Goal: Information Seeking & Learning: Learn about a topic

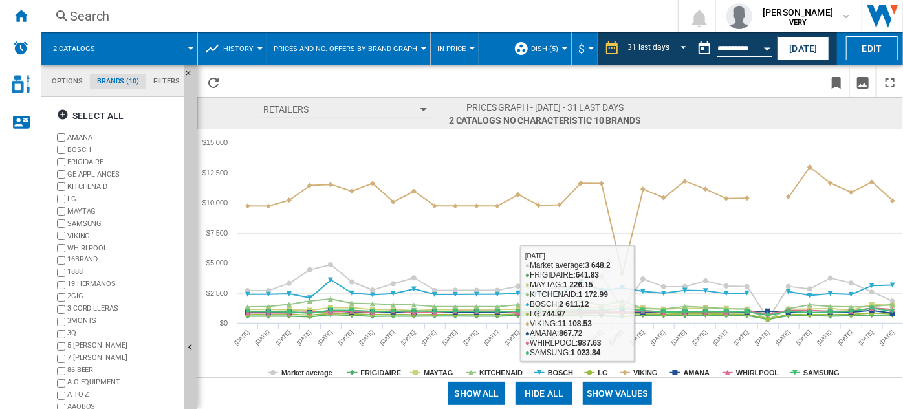
click at [606, 389] on button "Show values" at bounding box center [617, 393] width 69 height 23
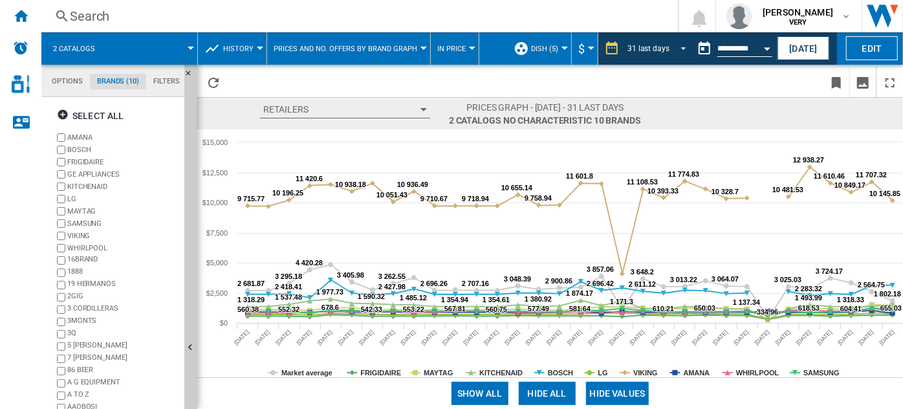
click at [656, 47] on div "31 last days" at bounding box center [649, 48] width 42 height 9
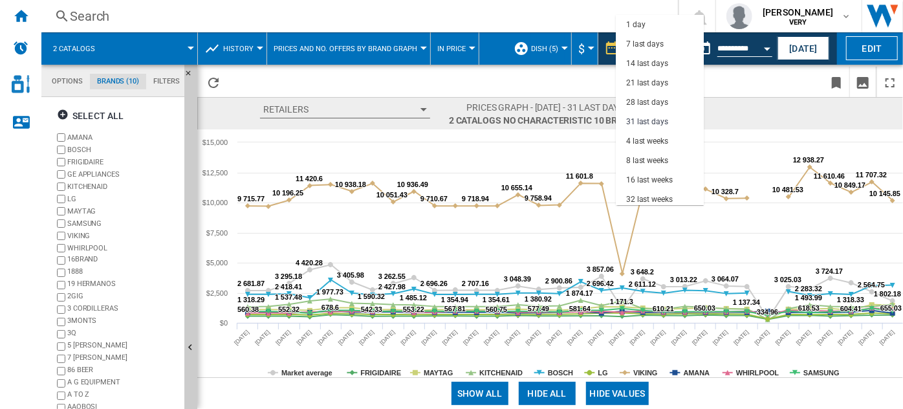
scroll to position [73, 0]
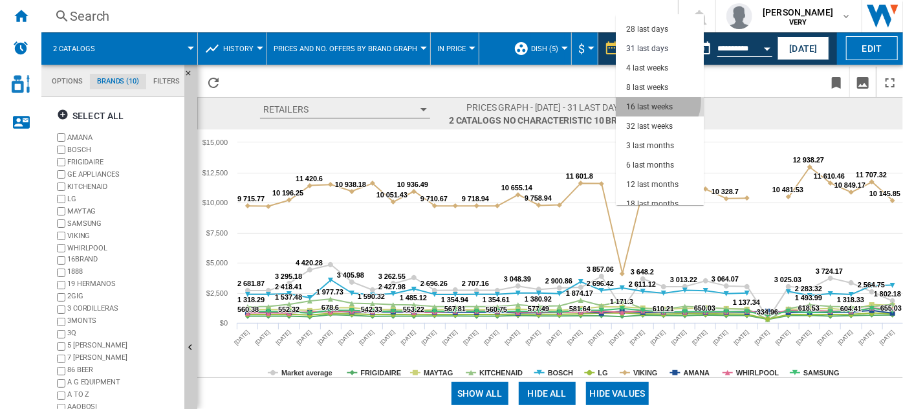
click at [657, 102] on div "16 last weeks" at bounding box center [649, 107] width 47 height 11
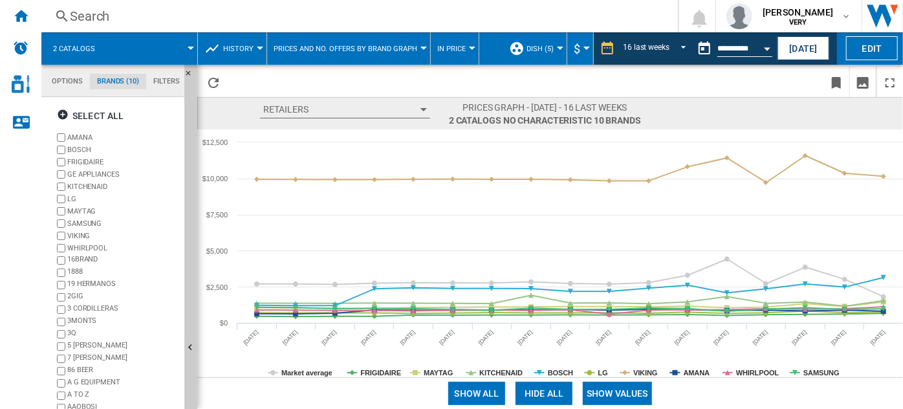
click at [648, 402] on button "Show values" at bounding box center [617, 393] width 69 height 23
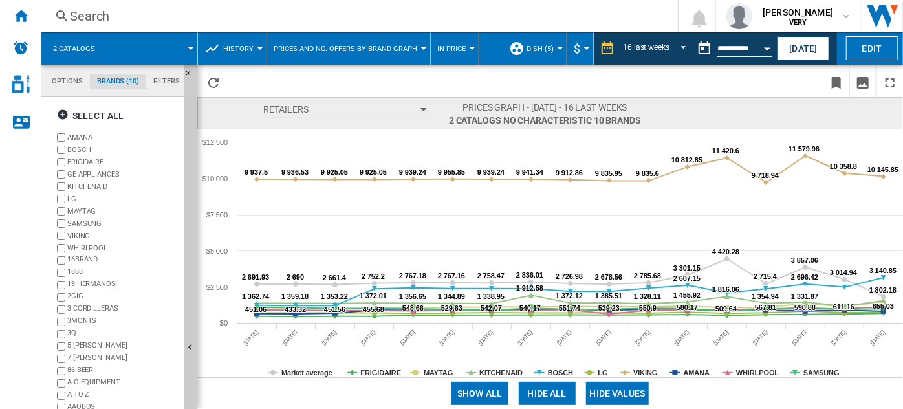
click at [544, 394] on button "Hide all" at bounding box center [547, 393] width 57 height 23
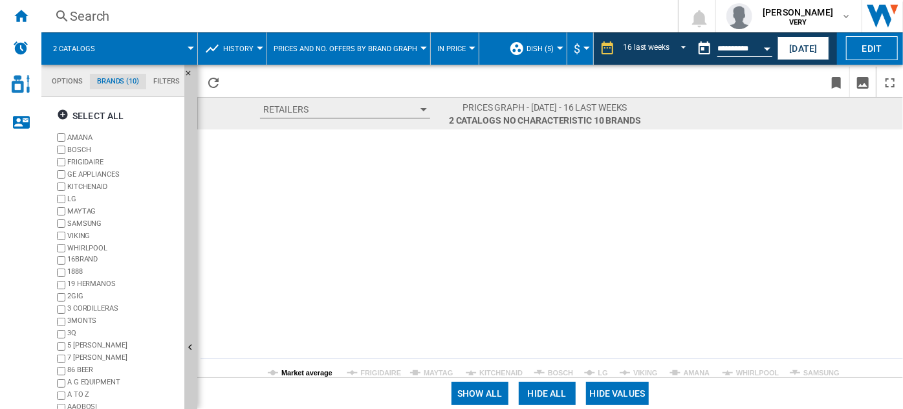
click at [296, 375] on tspan "Market average" at bounding box center [306, 373] width 51 height 8
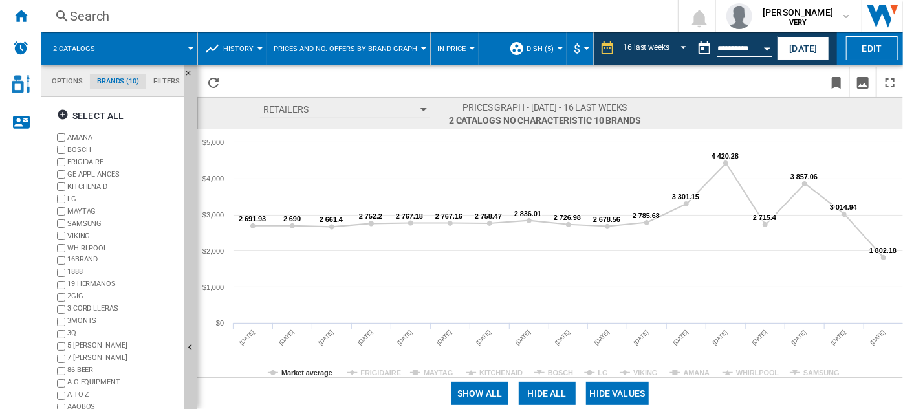
click at [443, 56] on button "In price" at bounding box center [454, 48] width 35 height 32
click at [467, 106] on span "In No. offers" at bounding box center [464, 111] width 56 height 12
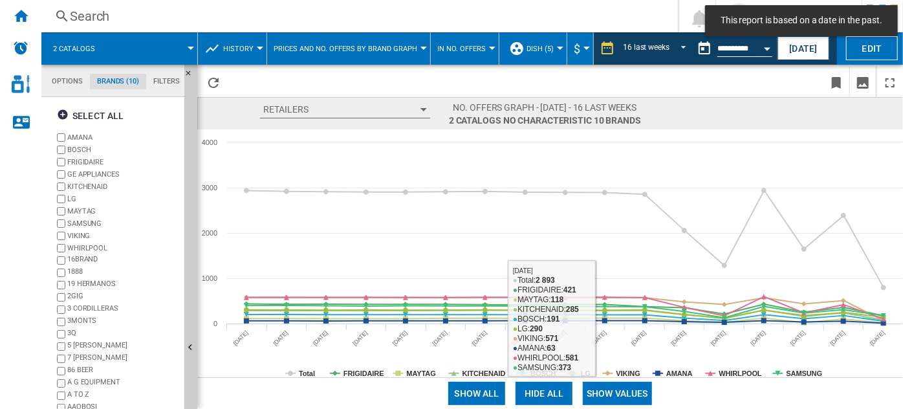
click at [616, 393] on button "Show values" at bounding box center [617, 393] width 69 height 23
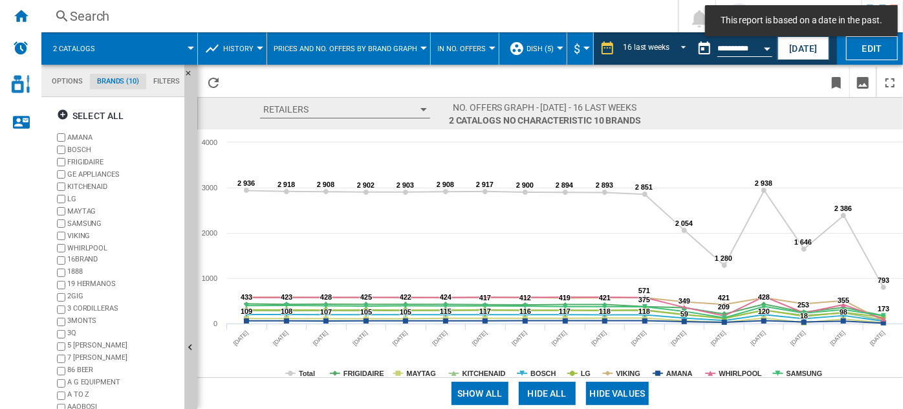
click at [543, 394] on button "Hide all" at bounding box center [547, 393] width 57 height 23
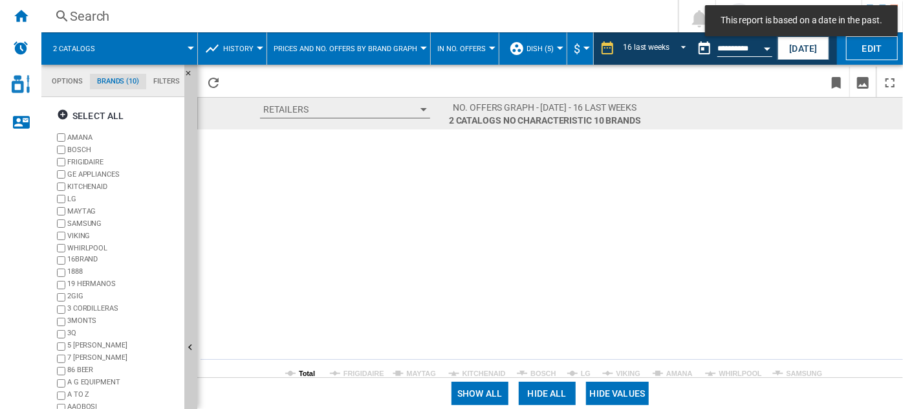
click at [307, 369] on tspan "Total" at bounding box center [307, 373] width 16 height 8
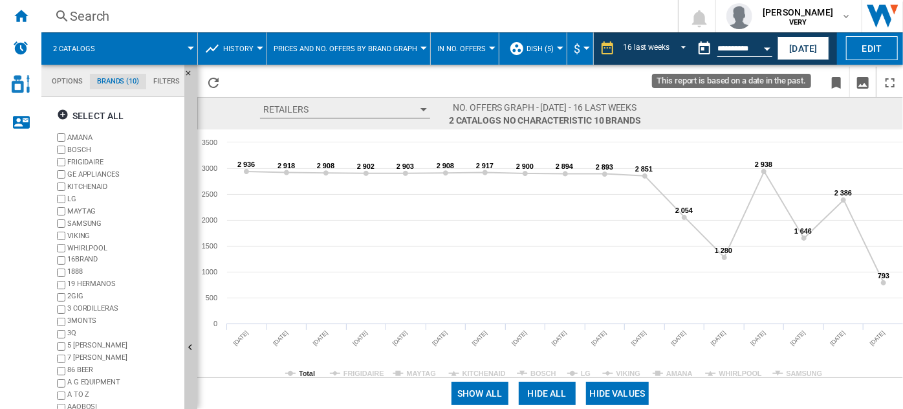
click at [761, 48] on button "Open calendar" at bounding box center [767, 46] width 23 height 23
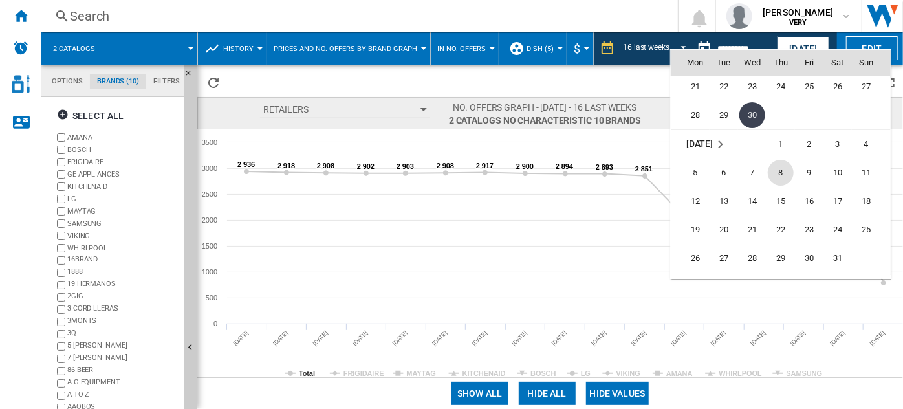
scroll to position [5493, 0]
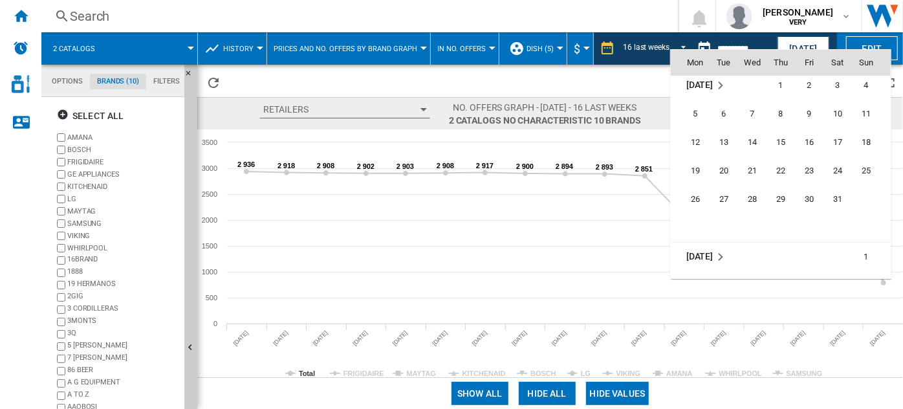
click at [617, 225] on div at bounding box center [451, 204] width 903 height 409
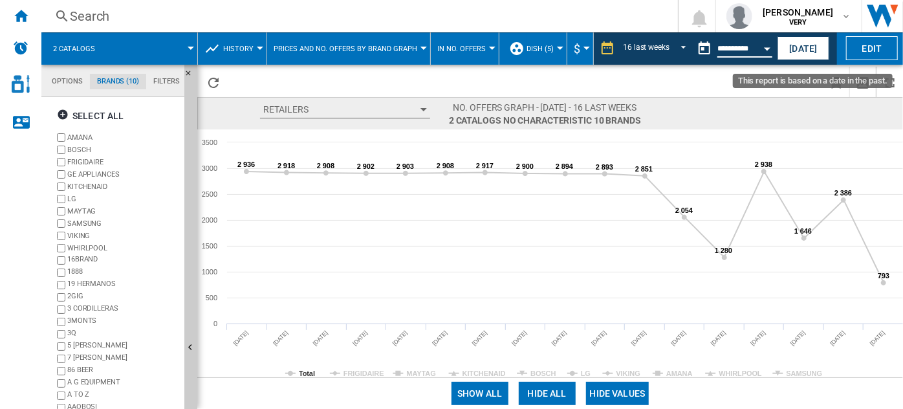
click at [745, 45] on input "**********" at bounding box center [745, 51] width 55 height 12
click at [770, 50] on button "Open calendar" at bounding box center [767, 46] width 23 height 23
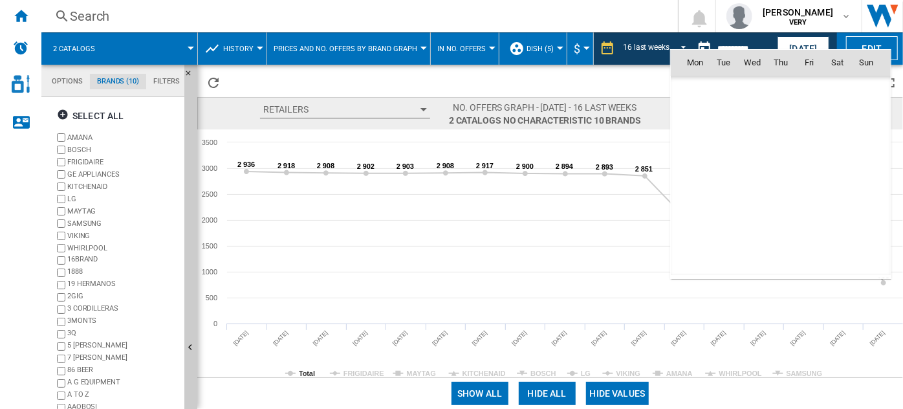
scroll to position [5316, 0]
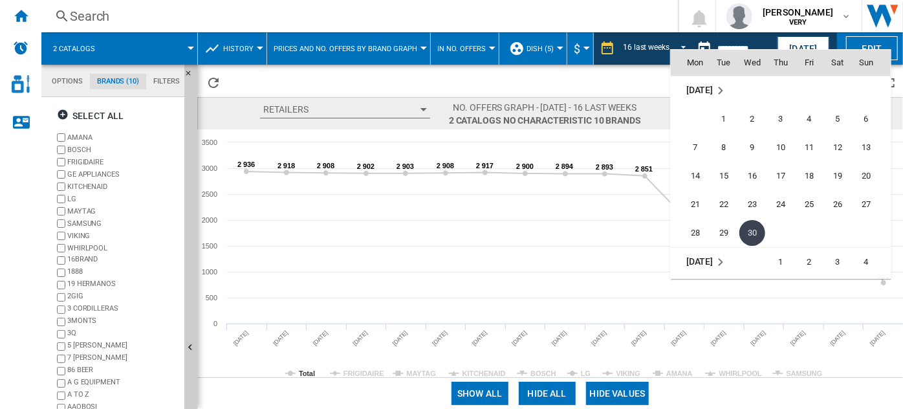
click at [770, 50] on th "Thu" at bounding box center [781, 63] width 28 height 26
click at [550, 308] on div at bounding box center [451, 204] width 903 height 409
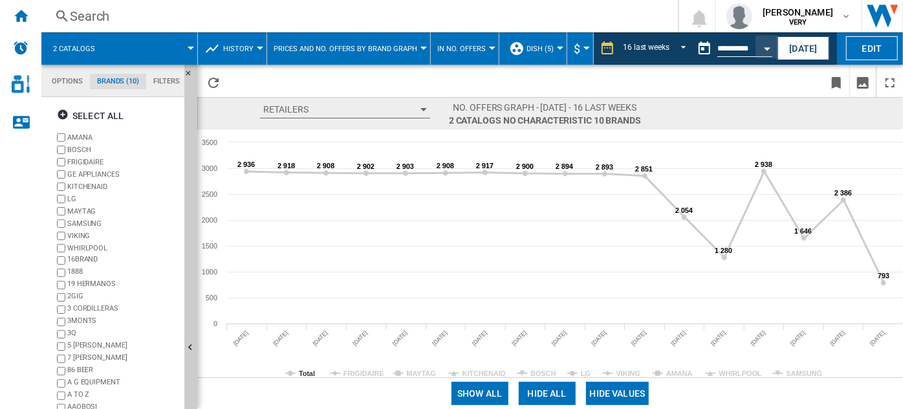
click at [305, 377] on div "Show all Hide all Hide values" at bounding box center [550, 393] width 706 height 32
click at [312, 373] on tspan "Total" at bounding box center [307, 373] width 16 height 8
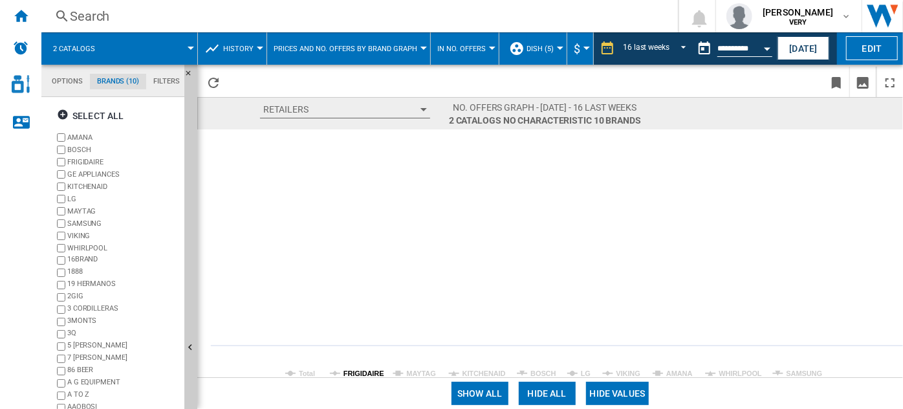
click at [353, 374] on tspan "FRIGIDAIRE" at bounding box center [364, 373] width 41 height 8
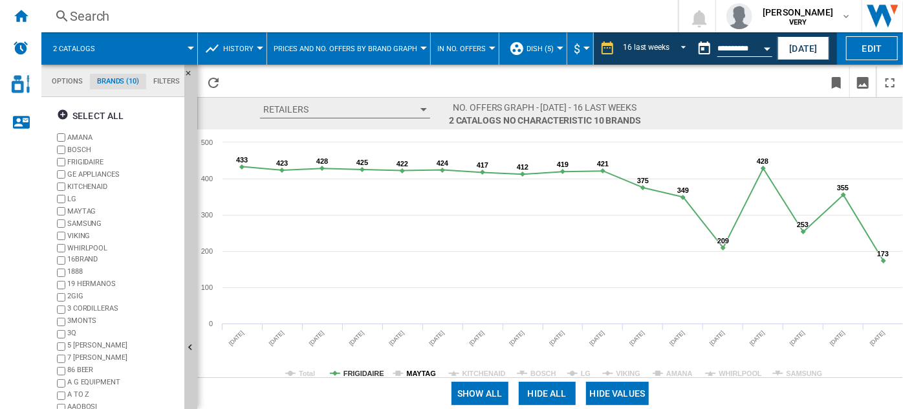
click at [410, 375] on tspan "MAYTAG" at bounding box center [421, 373] width 29 height 8
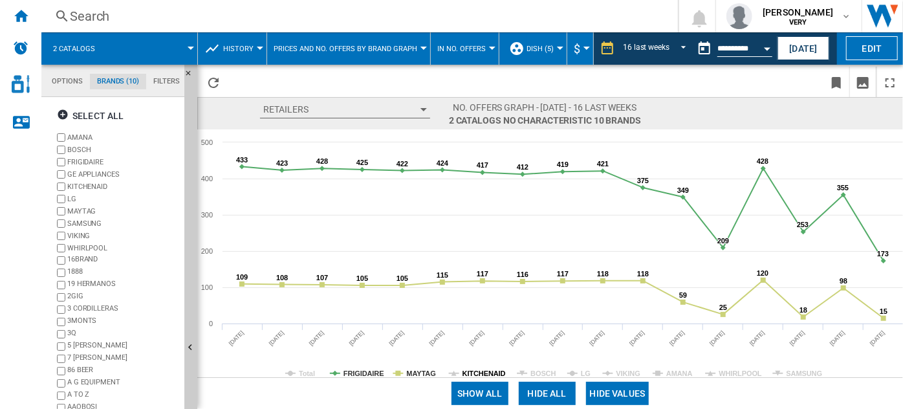
click at [490, 373] on tspan "KITCHENAID" at bounding box center [484, 373] width 43 height 8
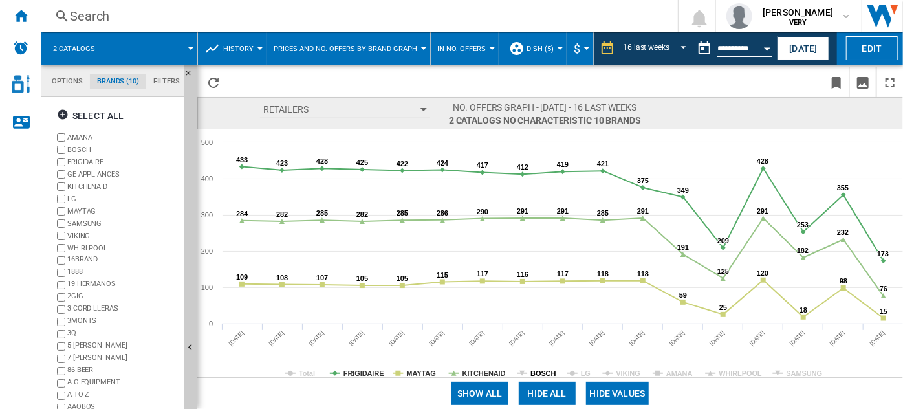
click at [538, 370] on tspan "BOSCH" at bounding box center [543, 373] width 25 height 8
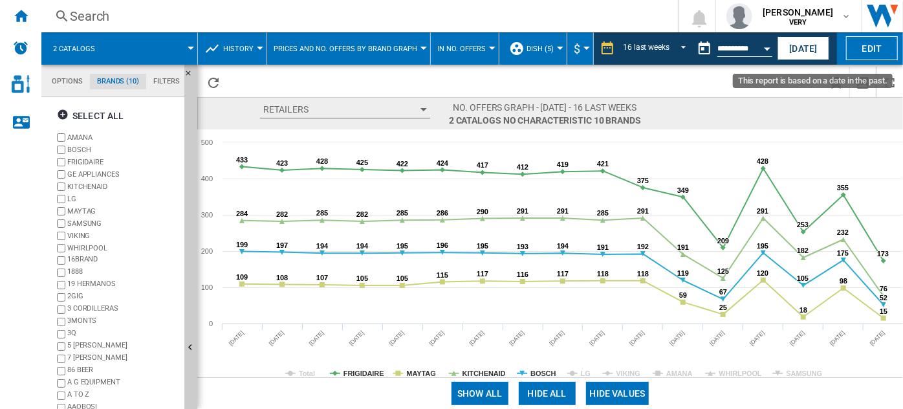
click at [775, 47] on button "Open calendar" at bounding box center [767, 46] width 23 height 23
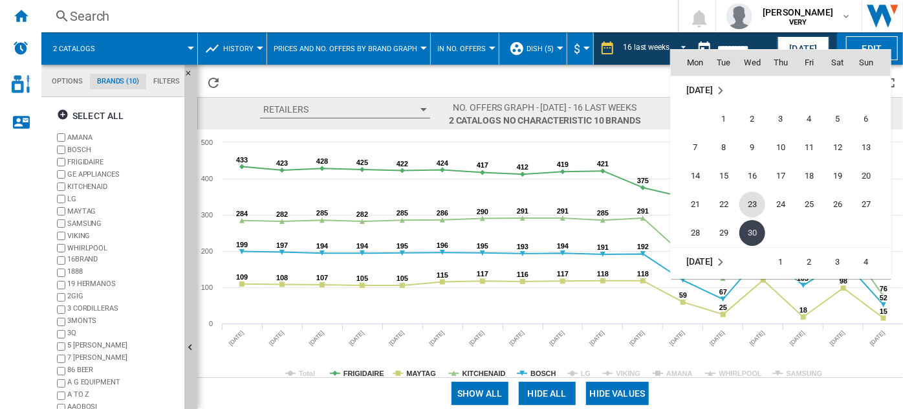
scroll to position [5375, 0]
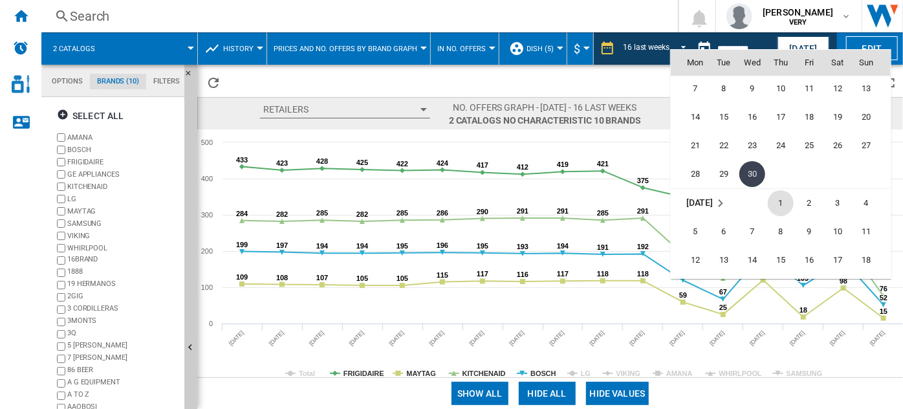
click at [785, 196] on span "1" at bounding box center [781, 203] width 26 height 26
type input "**********"
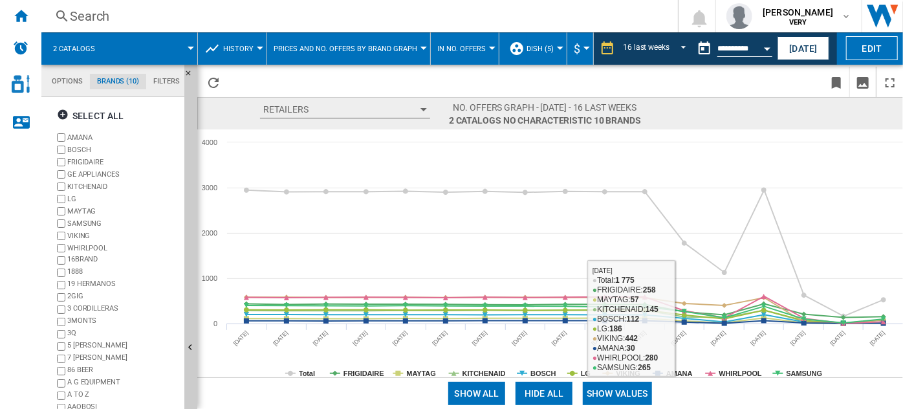
click at [621, 393] on button "Show values" at bounding box center [617, 393] width 69 height 23
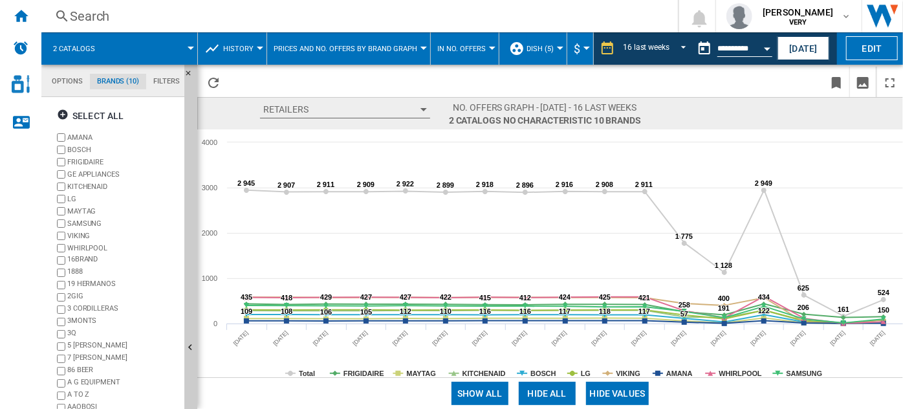
click at [531, 390] on button "Hide all" at bounding box center [547, 393] width 57 height 23
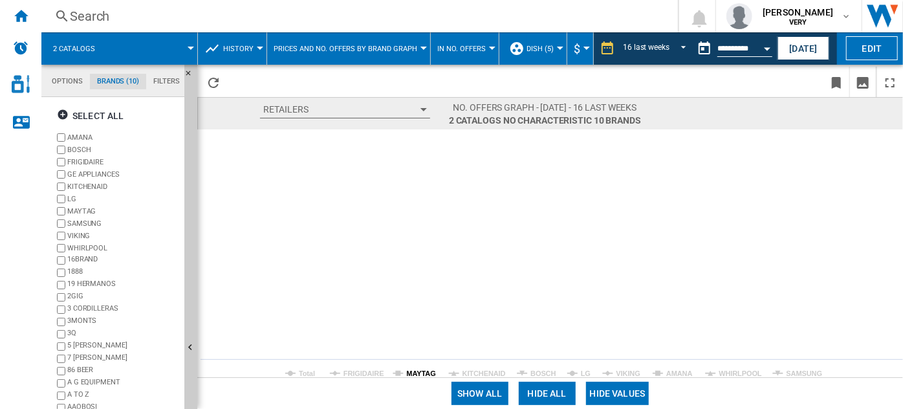
click at [407, 370] on tspan "MAYTAG" at bounding box center [421, 373] width 29 height 8
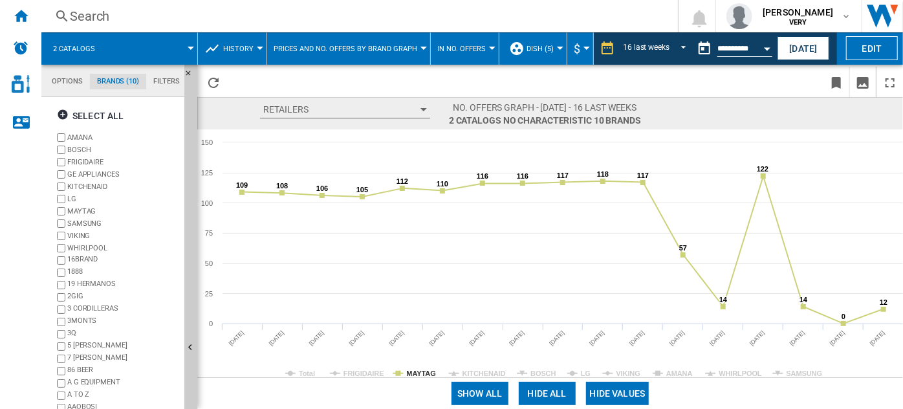
click at [463, 374] on tspan "KITCHENAID" at bounding box center [484, 373] width 43 height 8
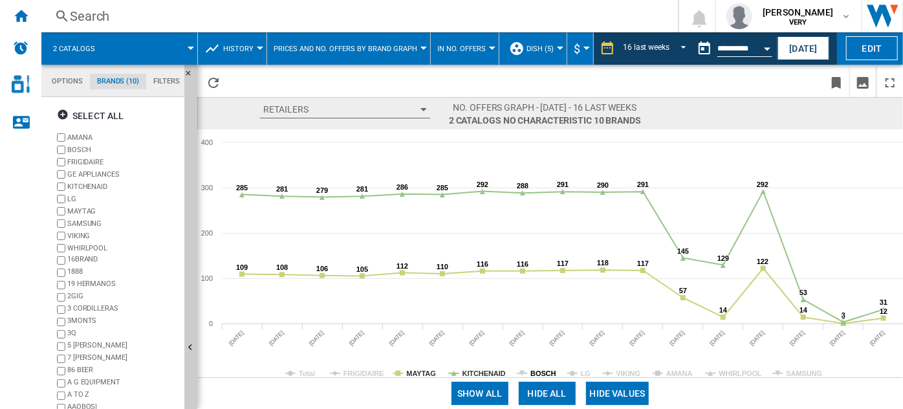
click at [545, 375] on tspan "BOSCH" at bounding box center [543, 373] width 25 height 8
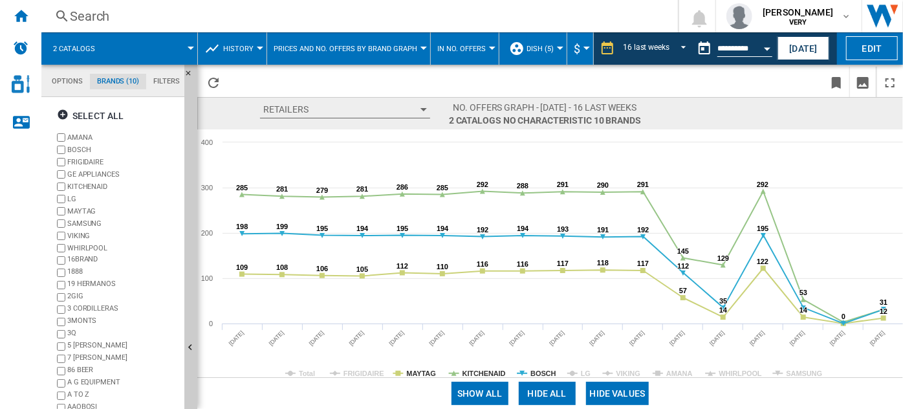
click at [580, 371] on rect at bounding box center [550, 253] width 707 height 248
click at [624, 371] on tspan "VIKING" at bounding box center [629, 373] width 24 height 8
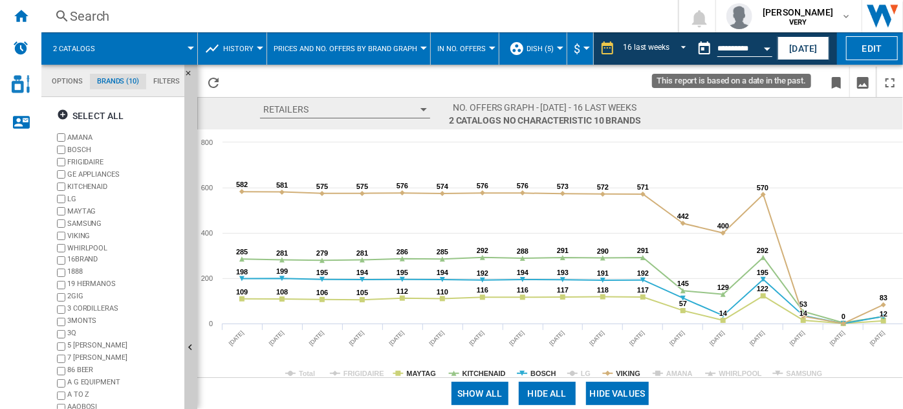
click at [761, 47] on button "Open calendar" at bounding box center [767, 46] width 23 height 23
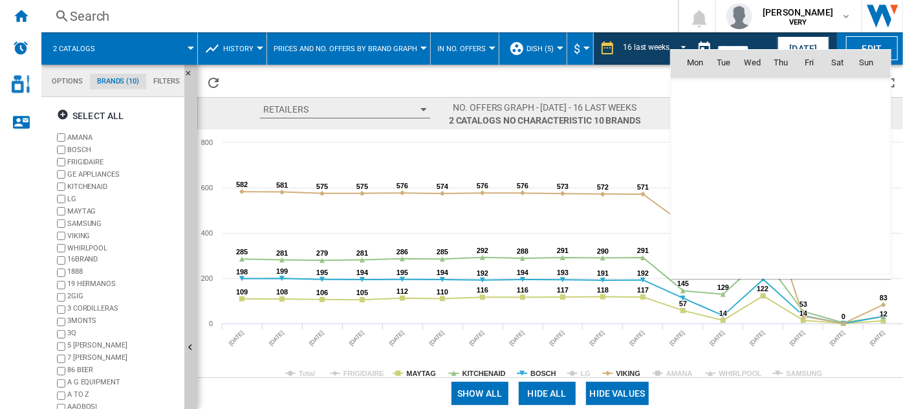
scroll to position [5487, 0]
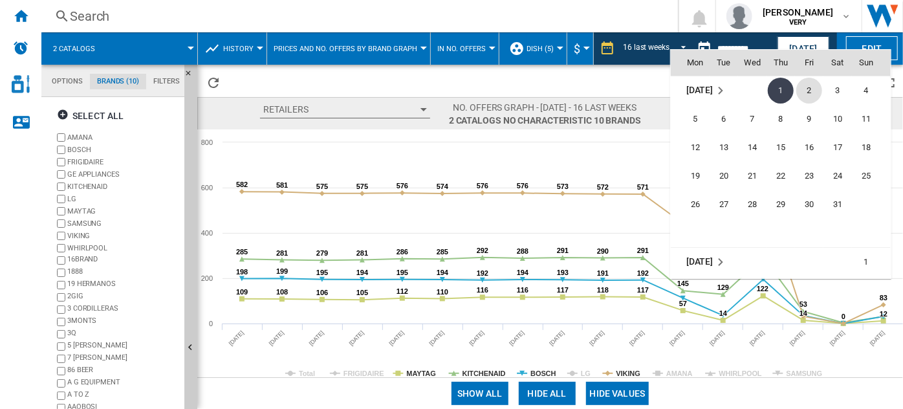
click at [808, 91] on span "2" at bounding box center [810, 91] width 26 height 26
type input "**********"
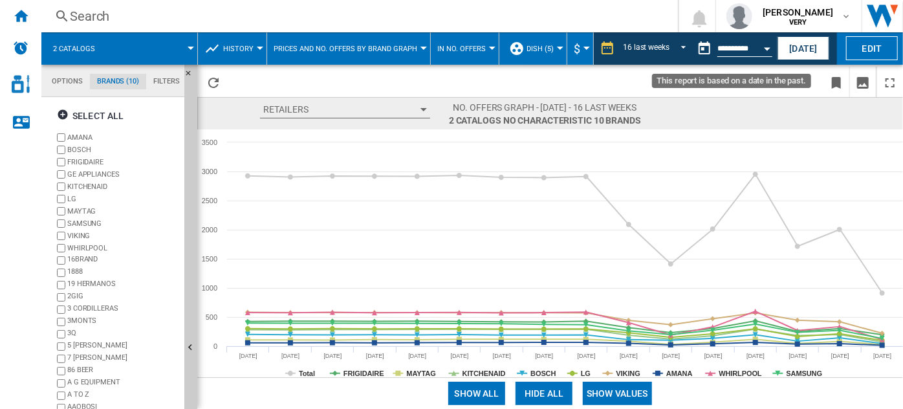
click at [763, 51] on button "Open calendar" at bounding box center [767, 46] width 23 height 23
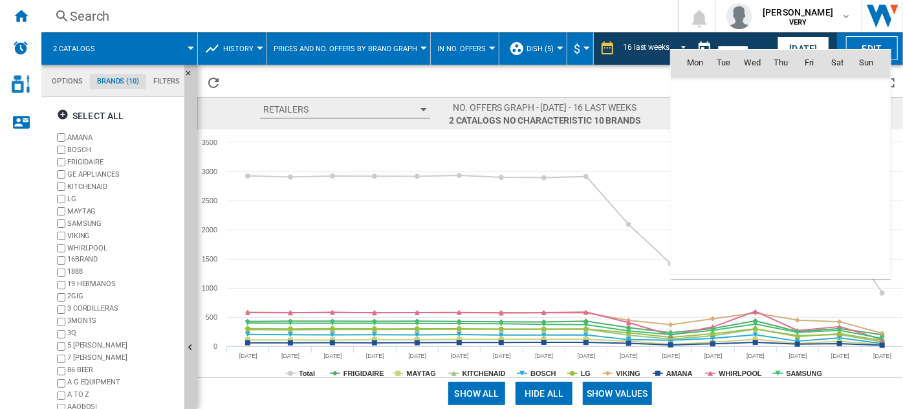
scroll to position [5487, 0]
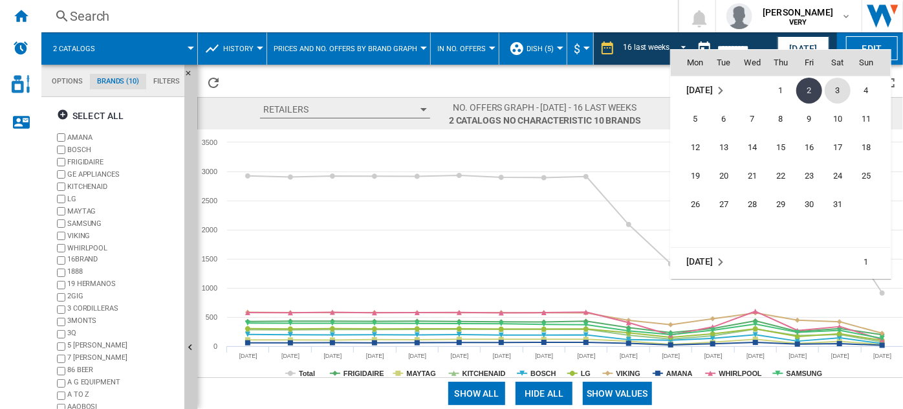
click at [835, 91] on span "3" at bounding box center [838, 91] width 26 height 26
type input "**********"
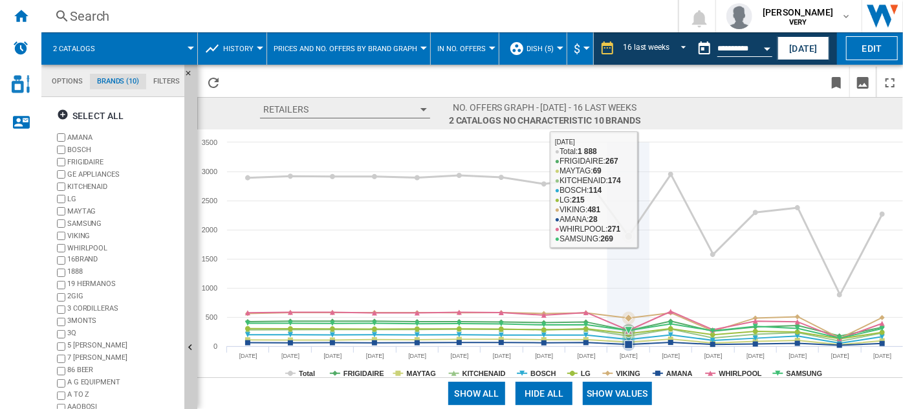
click at [629, 168] on icon at bounding box center [629, 244] width 0 height 204
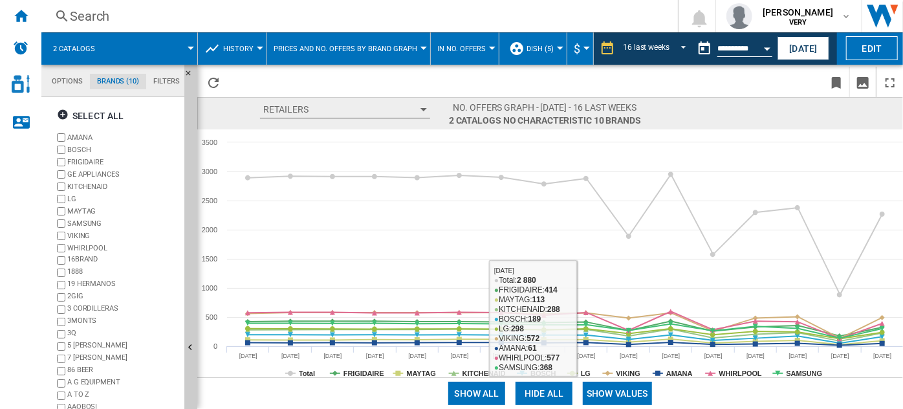
click at [600, 391] on button "Show values" at bounding box center [617, 393] width 69 height 23
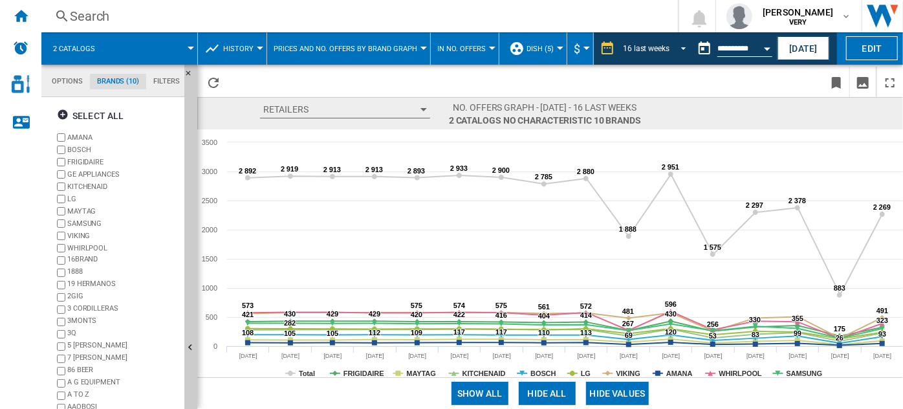
click at [683, 46] on span "REPORTS.WIZARD.STEPS.REPORT.STEPS.REPORT_OPTIONS.PERIOD: 16 last weeks" at bounding box center [680, 47] width 16 height 12
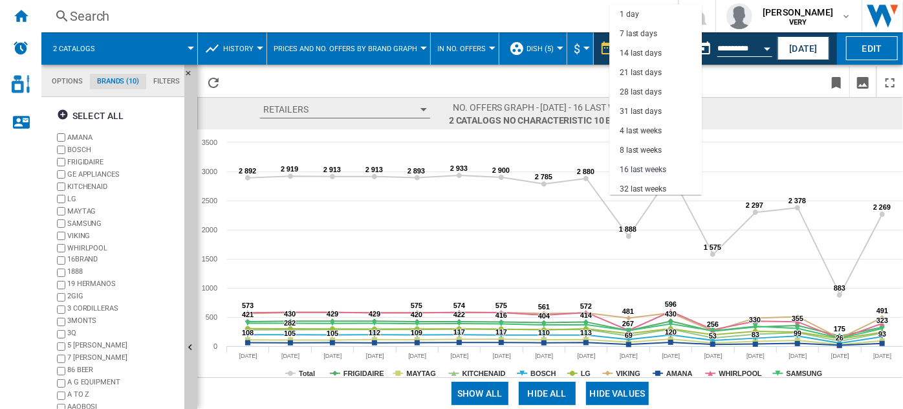
scroll to position [82, 0]
click at [667, 107] on div "32 last weeks" at bounding box center [643, 107] width 47 height 11
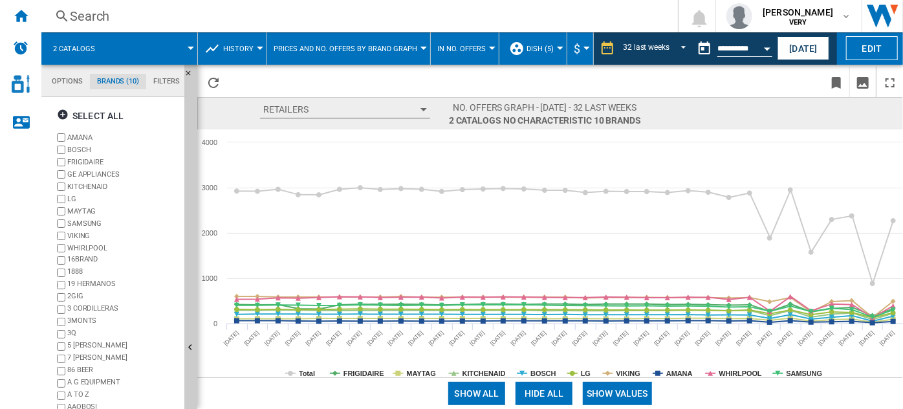
drag, startPoint x: 478, startPoint y: 130, endPoint x: 747, endPoint y: 56, distance: 279.1
click at [747, 56] on md-datepicker "**********" at bounding box center [738, 49] width 93 height 26
click at [755, 51] on input "**********" at bounding box center [745, 51] width 55 height 12
click at [769, 51] on button "Open calendar" at bounding box center [767, 46] width 23 height 23
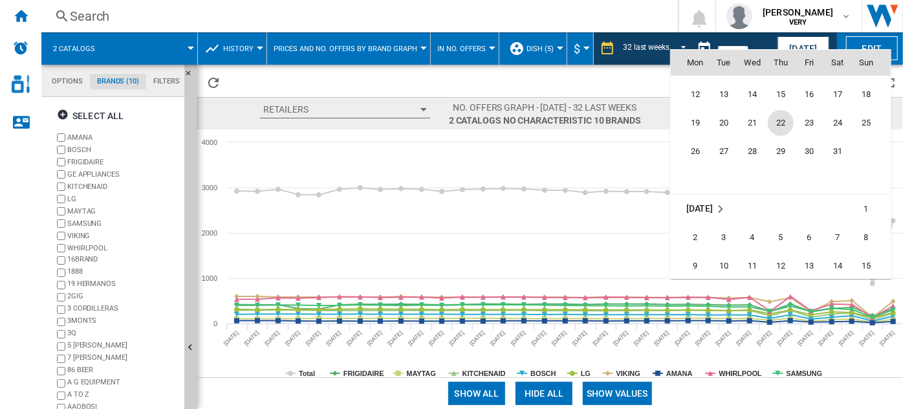
scroll to position [5548, 0]
click at [865, 223] on span "8" at bounding box center [867, 230] width 26 height 26
type input "**********"
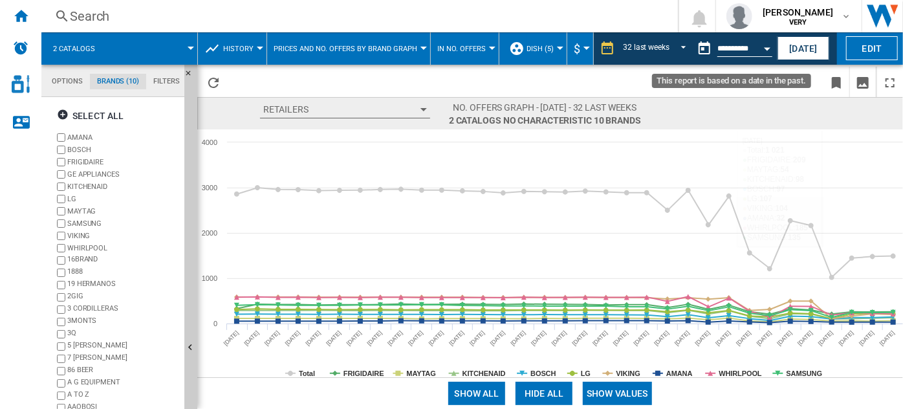
click at [762, 50] on button "Open calendar" at bounding box center [767, 46] width 23 height 23
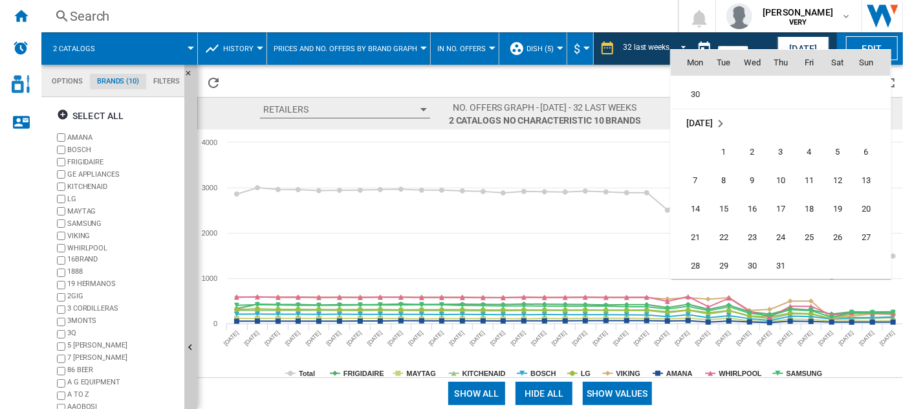
scroll to position [5802, 0]
click at [780, 253] on span "31" at bounding box center [781, 261] width 26 height 26
type input "**********"
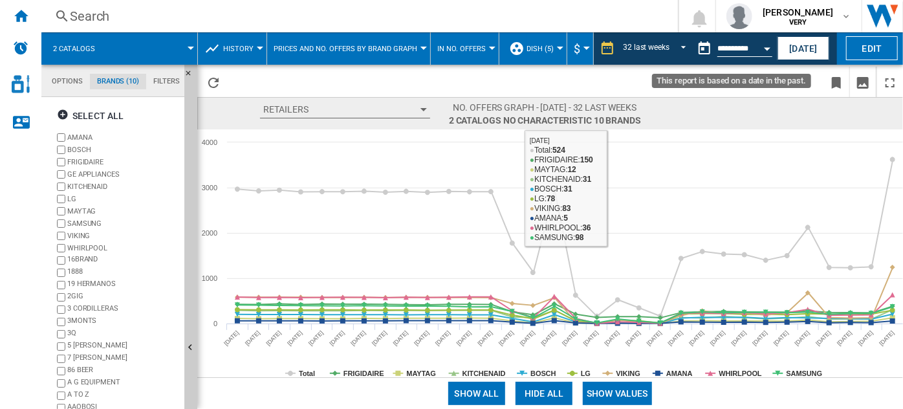
click at [755, 52] on input "**********" at bounding box center [745, 51] width 55 height 12
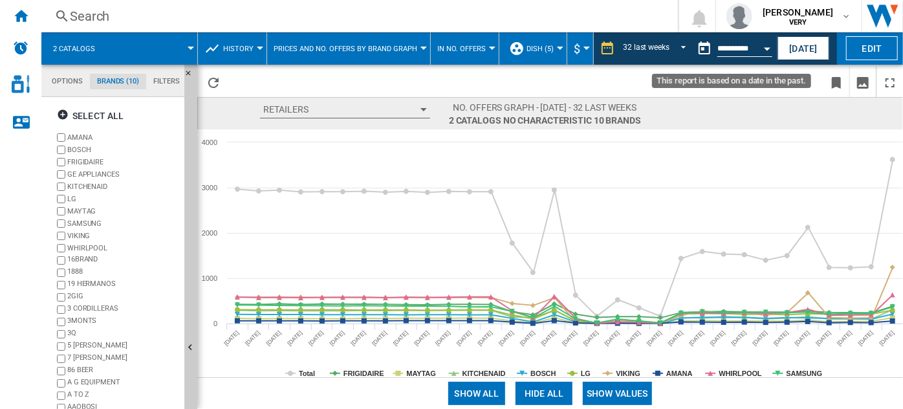
click at [766, 50] on button "Open calendar" at bounding box center [767, 46] width 23 height 23
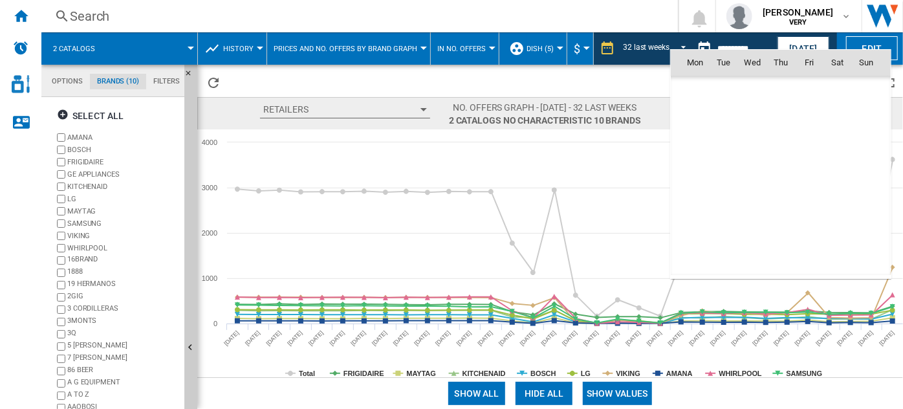
scroll to position [5830, 0]
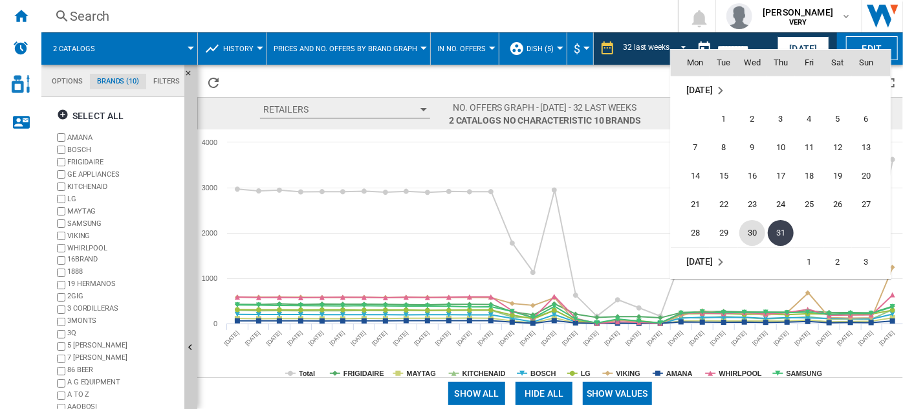
click at [748, 228] on span "30" at bounding box center [753, 233] width 26 height 26
type input "**********"
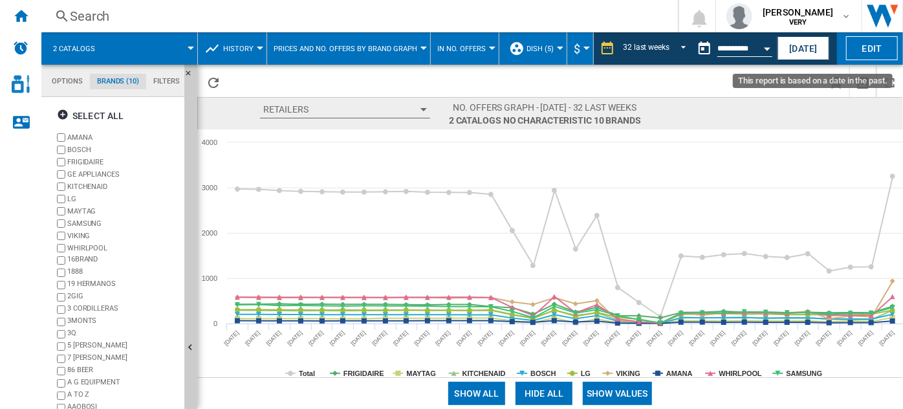
click at [764, 49] on button "Open calendar" at bounding box center [767, 46] width 23 height 23
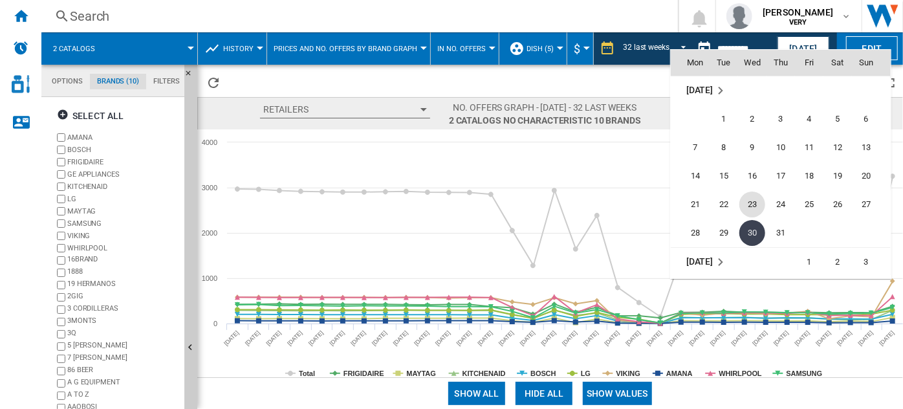
scroll to position [5889, 0]
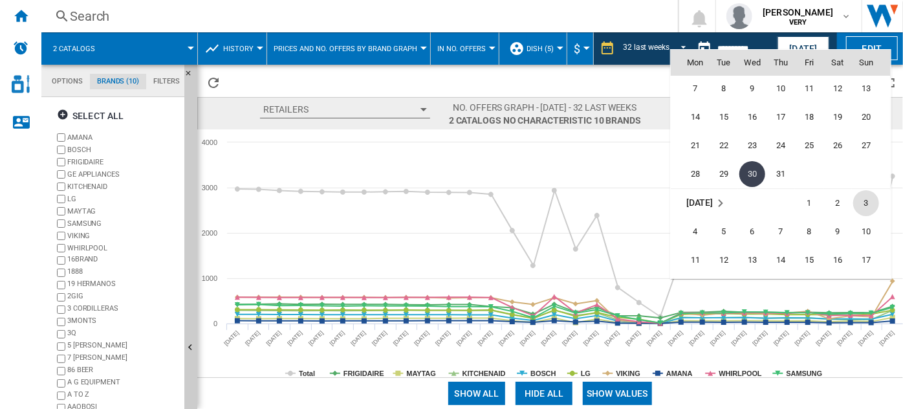
click at [863, 204] on span "3" at bounding box center [867, 203] width 26 height 26
type input "**********"
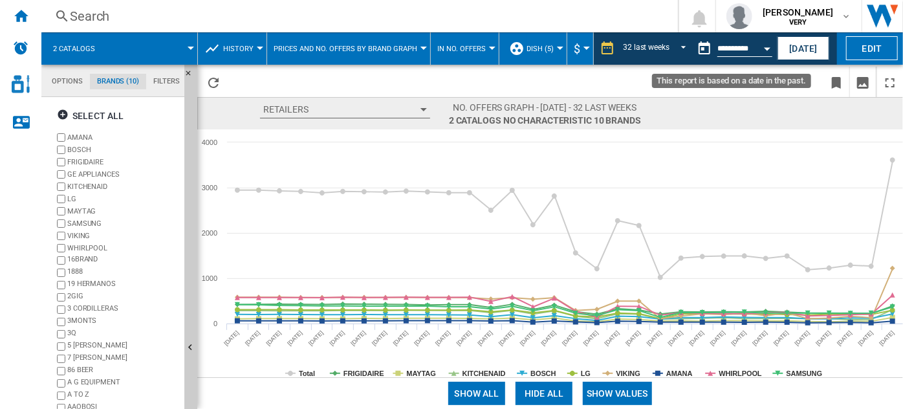
click at [758, 52] on button "Open calendar" at bounding box center [767, 46] width 23 height 23
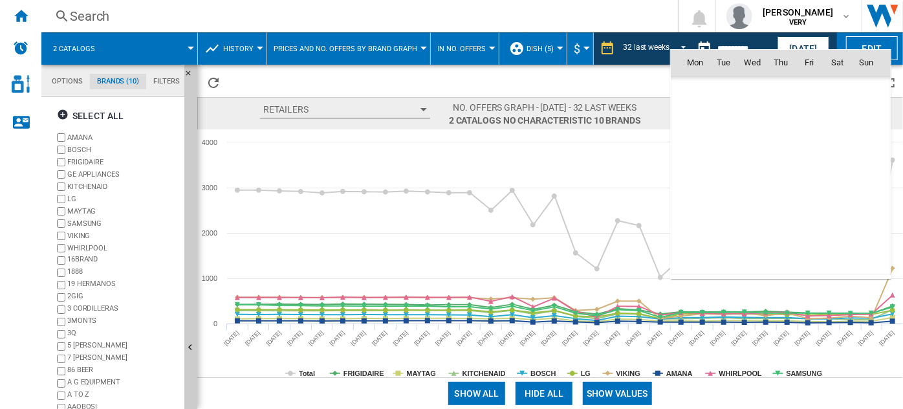
scroll to position [6001, 0]
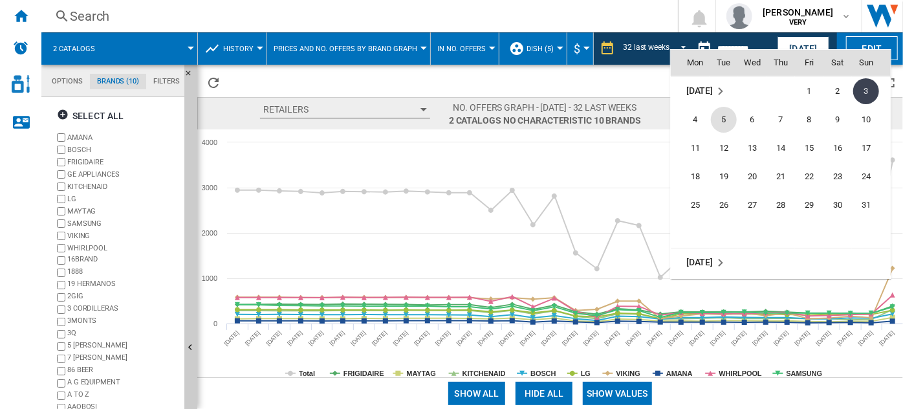
click at [723, 115] on span "5" at bounding box center [724, 120] width 26 height 26
type input "**********"
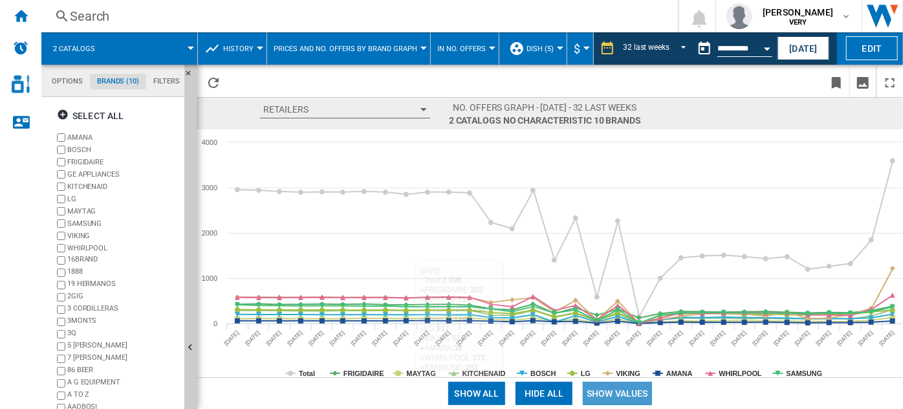
click at [607, 390] on button "Show values" at bounding box center [617, 393] width 69 height 23
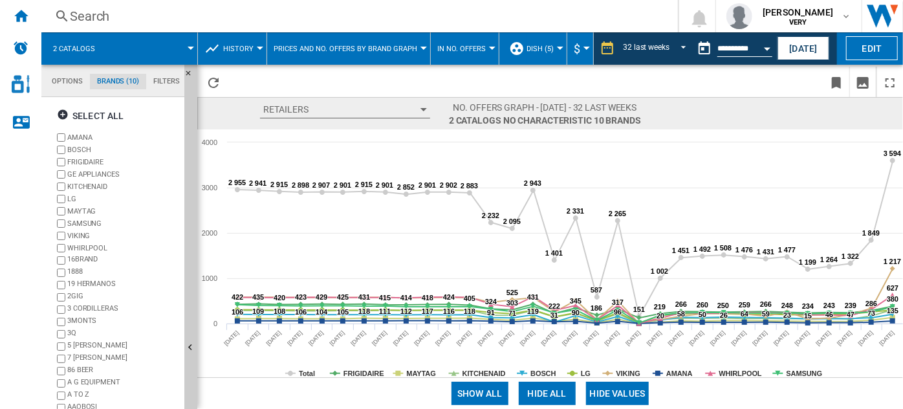
click at [557, 391] on button "Hide all" at bounding box center [547, 393] width 57 height 23
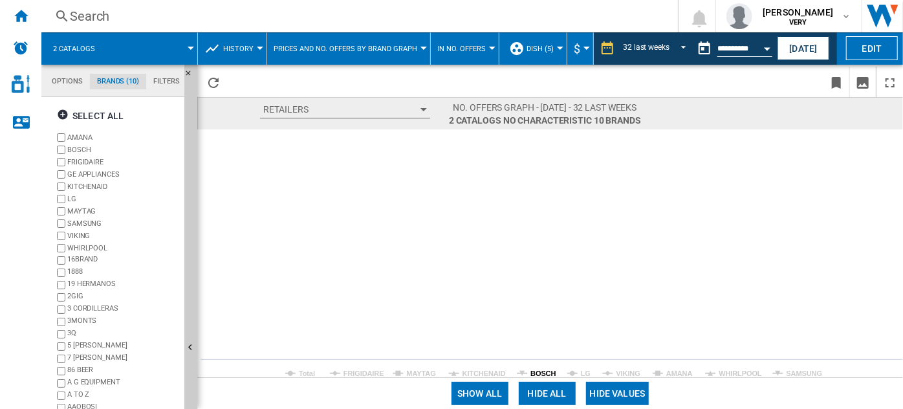
click at [542, 375] on tspan "BOSCH" at bounding box center [543, 373] width 25 height 8
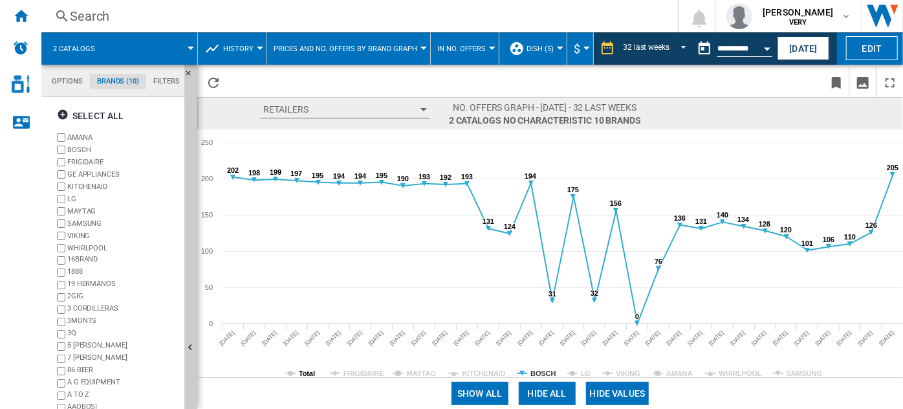
click at [309, 374] on tspan "Total" at bounding box center [307, 373] width 16 height 8
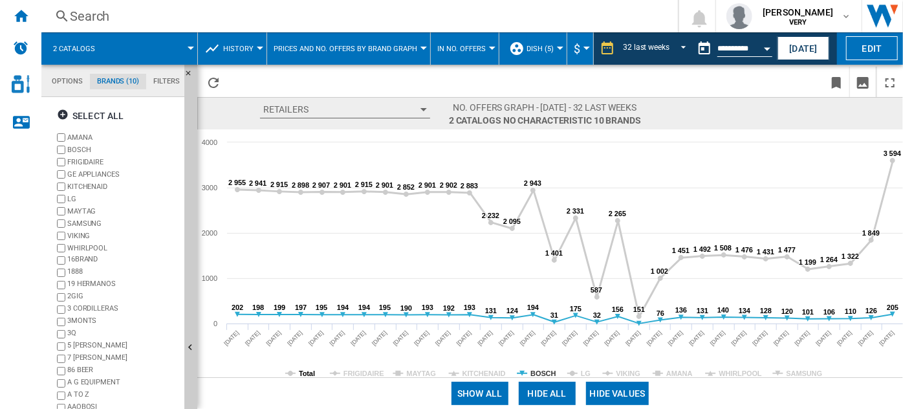
click at [310, 376] on tspan "Total" at bounding box center [307, 373] width 16 height 8
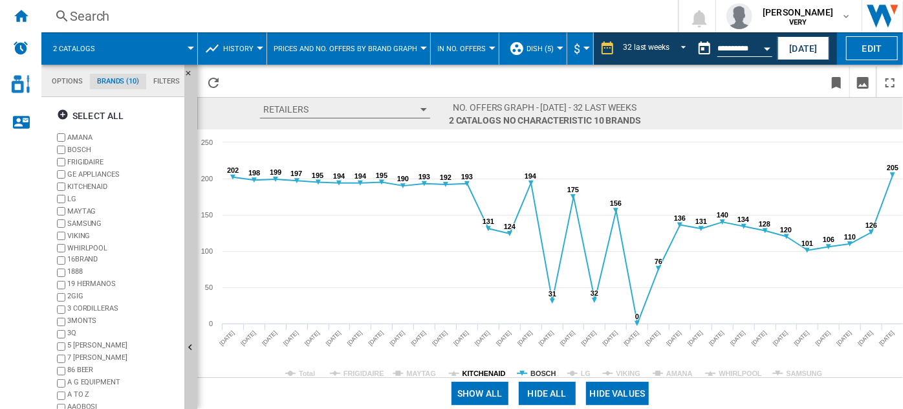
click at [483, 374] on tspan "KITCHENAID" at bounding box center [484, 373] width 43 height 8
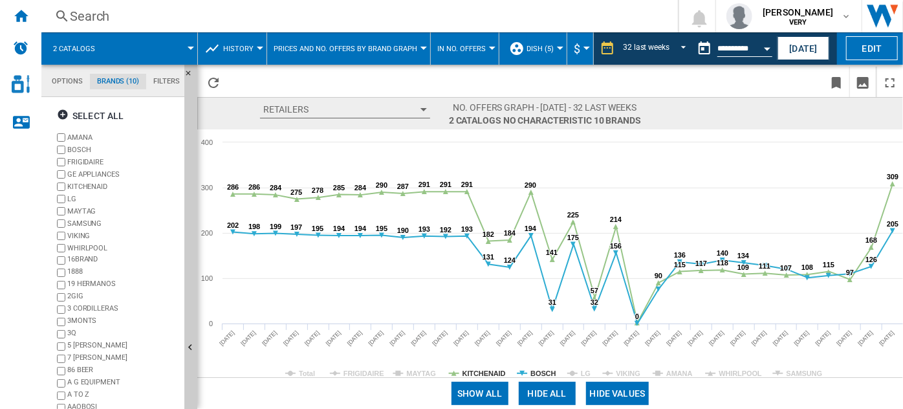
click at [483, 374] on tspan "KITCHENAID" at bounding box center [484, 373] width 43 height 8
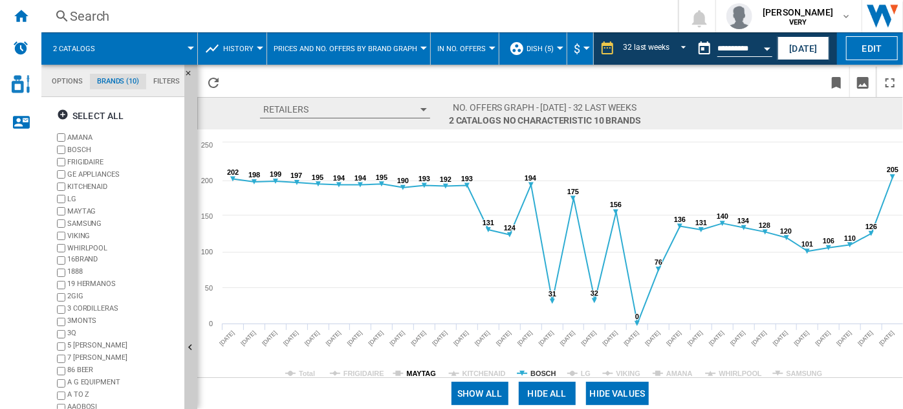
click at [423, 374] on tspan "MAYTAG" at bounding box center [421, 373] width 29 height 8
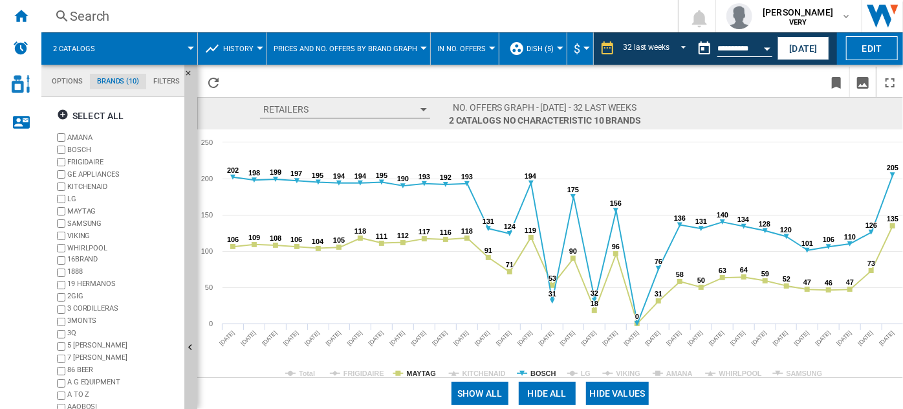
click at [423, 374] on tspan "MAYTAG" at bounding box center [421, 373] width 29 height 8
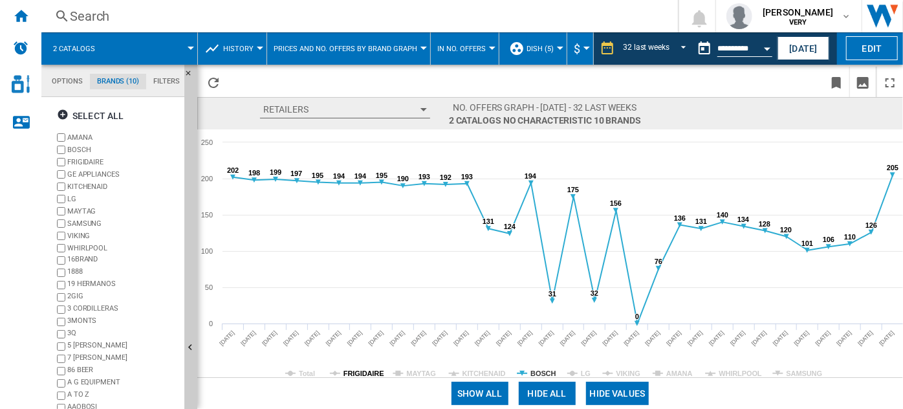
click at [372, 371] on tspan "FRIGIDAIRE" at bounding box center [364, 373] width 41 height 8
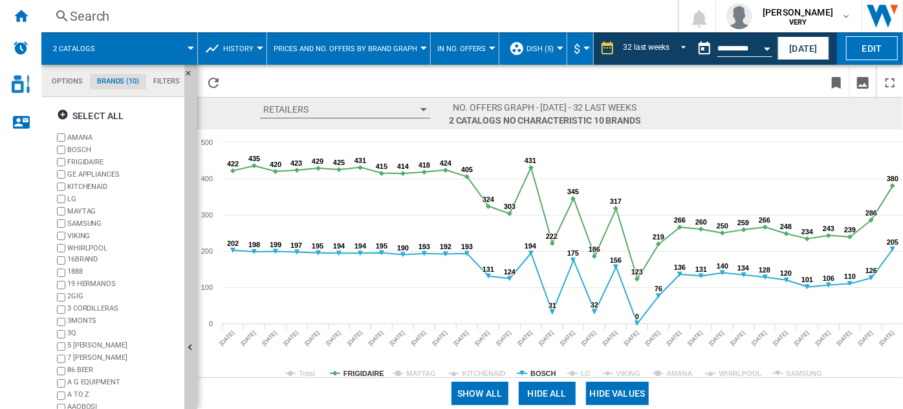
click at [372, 371] on tspan "FRIGIDAIRE" at bounding box center [364, 373] width 41 height 8
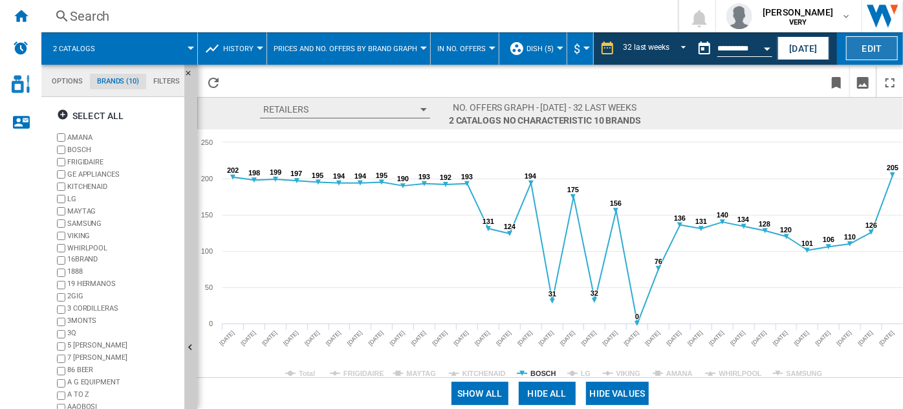
click at [870, 47] on button "Edit" at bounding box center [872, 48] width 52 height 24
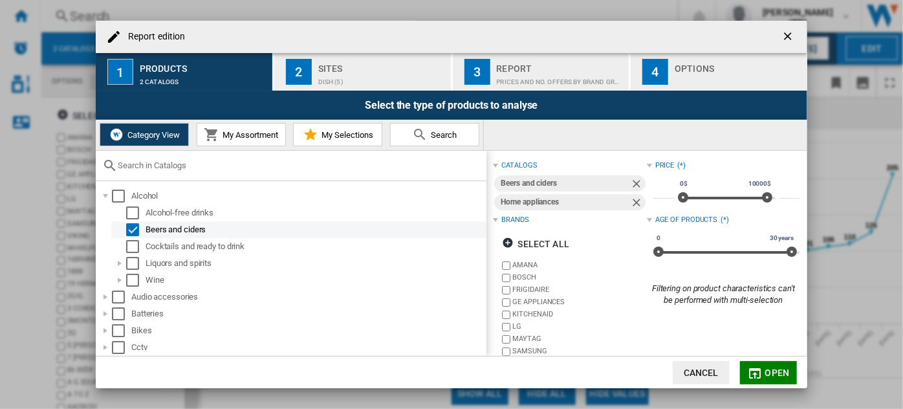
click at [135, 230] on div "Select" at bounding box center [132, 229] width 13 height 13
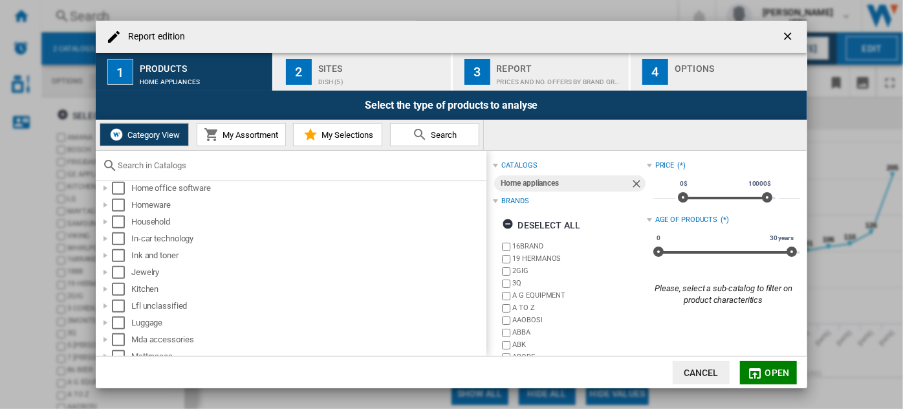
scroll to position [529, 0]
click at [774, 368] on span "Open" at bounding box center [778, 373] width 25 height 10
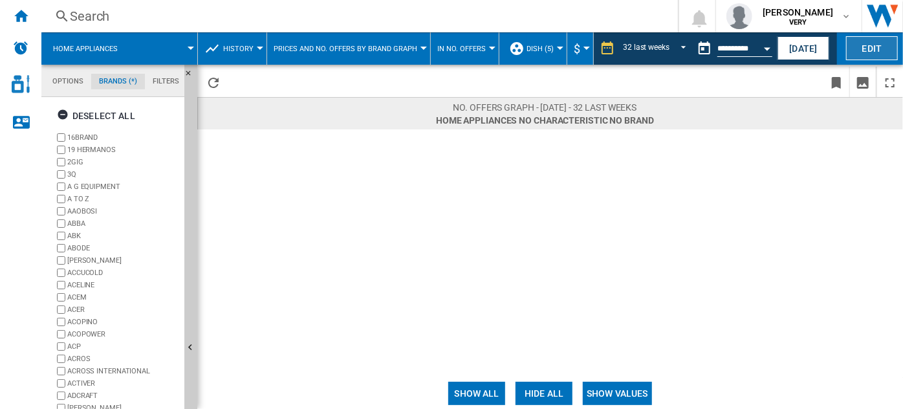
click at [886, 44] on button "Edit" at bounding box center [872, 48] width 52 height 24
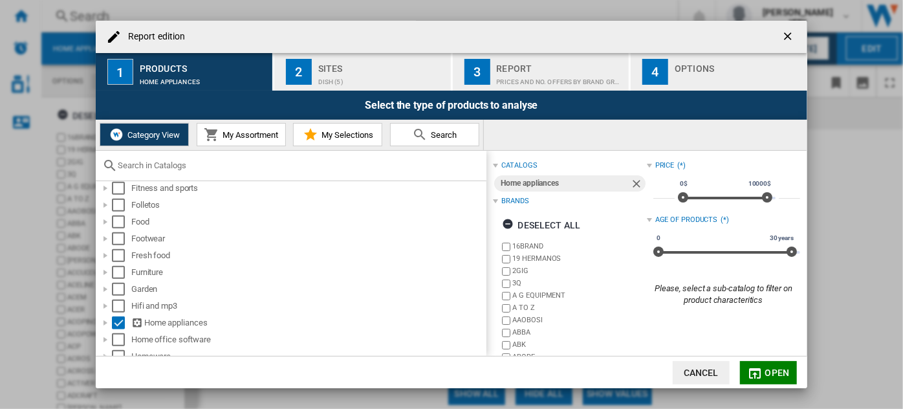
scroll to position [470, 0]
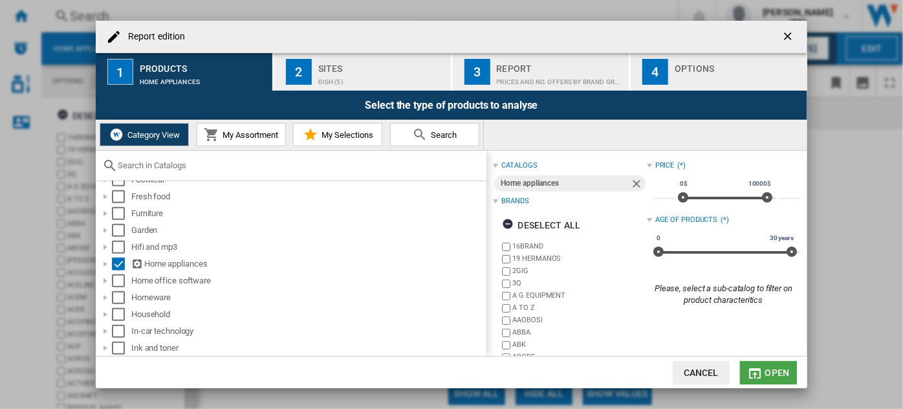
click at [763, 373] on md-icon "Report edition ..." at bounding box center [756, 374] width 16 height 16
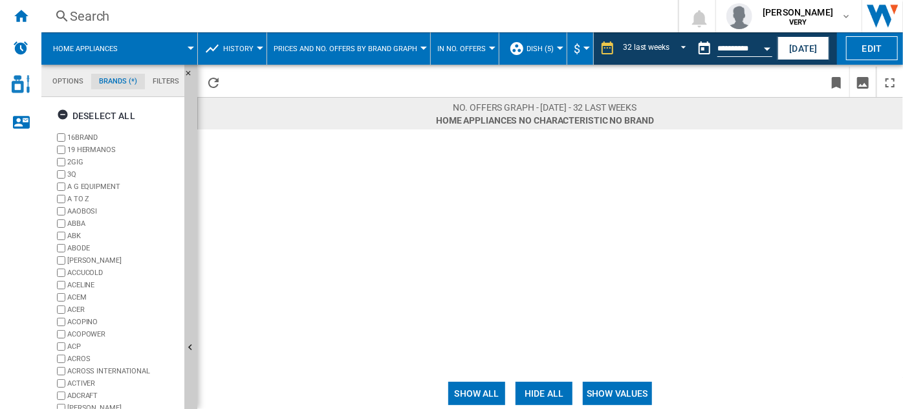
click at [385, 46] on span "Prices and No. offers by brand graph" at bounding box center [346, 49] width 144 height 8
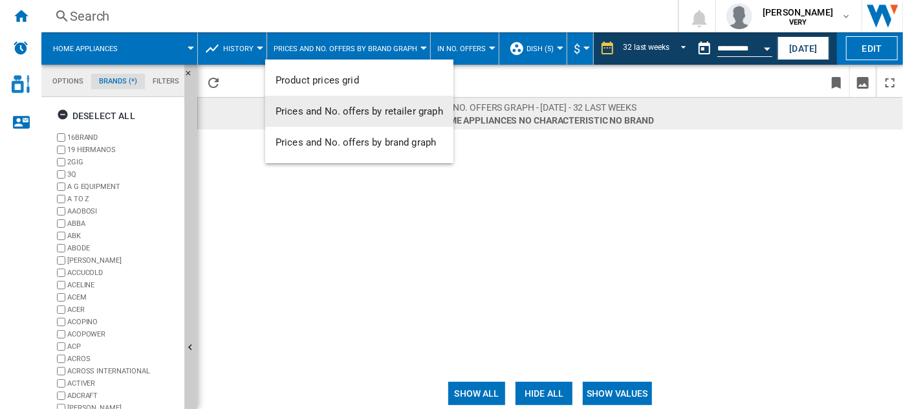
click at [378, 120] on button "Prices and No. offers by retailer graph" at bounding box center [359, 111] width 188 height 31
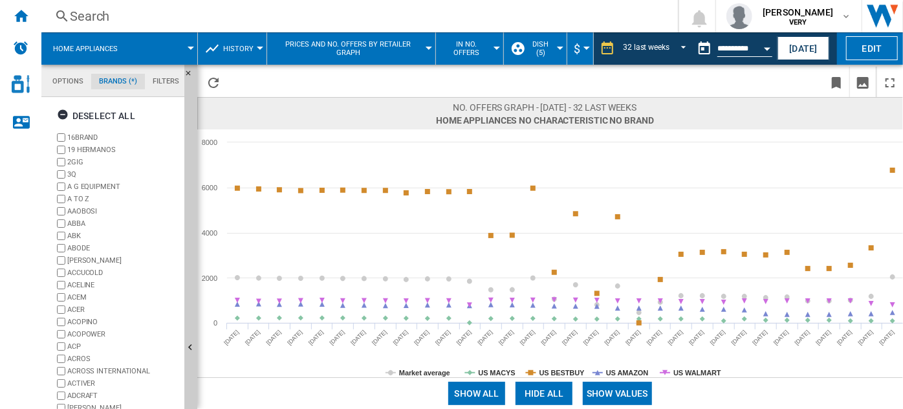
scroll to position [113, 0]
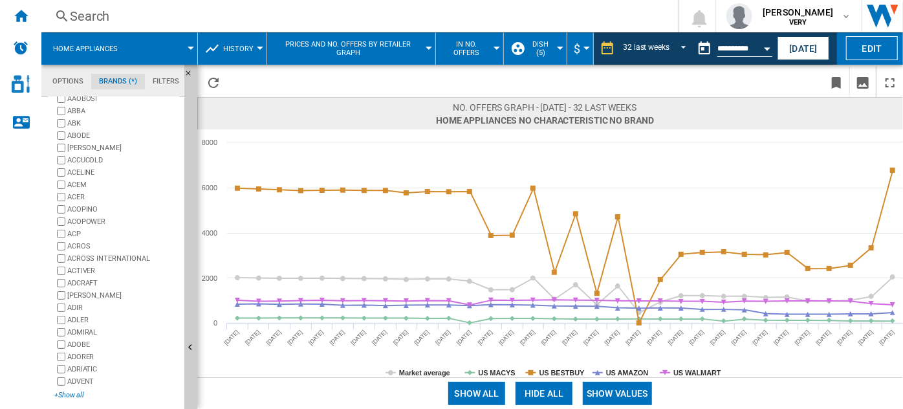
click at [72, 391] on div "+Show all" at bounding box center [116, 395] width 125 height 10
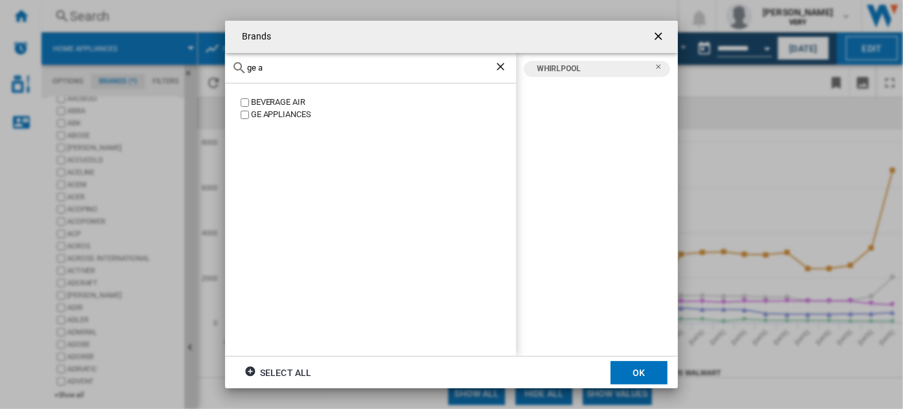
click at [289, 114] on div "GE APPLIANCES" at bounding box center [383, 115] width 265 height 12
drag, startPoint x: 226, startPoint y: 61, endPoint x: 181, endPoint y: 53, distance: 46.7
click at [181, 53] on div "Brands ge a BEVERAGE AIR GE APPLIANCES GE APPLIANCES WHIRLPOOL Select all OK" at bounding box center [451, 204] width 903 height 409
click at [260, 105] on div "SAMSUNG" at bounding box center [383, 102] width 265 height 12
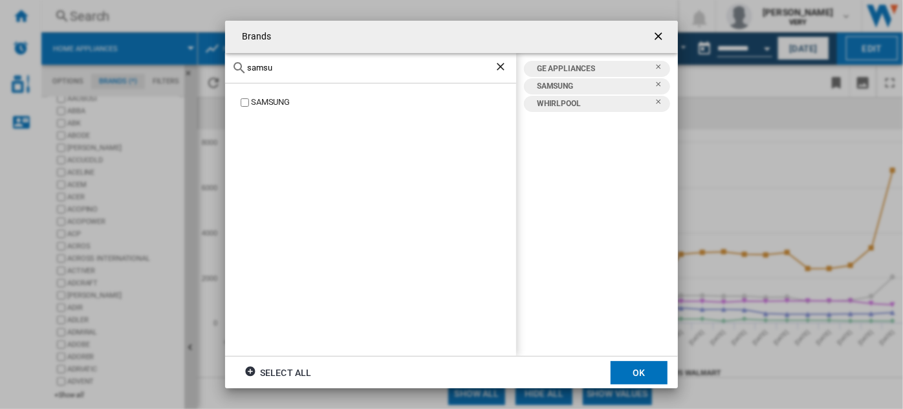
drag, startPoint x: 285, startPoint y: 67, endPoint x: 241, endPoint y: 70, distance: 44.1
click at [241, 70] on div "samsu" at bounding box center [370, 68] width 291 height 30
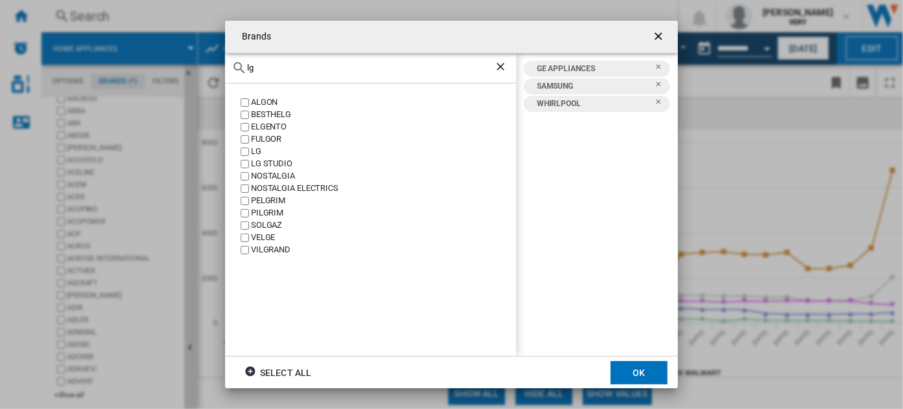
click at [255, 153] on div "LG" at bounding box center [383, 152] width 265 height 12
drag, startPoint x: 271, startPoint y: 71, endPoint x: 215, endPoint y: 67, distance: 56.5
click at [215, 67] on div "Brands lg ALGON BESTHELG ELGENTO FULGOR LG LG STUDIO NOSTALGIA NOSTALGIA ELECTR…" at bounding box center [451, 204] width 903 height 409
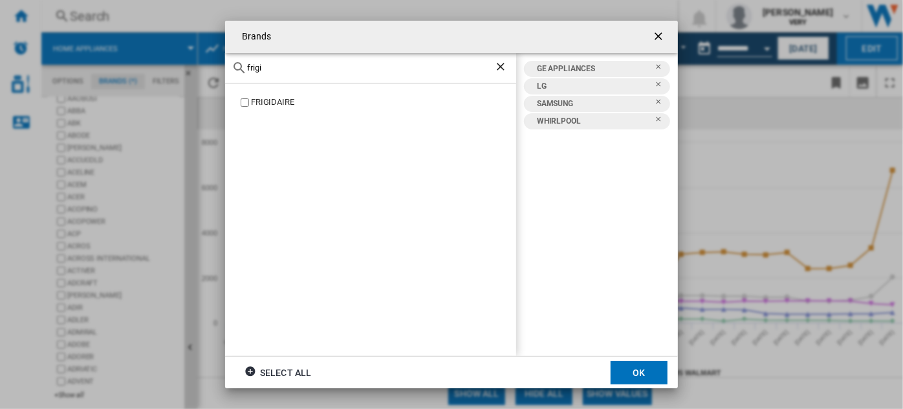
click at [272, 101] on div "FRIGIDAIRE" at bounding box center [383, 102] width 265 height 12
drag, startPoint x: 278, startPoint y: 69, endPoint x: 231, endPoint y: 67, distance: 47.3
click at [231, 67] on div "frigi" at bounding box center [370, 68] width 291 height 30
click at [278, 100] on div "KITCHENAID" at bounding box center [383, 102] width 265 height 12
click at [280, 102] on div "KITCHENAID" at bounding box center [383, 102] width 265 height 12
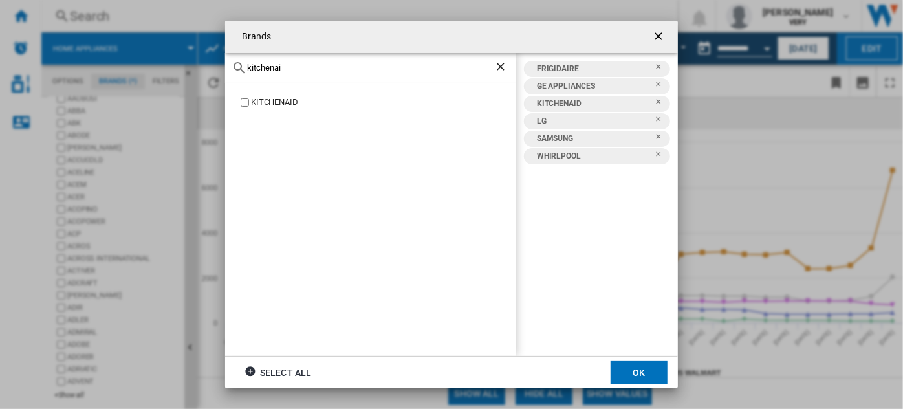
drag, startPoint x: 301, startPoint y: 68, endPoint x: 202, endPoint y: 60, distance: 99.4
click at [202, 60] on div "Brands kitchenai KITCHENAID FRIGIDAIRE GE APPLIANCES KITCHENAID LG SAMSUNG WHIR…" at bounding box center [451, 204] width 903 height 409
click at [278, 100] on div "MAYTAG" at bounding box center [383, 102] width 265 height 12
drag, startPoint x: 278, startPoint y: 70, endPoint x: 207, endPoint y: 64, distance: 70.8
click at [207, 64] on div "Brands mayt MAYTAG FRIGIDAIRE GE APPLIANCES KITCHENAID LG MAYTAG SAMSUNG WHIRLP…" at bounding box center [451, 204] width 903 height 409
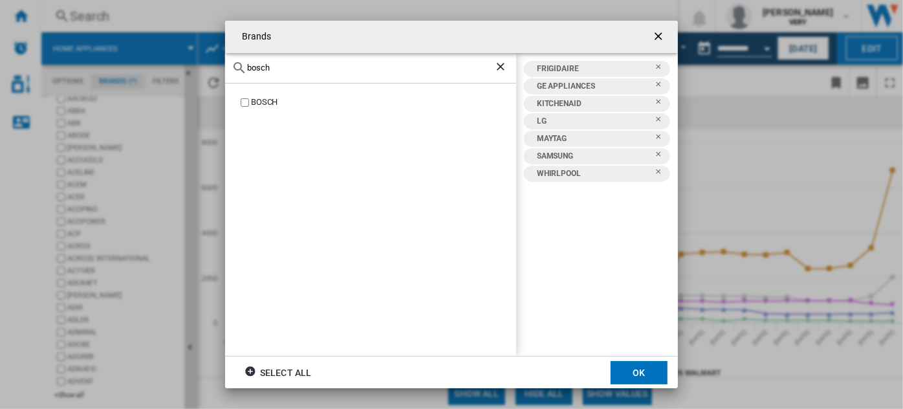
click at [264, 102] on div "BOSCH" at bounding box center [383, 102] width 265 height 12
drag, startPoint x: 283, startPoint y: 70, endPoint x: 214, endPoint y: 61, distance: 69.8
click at [215, 61] on div "Brands bosch BOSCH BOSCH FRIGIDAIRE GE APPLIANCES KITCHENAID LG MAYTAG SAMSUNG …" at bounding box center [451, 204] width 903 height 409
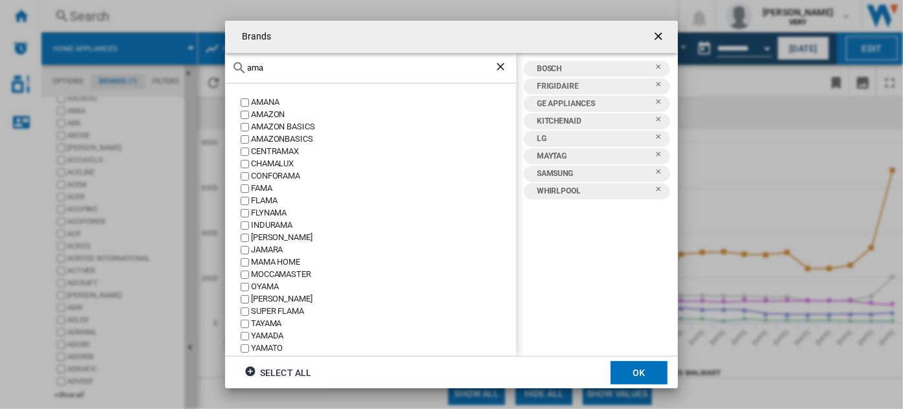
click at [278, 100] on div "AMANA" at bounding box center [383, 102] width 265 height 12
drag, startPoint x: 265, startPoint y: 69, endPoint x: 133, endPoint y: 46, distance: 134.0
click at [138, 46] on div "Brands ama AMANA AMAZON AMAZON BASICS AMAZONBASICS CENTRAMAX CHAMALUX CONFORAMA…" at bounding box center [451, 204] width 903 height 409
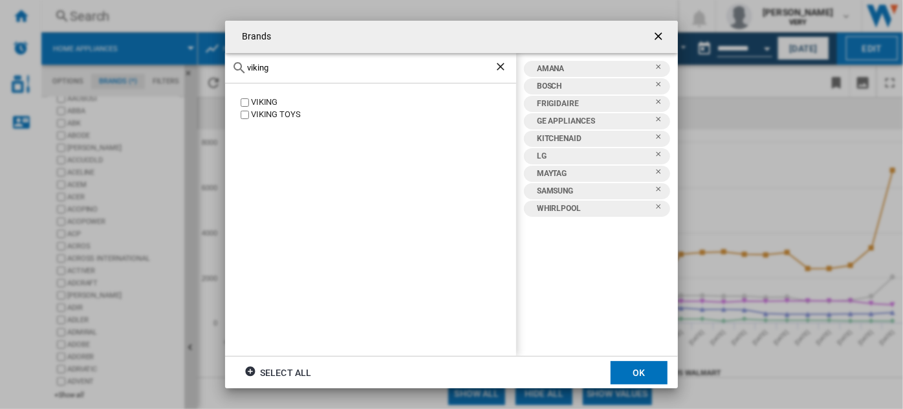
type input "viking"
click at [269, 101] on div "VIKING" at bounding box center [383, 102] width 265 height 12
click at [643, 370] on button "OK" at bounding box center [639, 372] width 57 height 23
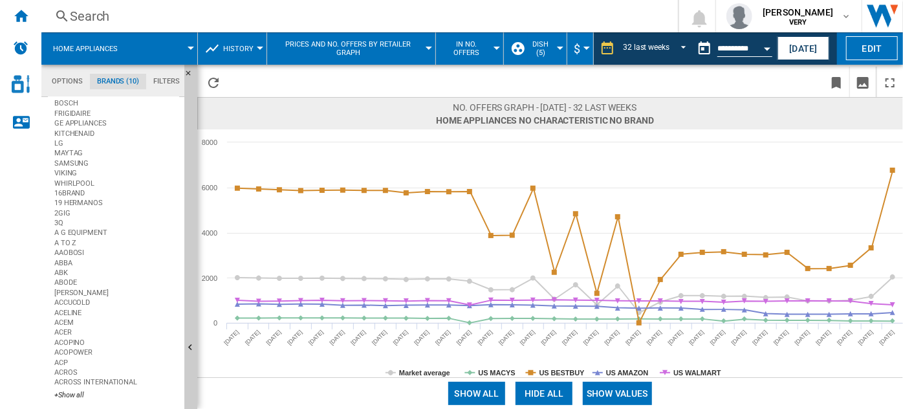
scroll to position [0, 0]
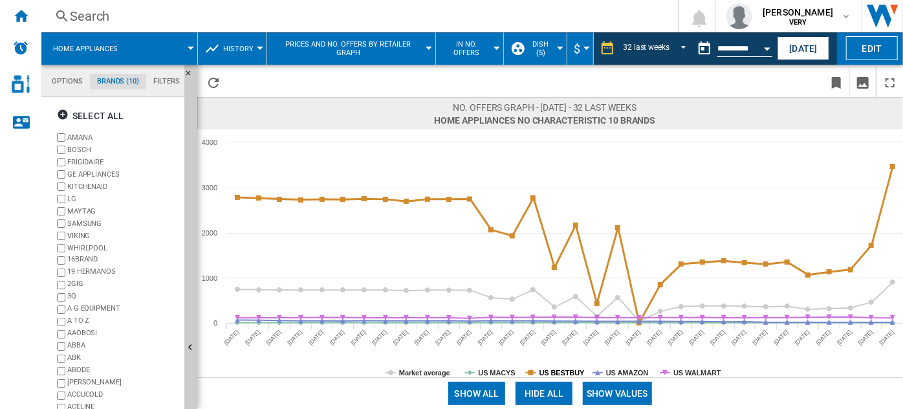
click at [547, 373] on tspan "US BESTBUY" at bounding box center [563, 373] width 46 height 8
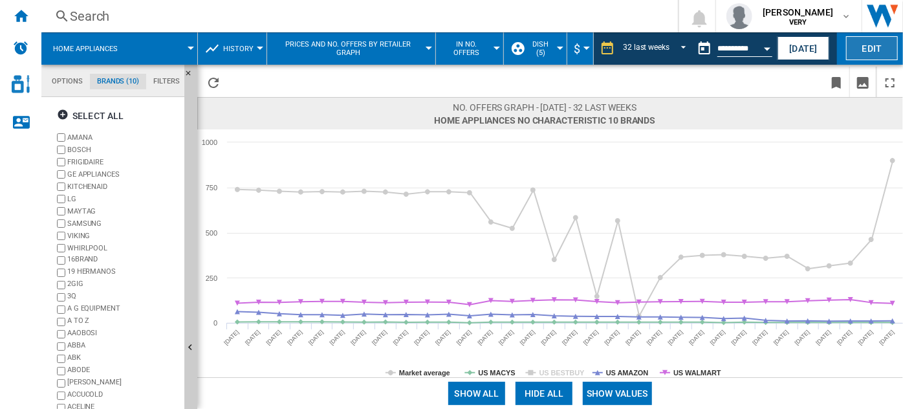
click at [870, 45] on button "Edit" at bounding box center [872, 48] width 52 height 24
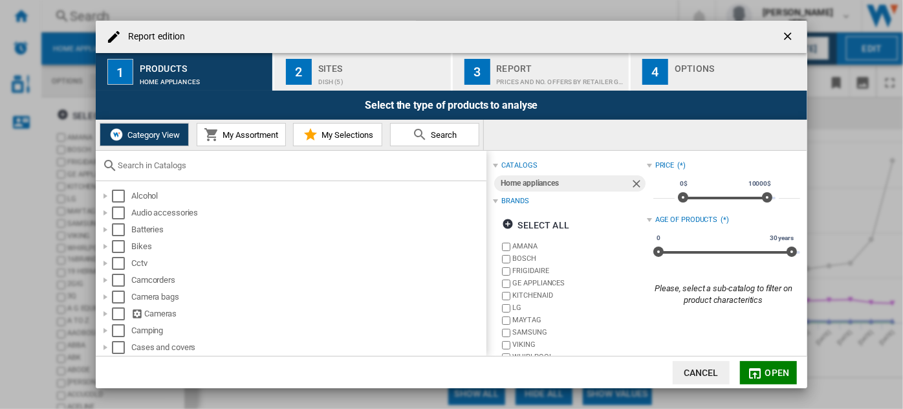
click at [342, 67] on div "Sites" at bounding box center [381, 65] width 127 height 14
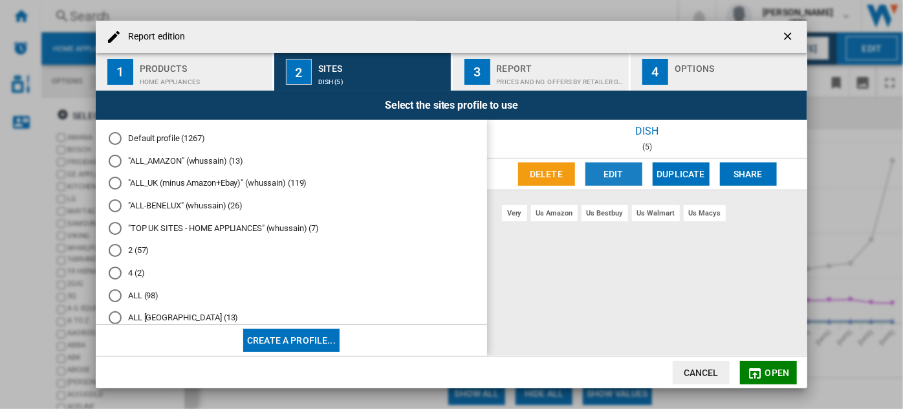
click at [610, 179] on button "Edit" at bounding box center [614, 173] width 57 height 23
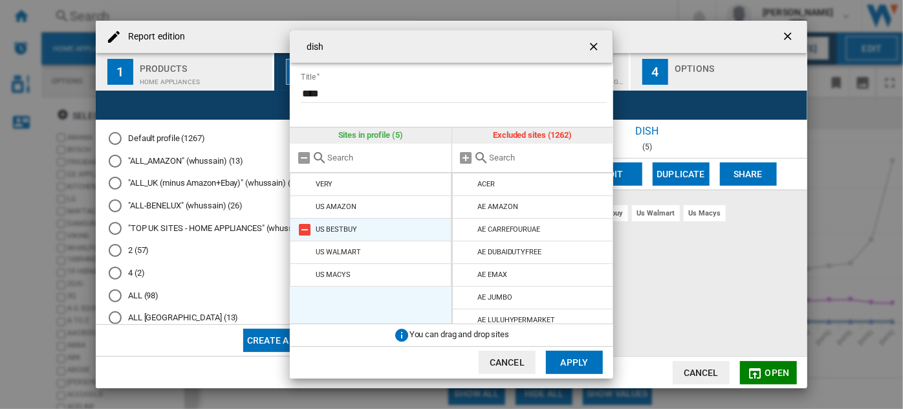
click at [307, 225] on md-icon "dish Title ..." at bounding box center [305, 230] width 16 height 16
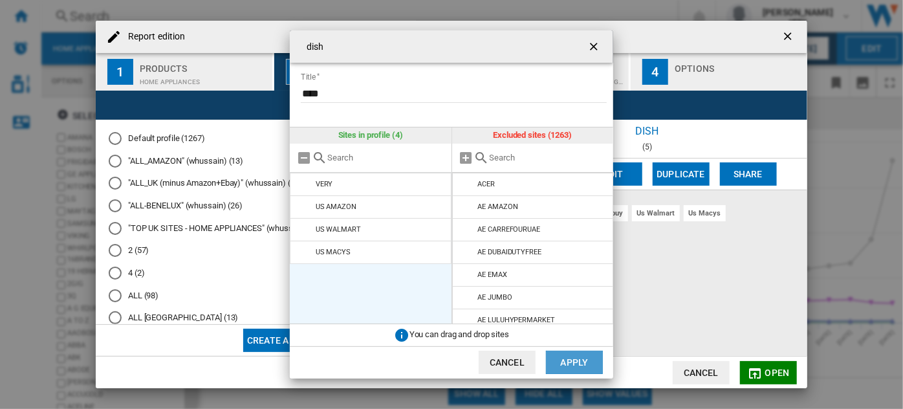
click at [578, 364] on button "Apply" at bounding box center [574, 362] width 57 height 23
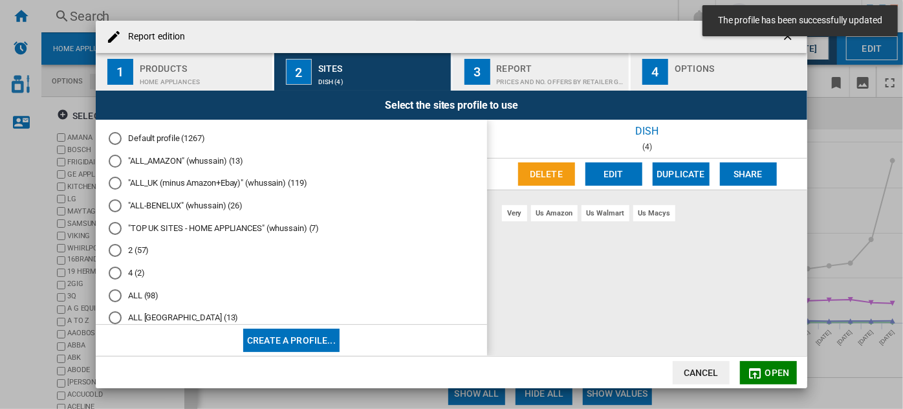
click at [781, 372] on span "Open" at bounding box center [778, 373] width 25 height 10
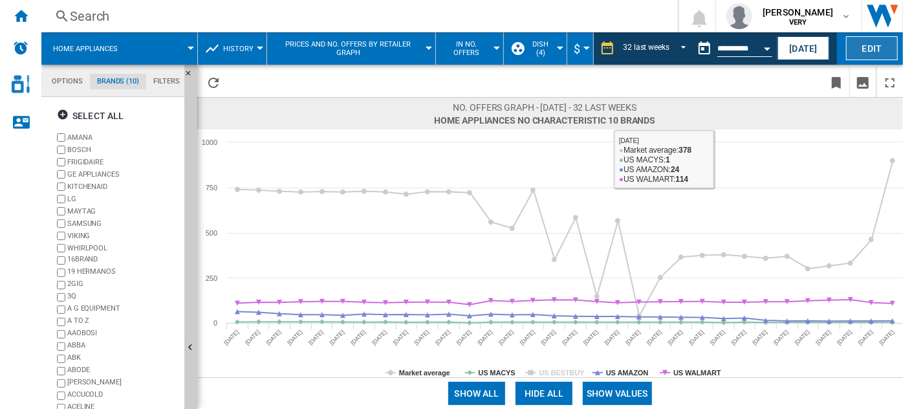
click at [874, 50] on button "Edit" at bounding box center [872, 48] width 52 height 24
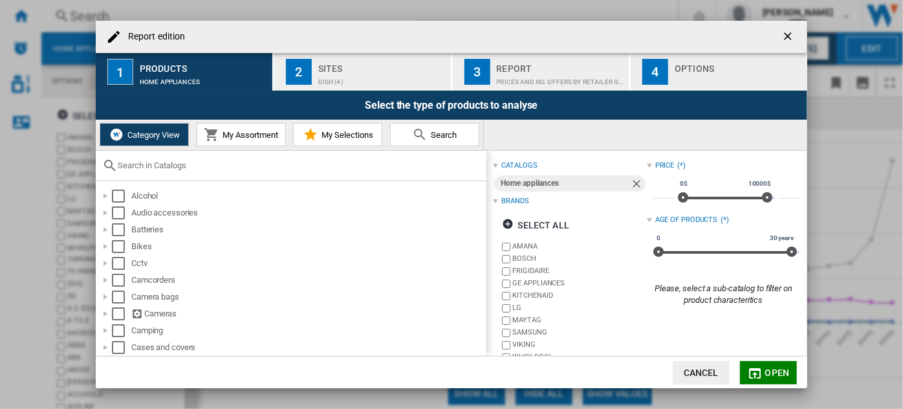
click at [342, 72] on div "dish (4)" at bounding box center [381, 79] width 127 height 14
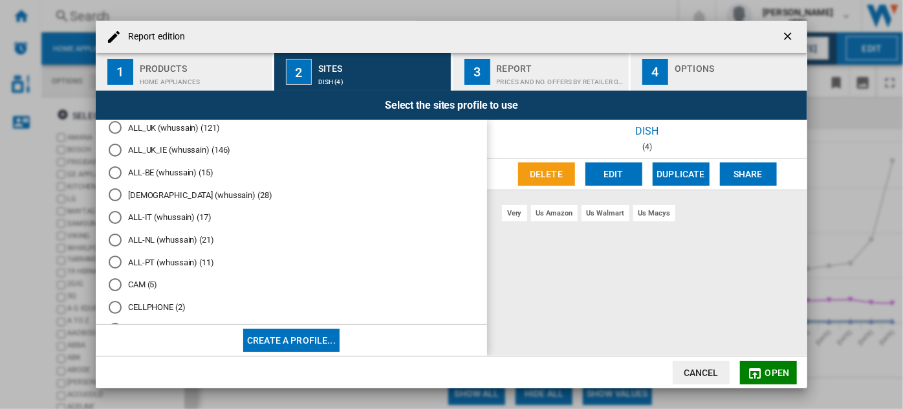
scroll to position [470, 0]
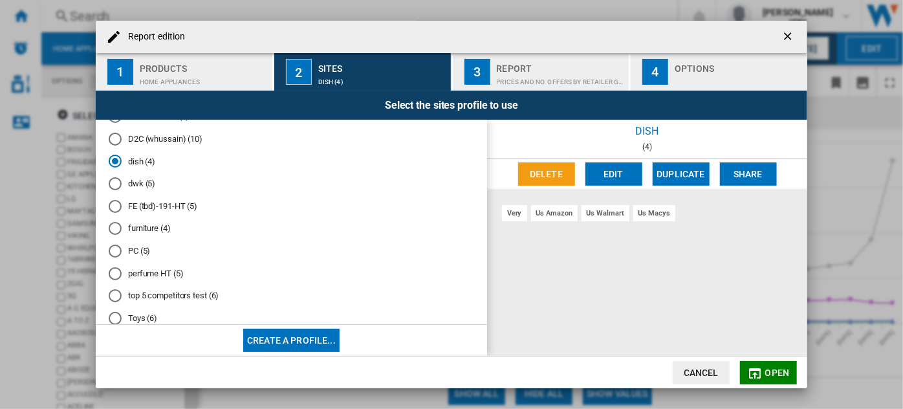
click at [148, 190] on md-radio-button "dwk (5)" at bounding box center [292, 184] width 366 height 12
click at [140, 168] on md-radio-button "dish (4)" at bounding box center [292, 161] width 366 height 12
click at [775, 370] on span "Open" at bounding box center [778, 373] width 25 height 10
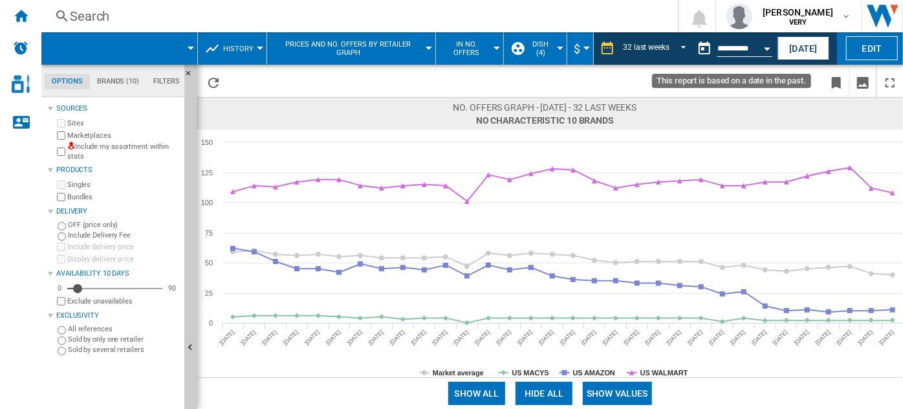
click at [758, 46] on button "Open calendar" at bounding box center [767, 46] width 23 height 23
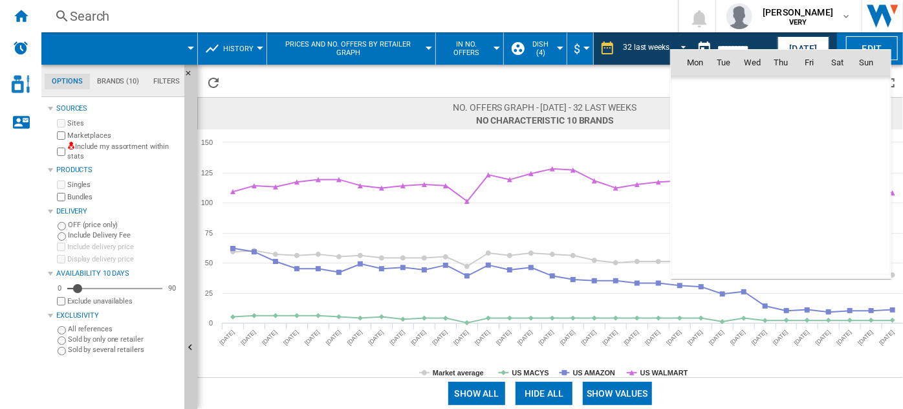
scroll to position [6001, 0]
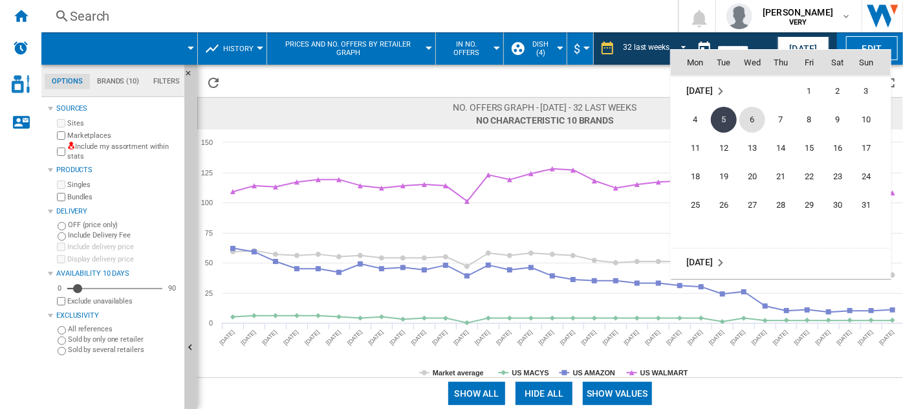
click at [754, 113] on span "6" at bounding box center [753, 120] width 26 height 26
type input "**********"
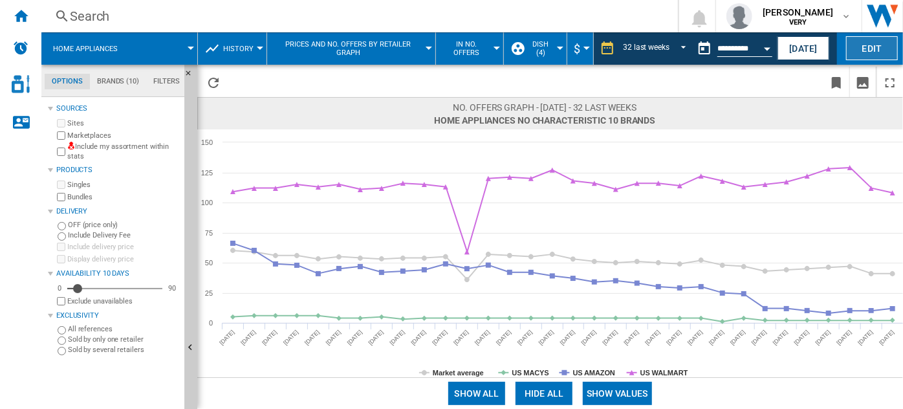
click at [871, 54] on button "Edit" at bounding box center [872, 48] width 52 height 24
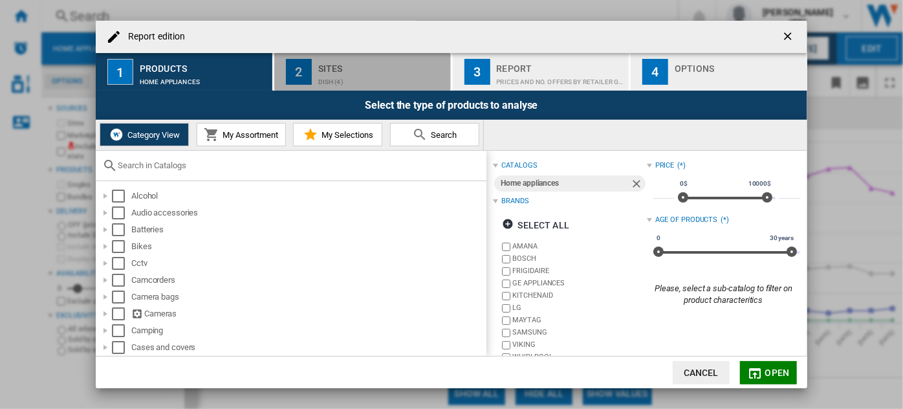
click at [360, 74] on div "dish (4)" at bounding box center [381, 79] width 127 height 14
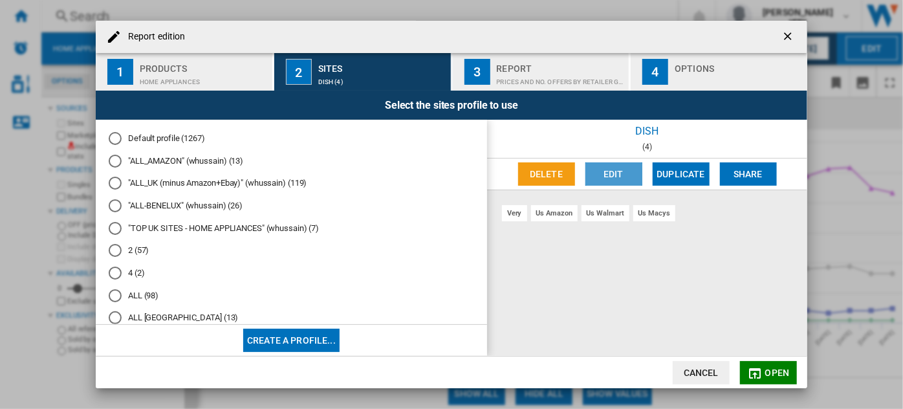
click at [613, 173] on button "Edit" at bounding box center [614, 173] width 57 height 23
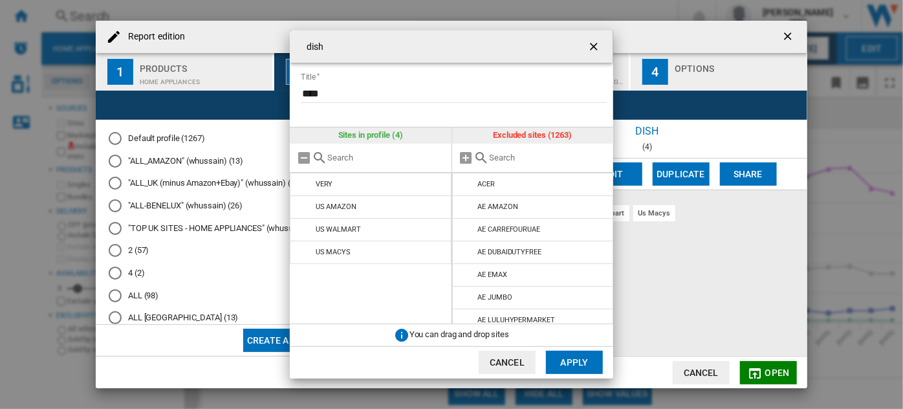
click at [501, 155] on input "text" at bounding box center [549, 158] width 118 height 10
type input "m"
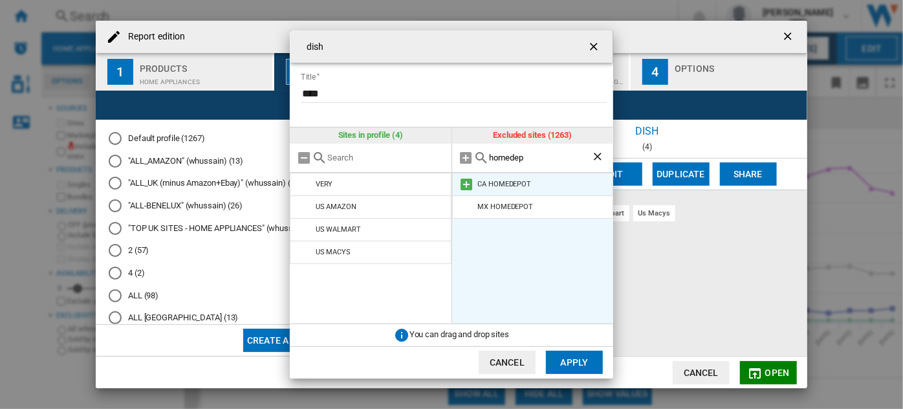
click at [468, 181] on md-icon at bounding box center [467, 185] width 16 height 16
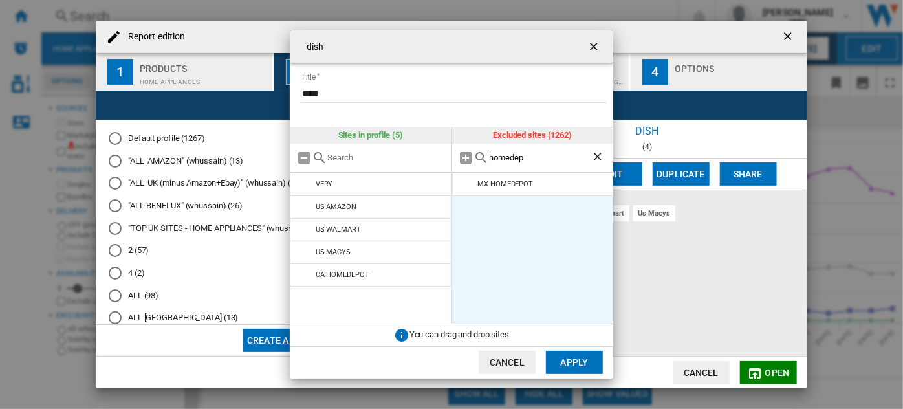
drag, startPoint x: 533, startPoint y: 160, endPoint x: 461, endPoint y: 145, distance: 73.5
click at [461, 145] on div "homedep" at bounding box center [533, 158] width 162 height 29
type input "bestbuy"
click at [467, 203] on md-icon at bounding box center [467, 207] width 16 height 16
click at [579, 361] on button "Apply" at bounding box center [574, 362] width 57 height 23
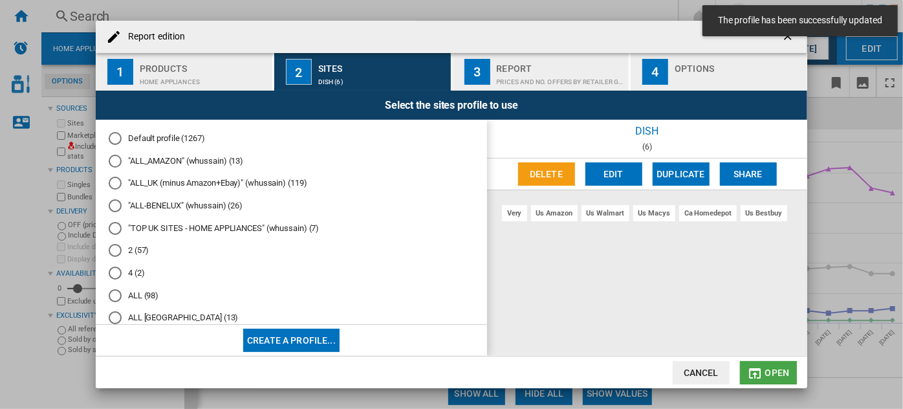
click at [768, 380] on button "Open" at bounding box center [768, 372] width 57 height 23
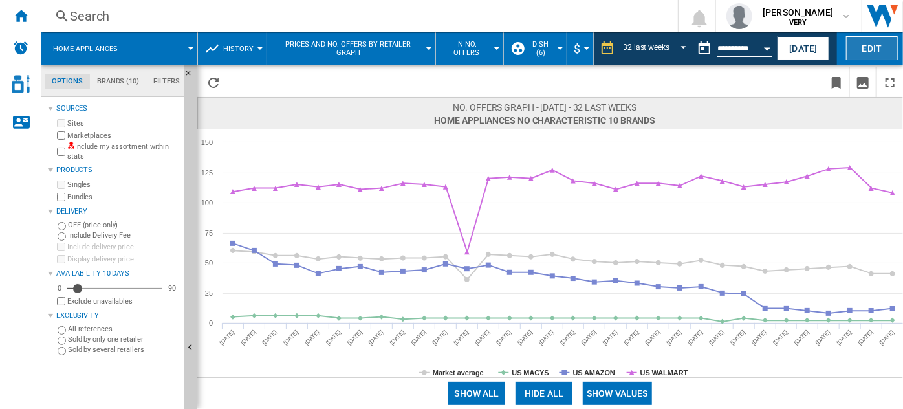
click at [876, 50] on button "Edit" at bounding box center [872, 48] width 52 height 24
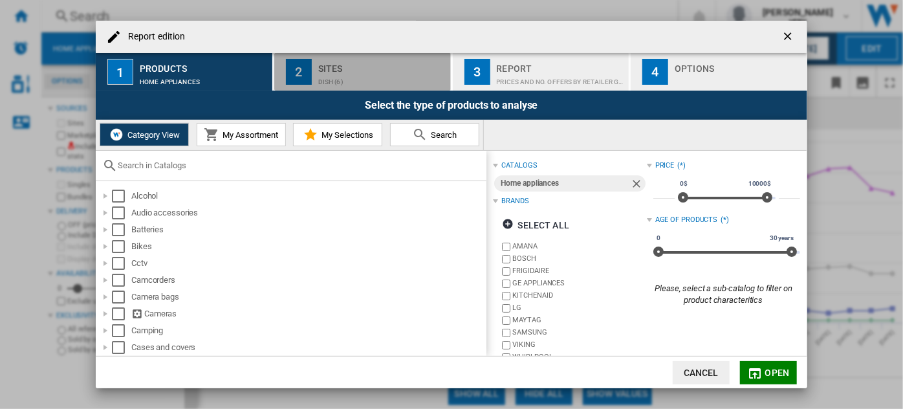
click at [377, 69] on div "Sites" at bounding box center [381, 65] width 127 height 14
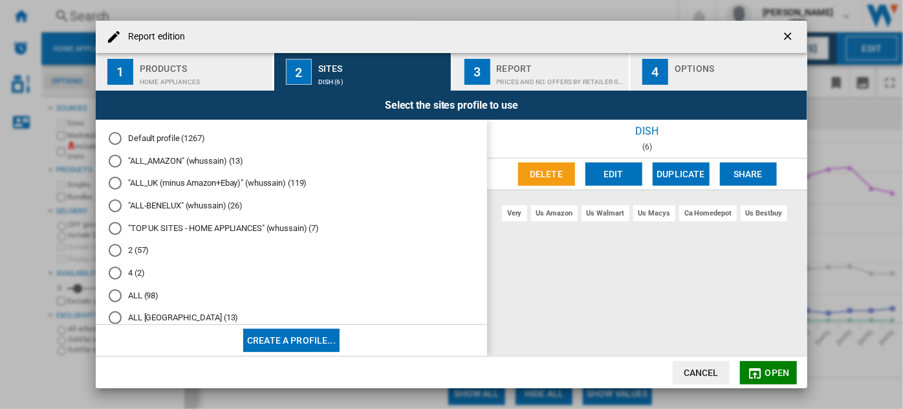
click at [621, 175] on button "Edit" at bounding box center [614, 173] width 57 height 23
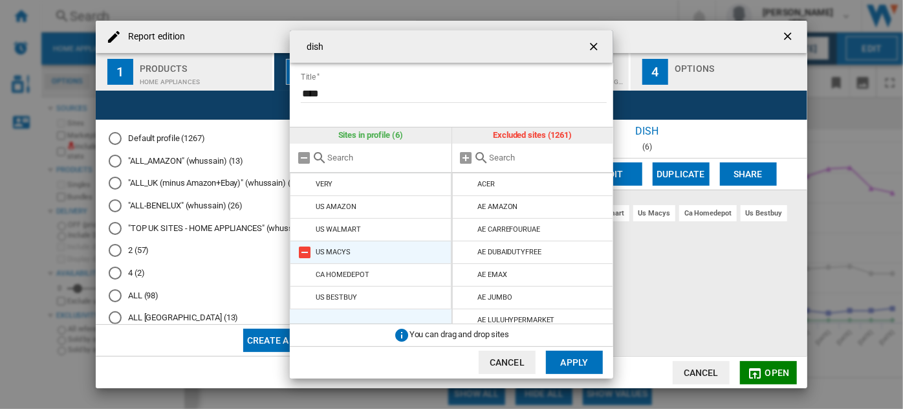
click at [300, 248] on md-icon "{{::title}} {{::getI18NText('BUTTONS.CANCEL')}} ..." at bounding box center [305, 253] width 16 height 16
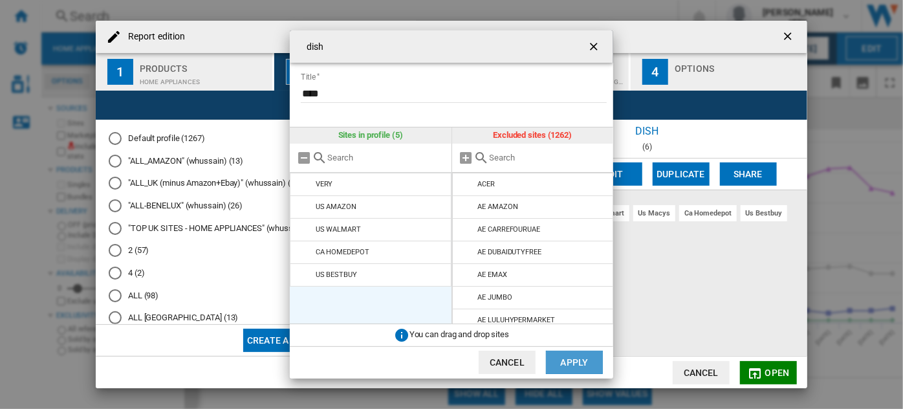
click at [569, 359] on button "Apply" at bounding box center [574, 362] width 57 height 23
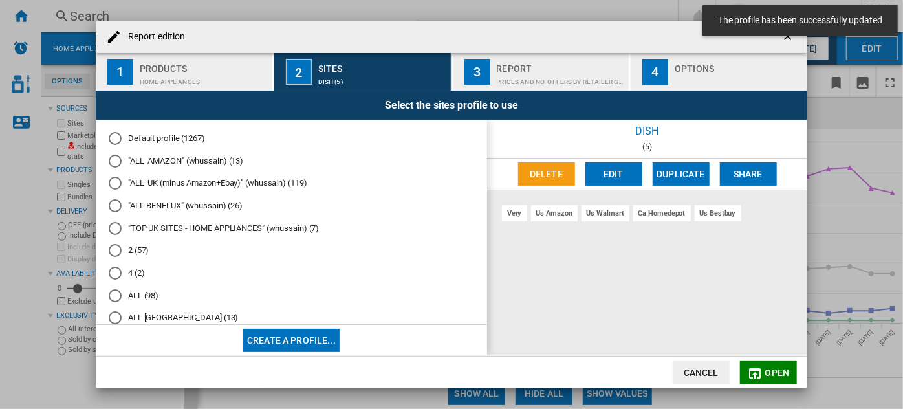
click at [769, 369] on span "Open" at bounding box center [778, 373] width 25 height 10
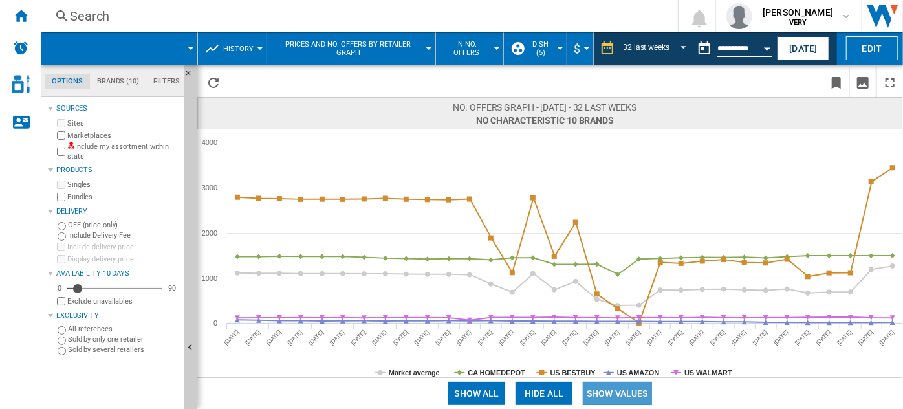
click at [621, 398] on button "Show values" at bounding box center [617, 393] width 69 height 23
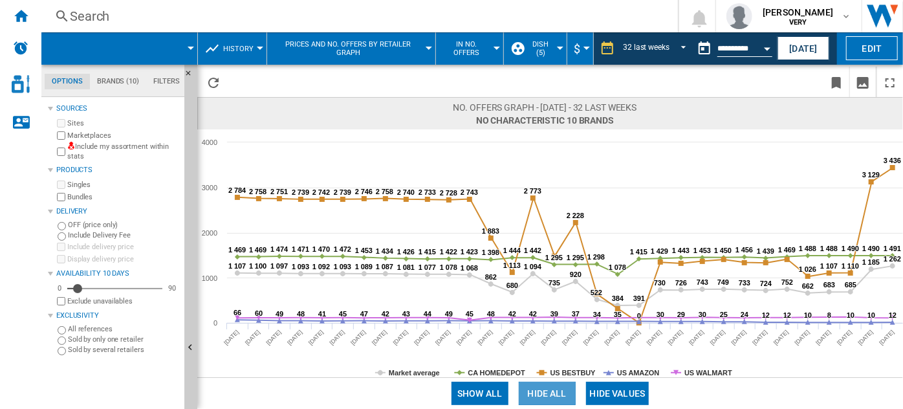
click at [544, 382] on button "Hide all" at bounding box center [547, 393] width 57 height 23
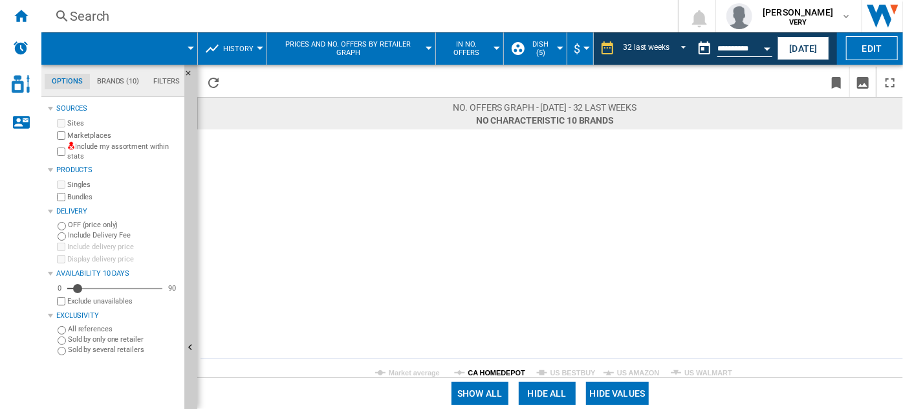
click at [505, 371] on tspan "CA HOMEDEPOT" at bounding box center [497, 373] width 58 height 8
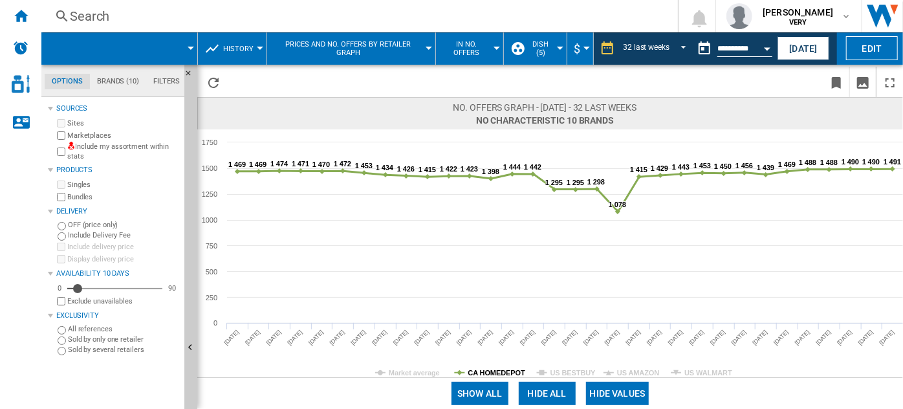
click at [510, 374] on tspan "CA HOMEDEPOT" at bounding box center [497, 373] width 58 height 8
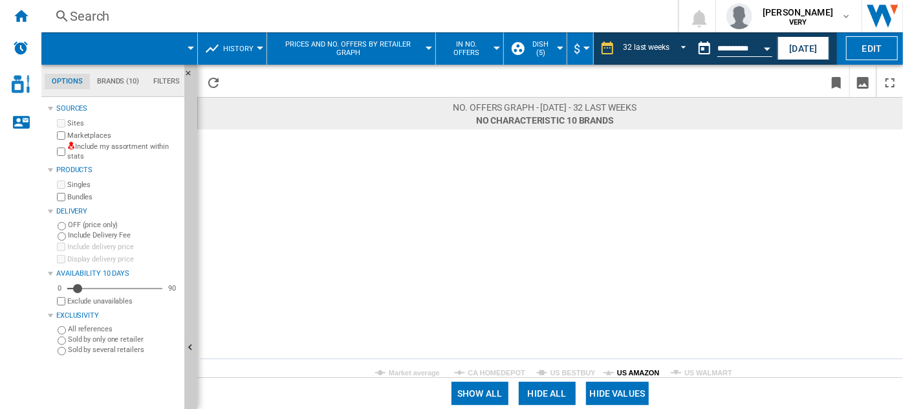
click at [635, 373] on tspan "US AMAZON" at bounding box center [638, 373] width 42 height 8
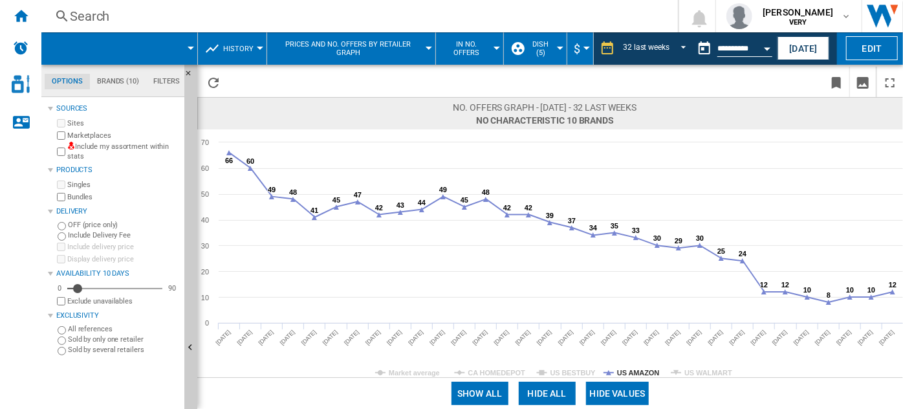
click at [502, 377] on div "Show all Hide all Hide values" at bounding box center [550, 393] width 706 height 32
click at [502, 371] on tspan "CA HOMEDEPOT" at bounding box center [497, 373] width 58 height 8
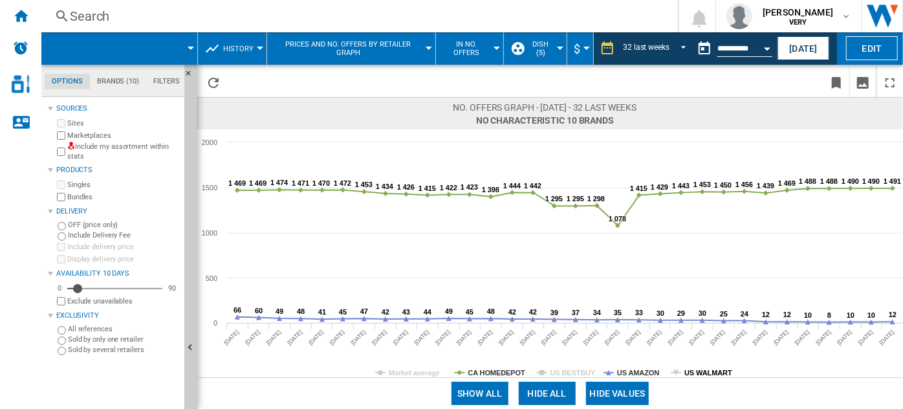
click at [701, 369] on tspan "US WALMART" at bounding box center [709, 373] width 48 height 8
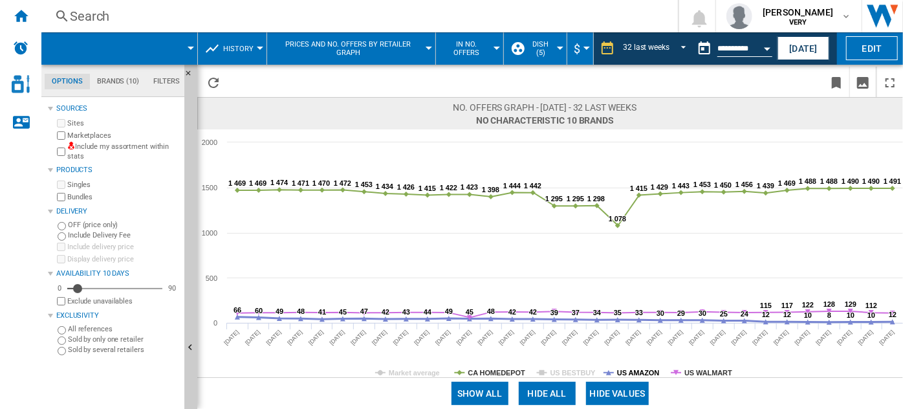
click at [654, 369] on tspan "US AMAZON" at bounding box center [638, 373] width 42 height 8
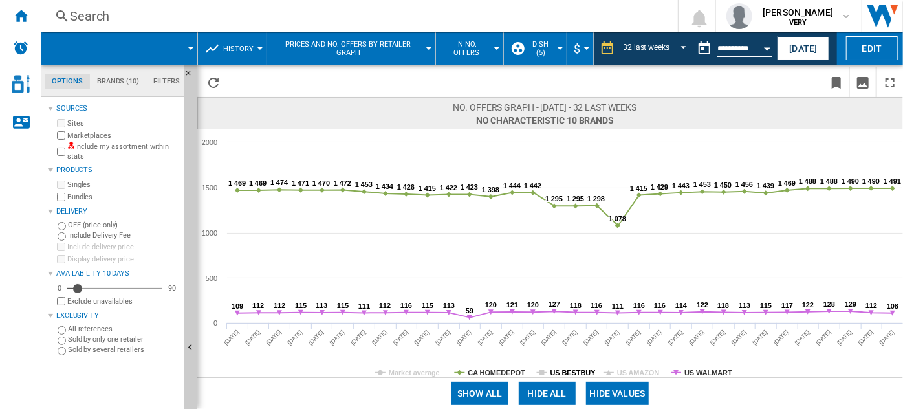
click at [581, 369] on tspan "US BESTBUY" at bounding box center [574, 373] width 46 height 8
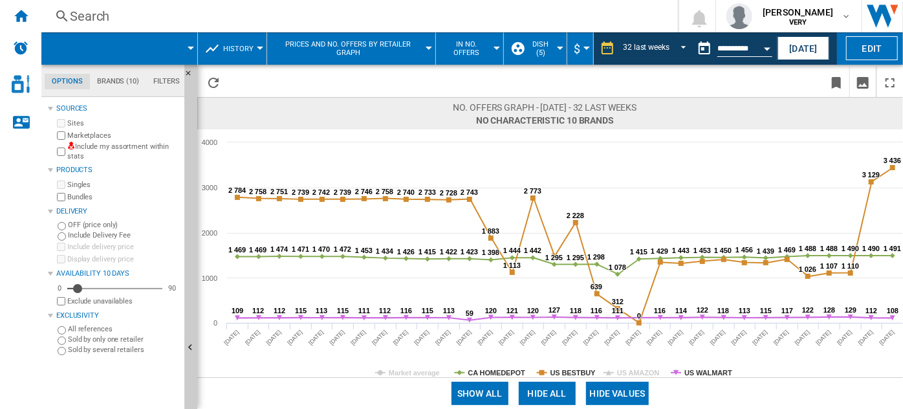
click at [692, 367] on rect at bounding box center [550, 253] width 707 height 248
click at [509, 369] on tspan "CA HOMEDEPOT" at bounding box center [497, 373] width 58 height 8
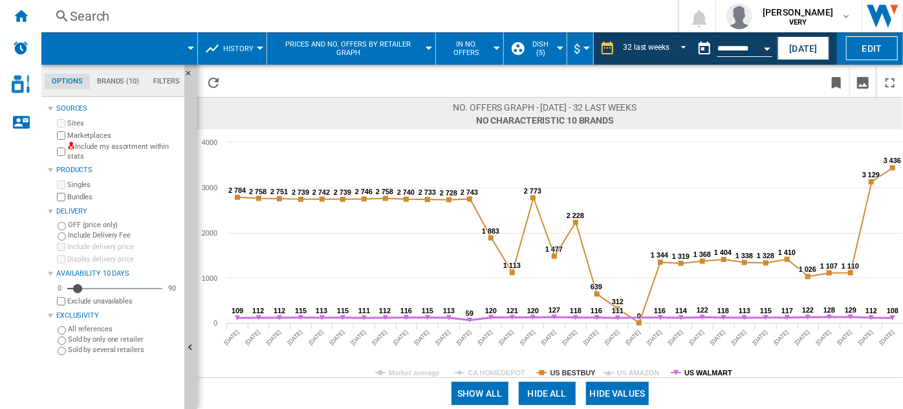
click at [694, 369] on tspan "US WALMART" at bounding box center [709, 373] width 48 height 8
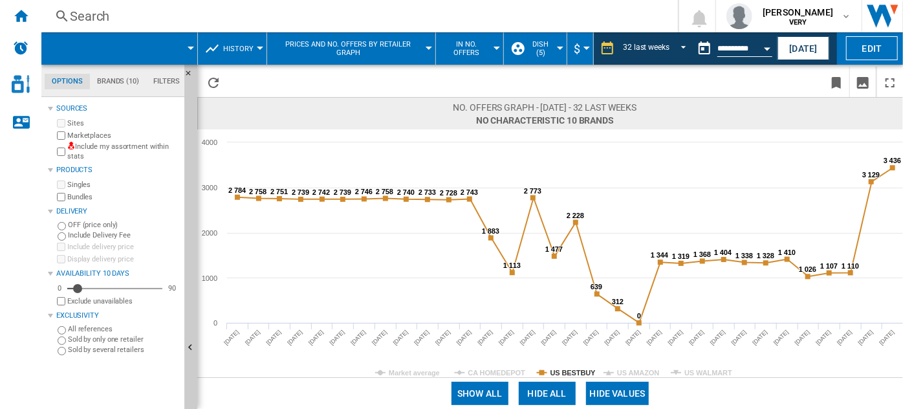
drag, startPoint x: 415, startPoint y: 366, endPoint x: 417, endPoint y: 373, distance: 7.4
click at [417, 373] on icon "Created with Highcharts 5.0.14 1 469 1 469 1 469 1 469 1 474 1 474 1 471 1 471 …" at bounding box center [550, 253] width 707 height 248
click at [417, 373] on tspan "Market average" at bounding box center [414, 373] width 51 height 8
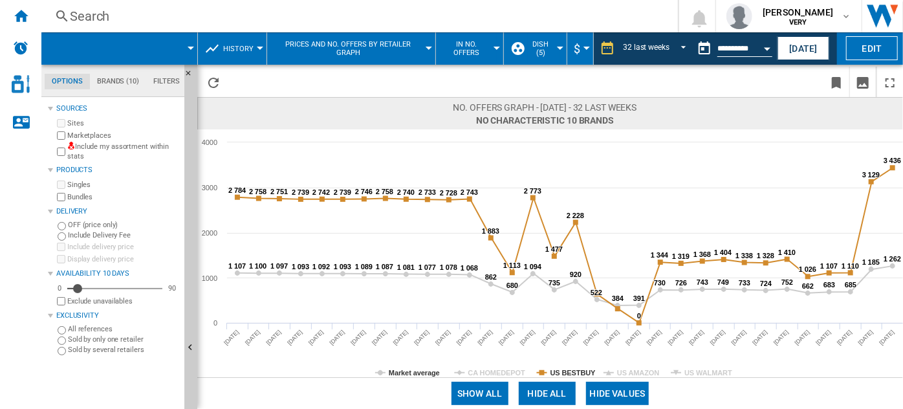
click at [494, 48] on div at bounding box center [497, 48] width 6 height 3
click at [467, 77] on span "In price" at bounding box center [460, 80] width 32 height 12
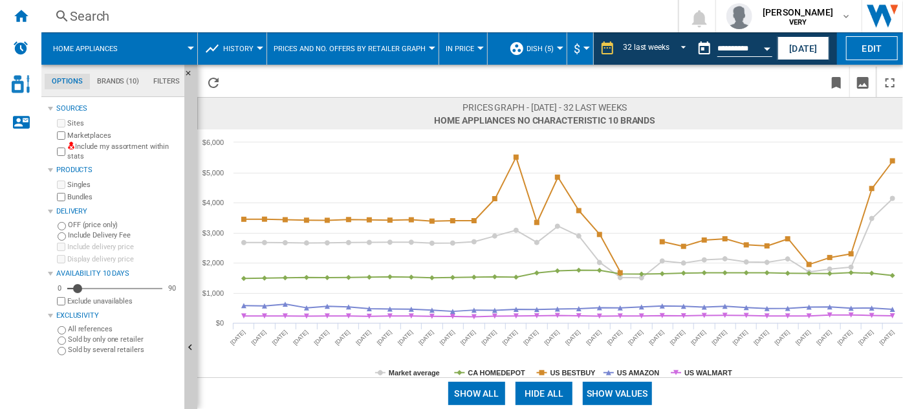
click at [133, 89] on md-tabs-canvas "Options Brands (10) Filters Options Brands (10) Filters" at bounding box center [118, 81] width 155 height 32
click at [127, 83] on md-tab-item "Brands (10)" at bounding box center [118, 82] width 56 height 16
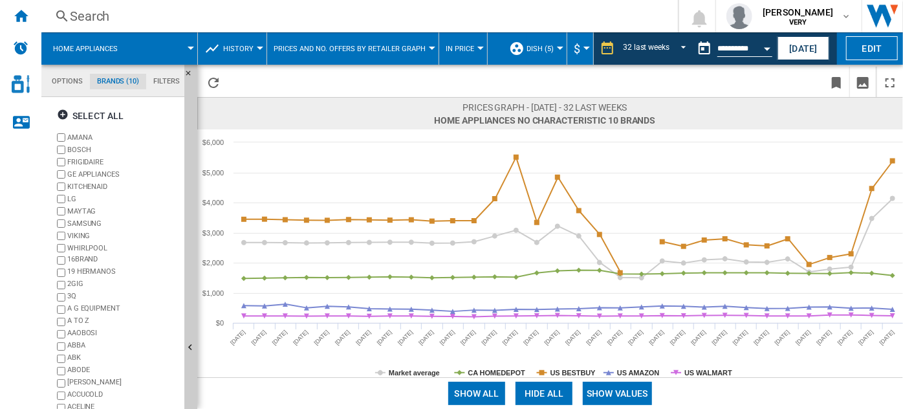
click at [374, 39] on button "Prices and No. offers by retailer graph" at bounding box center [353, 48] width 159 height 32
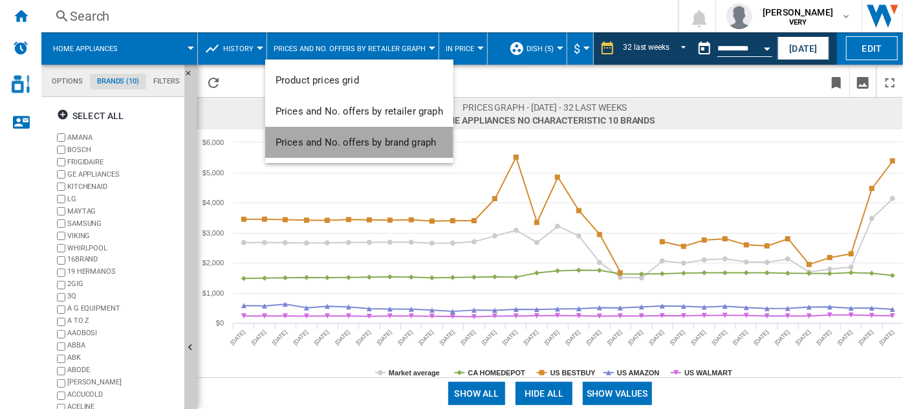
click at [375, 138] on span "Prices and No. offers by brand graph" at bounding box center [356, 143] width 160 height 12
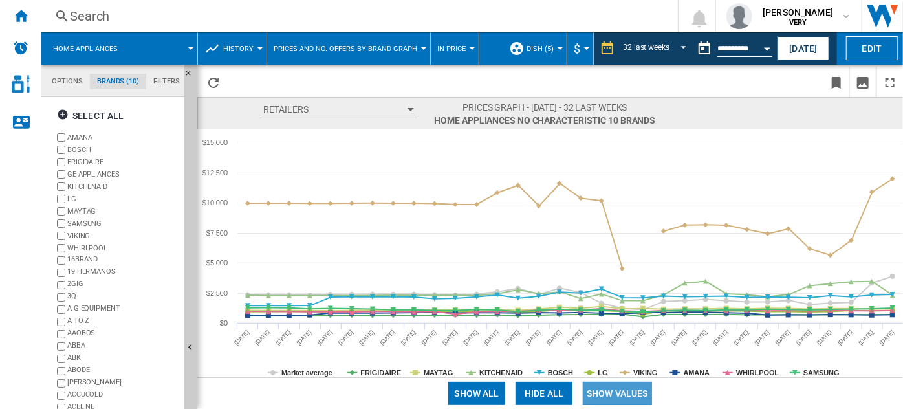
click at [612, 399] on button "Show values" at bounding box center [617, 393] width 69 height 23
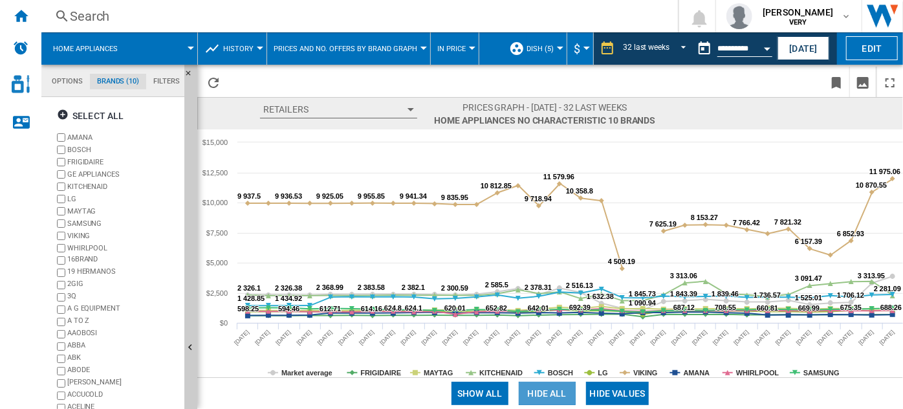
click at [538, 389] on button "Hide all" at bounding box center [547, 393] width 57 height 23
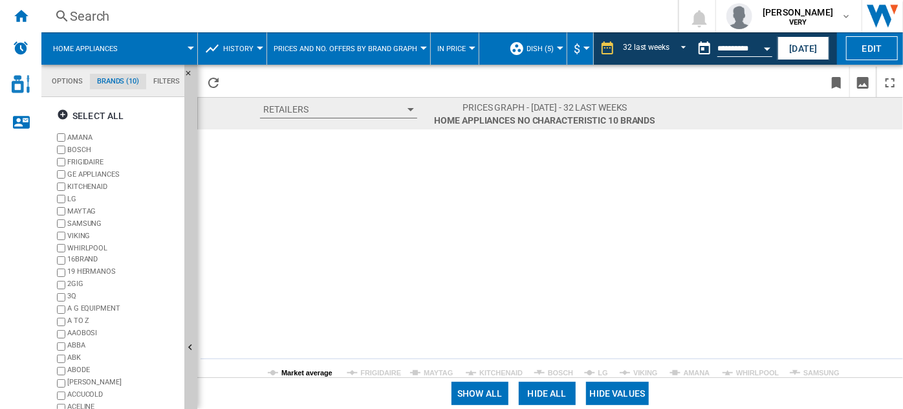
click at [307, 370] on tspan "Market average" at bounding box center [306, 373] width 51 height 8
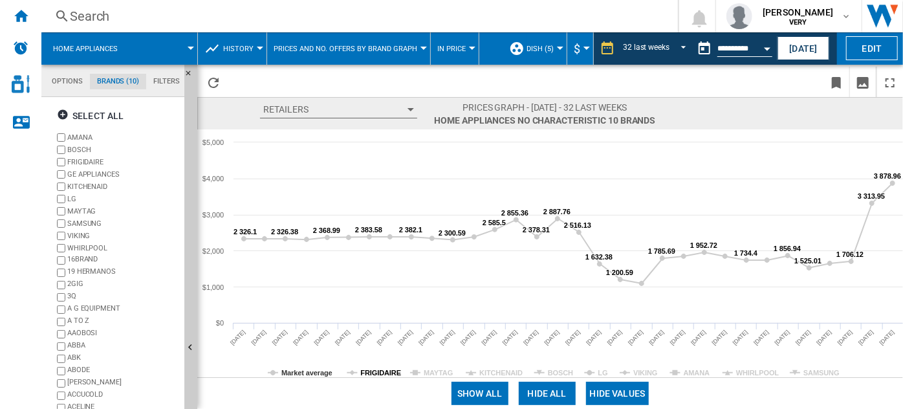
click at [369, 372] on tspan "FRIGIDAIRE" at bounding box center [381, 373] width 41 height 8
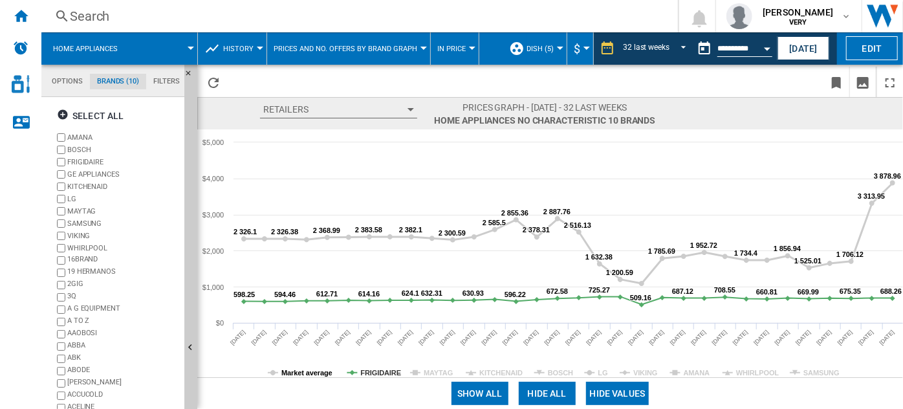
click at [322, 370] on tspan "Market average" at bounding box center [306, 373] width 51 height 8
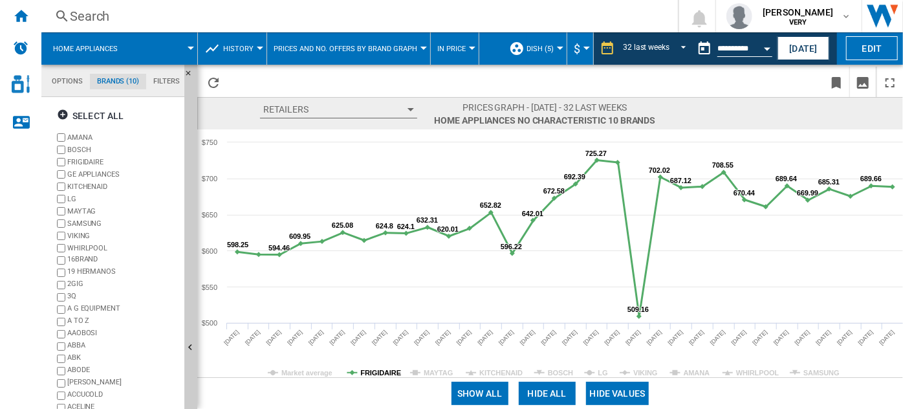
click at [373, 370] on tspan "FRIGIDAIRE" at bounding box center [381, 373] width 41 height 8
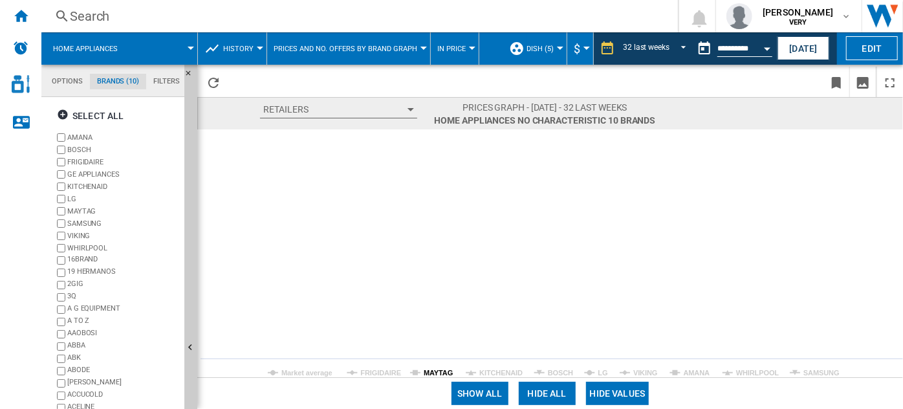
click at [431, 369] on tspan "MAYTAG" at bounding box center [438, 373] width 29 height 8
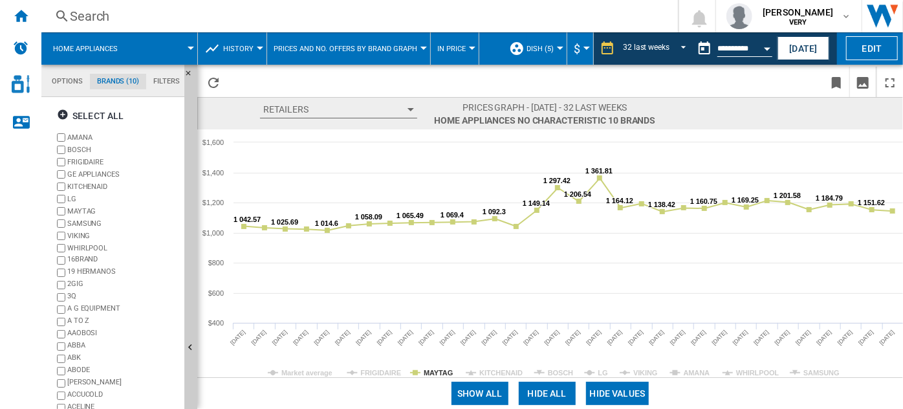
click at [431, 369] on tspan "MAYTAG" at bounding box center [438, 373] width 29 height 8
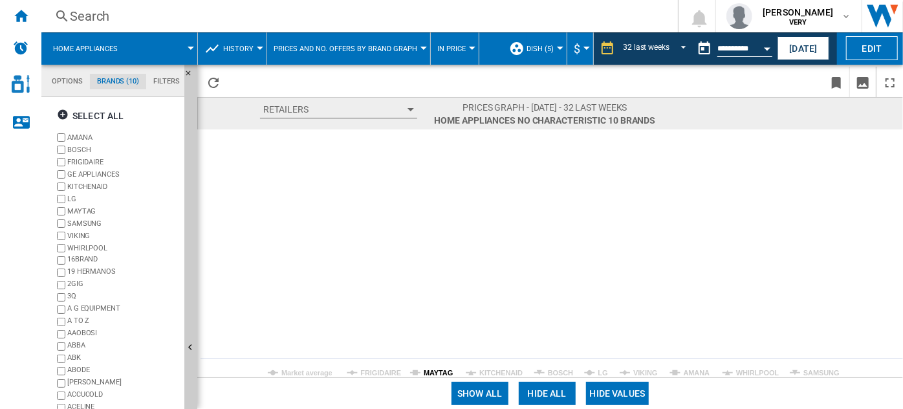
click at [434, 372] on icon "Created with Highcharts 5.0.14 2 326.1 2 326.1 2 327.42 2 327.42 2 326.38 2 326…" at bounding box center [550, 253] width 707 height 248
click at [434, 372] on tspan "MAYTAG" at bounding box center [438, 373] width 29 height 8
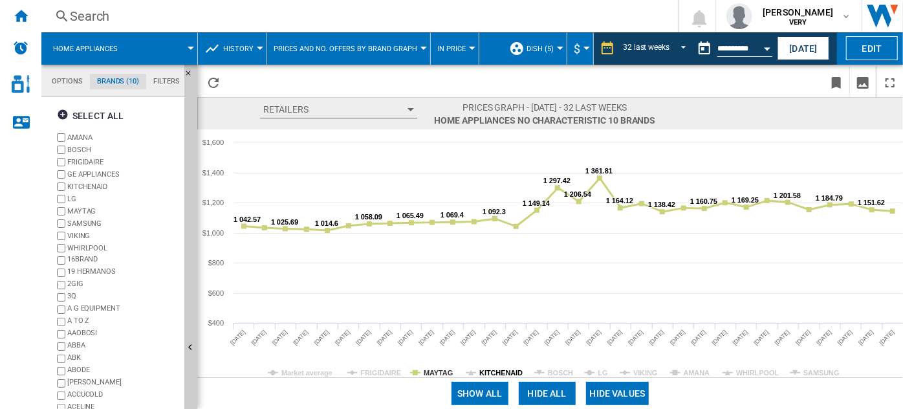
drag, startPoint x: 442, startPoint y: 373, endPoint x: 502, endPoint y: 374, distance: 60.2
click at [502, 374] on g "Market average FRIGIDAIRE MAYTAG KITCHENAID BOSCH LG VIKING AMANA WHIRLPOOL SAM…" at bounding box center [554, 373] width 572 height 8
click at [502, 374] on tspan "KITCHENAID" at bounding box center [500, 373] width 43 height 8
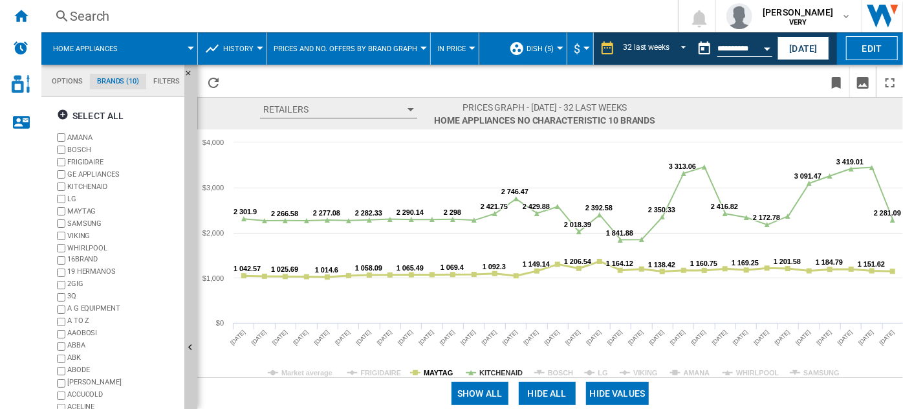
click at [438, 373] on tspan "MAYTAG" at bounding box center [438, 373] width 29 height 8
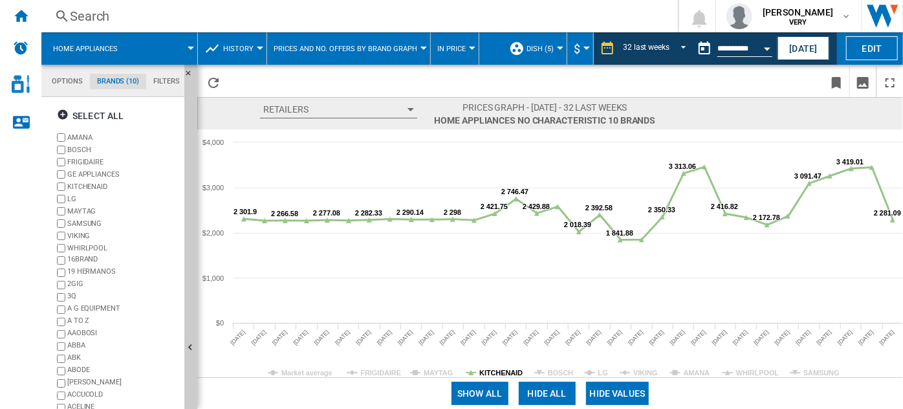
click at [498, 372] on tspan "KITCHENAID" at bounding box center [500, 373] width 43 height 8
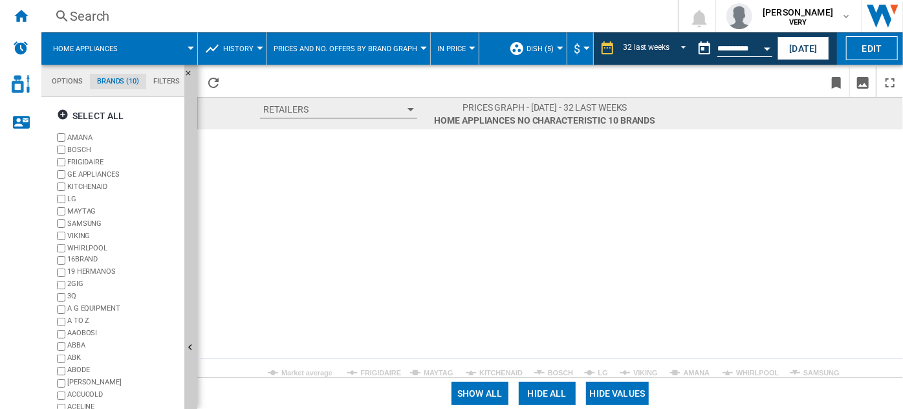
click at [546, 370] on rect at bounding box center [550, 253] width 707 height 248
click at [558, 373] on tspan "BOSCH" at bounding box center [560, 373] width 25 height 8
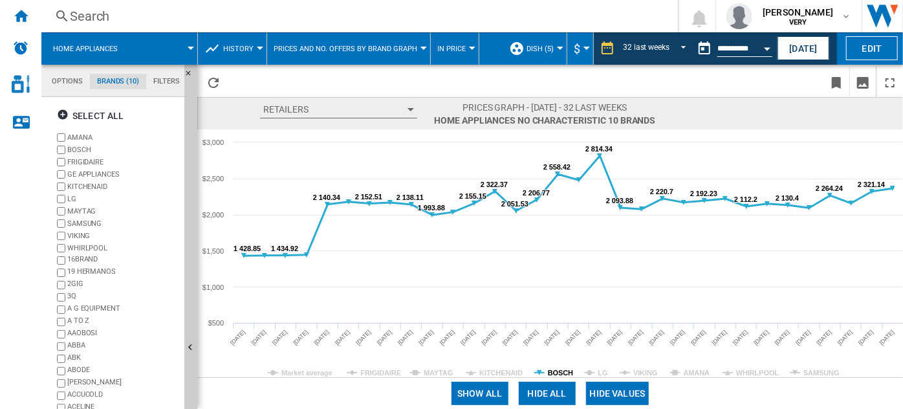
click at [555, 371] on tspan "BOSCH" at bounding box center [560, 373] width 25 height 8
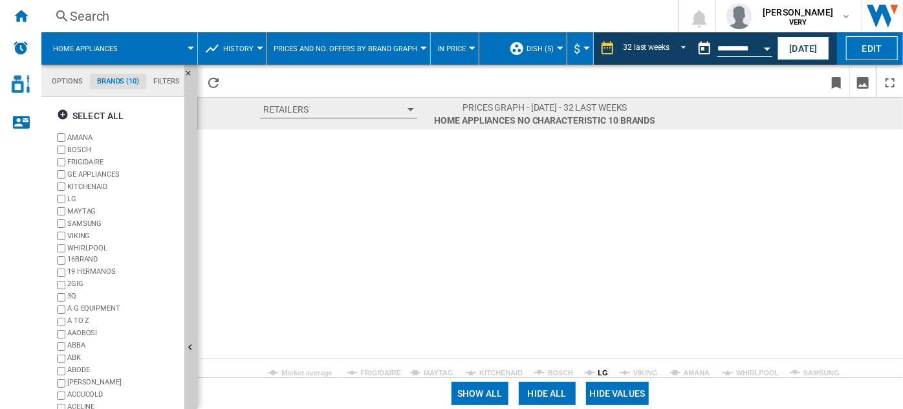
click at [599, 372] on tspan "LG" at bounding box center [604, 373] width 10 height 8
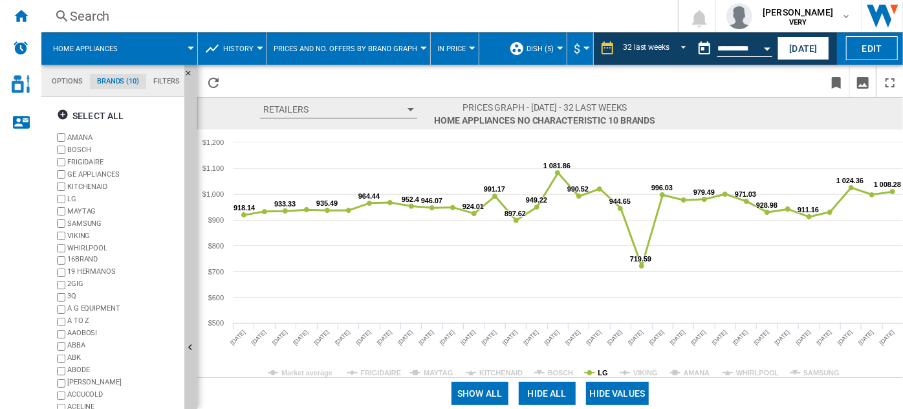
click at [599, 370] on tspan "LG" at bounding box center [604, 373] width 10 height 8
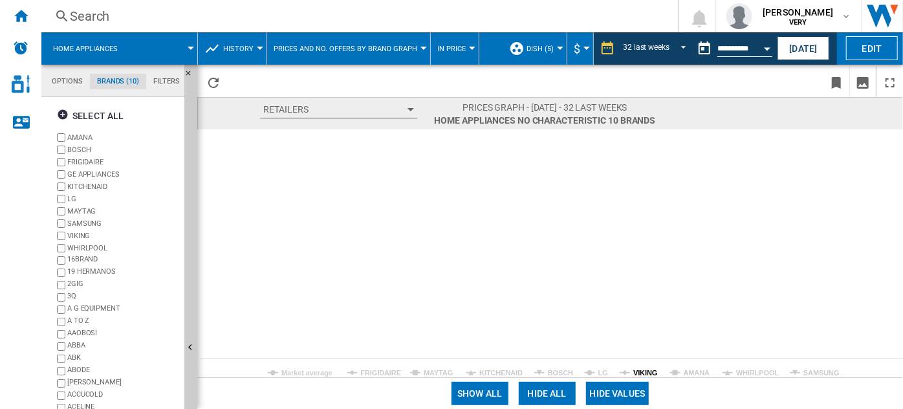
click at [638, 370] on tspan "VIKING" at bounding box center [646, 373] width 24 height 8
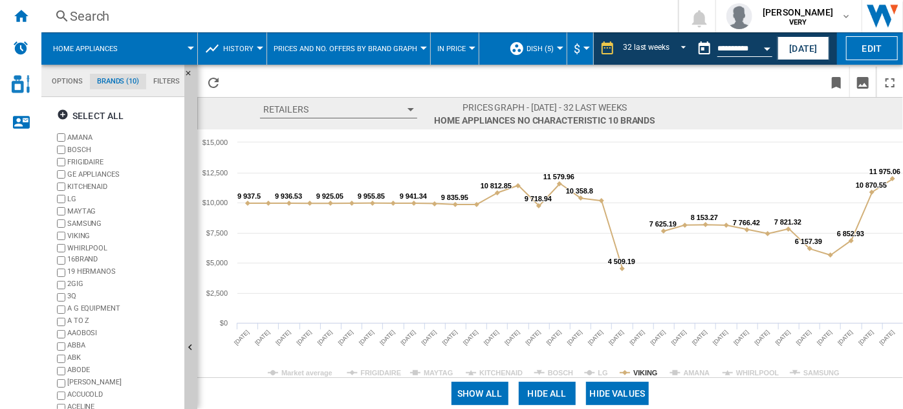
click at [638, 370] on tspan "VIKING" at bounding box center [646, 373] width 24 height 8
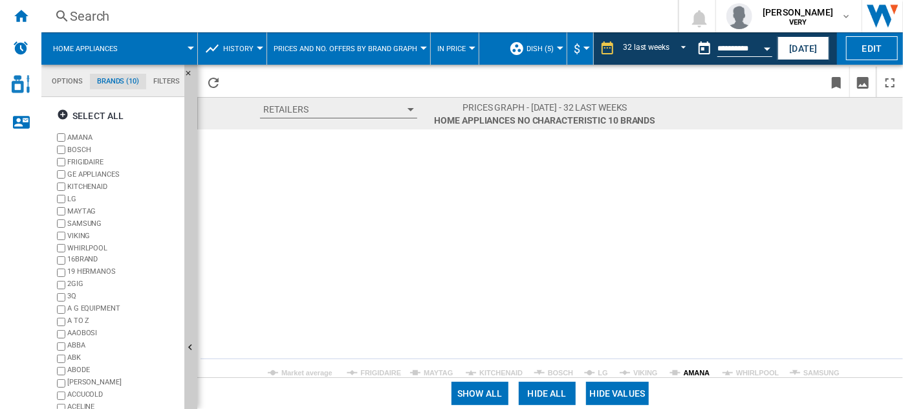
click at [689, 370] on tspan "AMANA" at bounding box center [697, 373] width 27 height 8
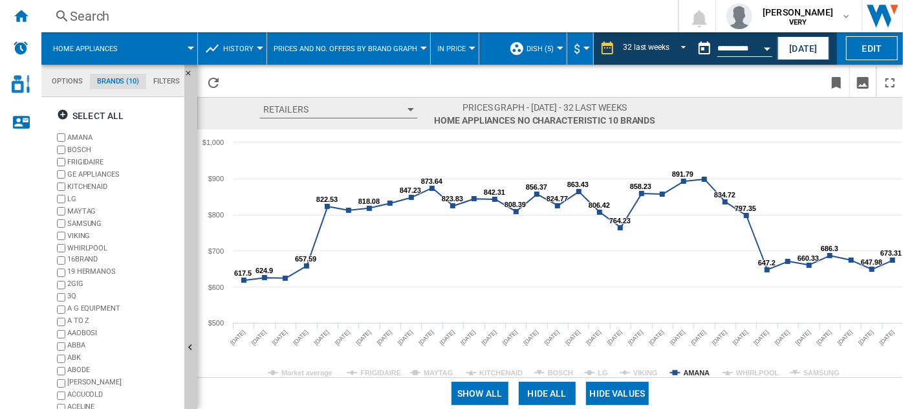
click at [709, 370] on rect at bounding box center [550, 253] width 707 height 248
click at [701, 371] on tspan "AMANA" at bounding box center [697, 373] width 27 height 8
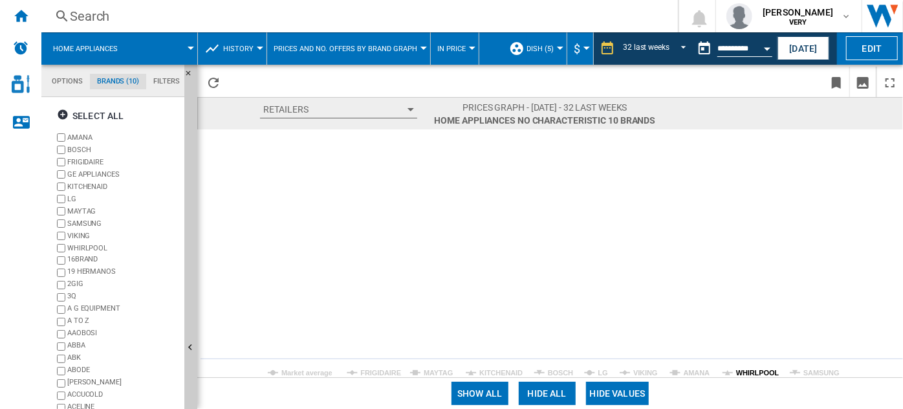
click at [740, 373] on tspan "WHIRLPOOL" at bounding box center [757, 373] width 43 height 8
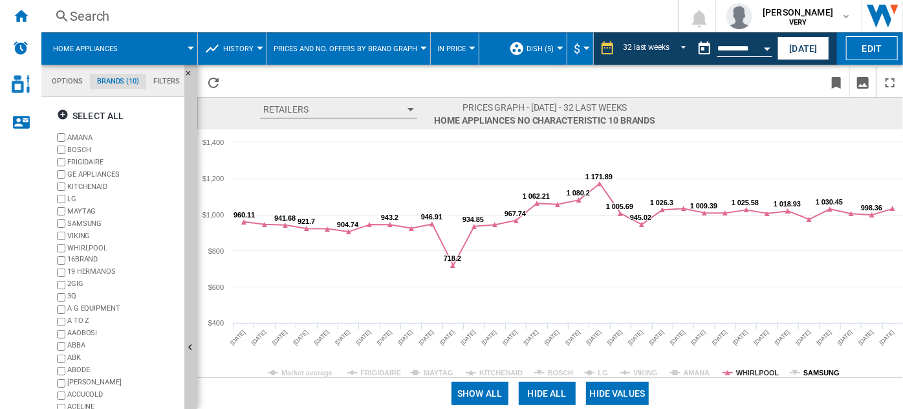
click at [813, 371] on tspan "SAMSUNG" at bounding box center [822, 373] width 36 height 8
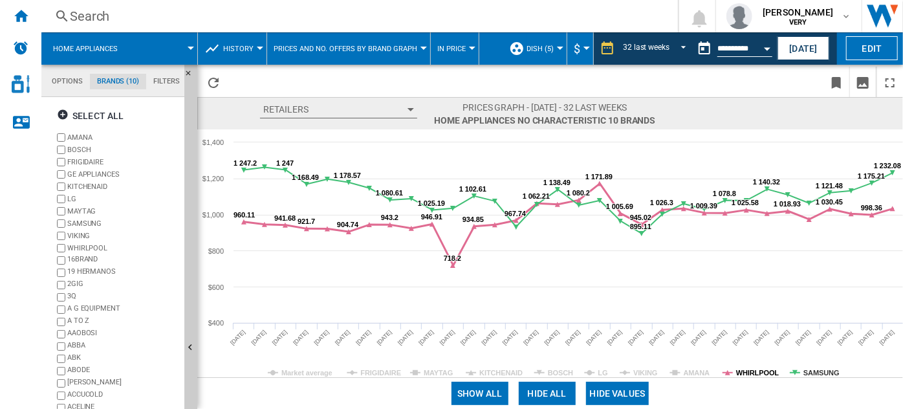
click at [762, 370] on tspan "WHIRLPOOL" at bounding box center [757, 373] width 43 height 8
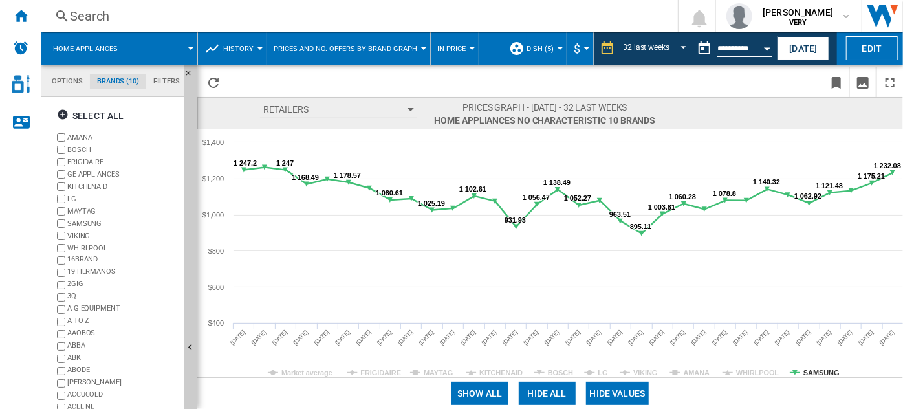
click at [799, 370] on rect at bounding box center [550, 253] width 707 height 248
click at [811, 371] on tspan "SAMSUNG" at bounding box center [822, 373] width 36 height 8
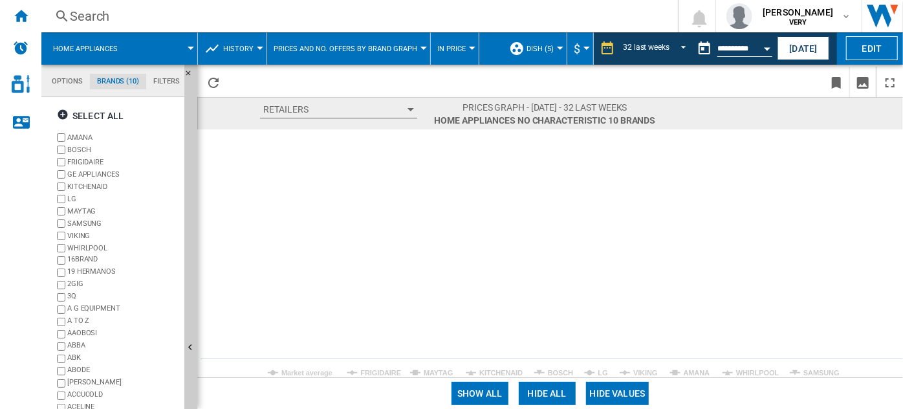
click at [401, 43] on button "Prices and No. offers by brand graph" at bounding box center [349, 48] width 150 height 32
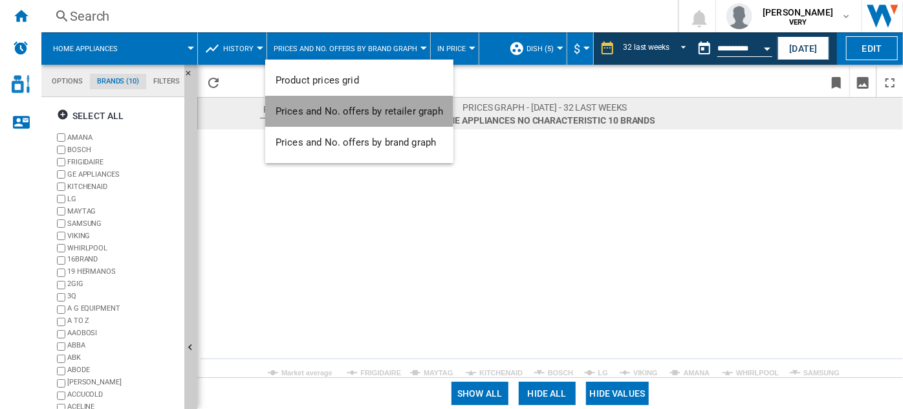
click at [370, 104] on button "Prices and No. offers by retailer graph" at bounding box center [359, 111] width 188 height 31
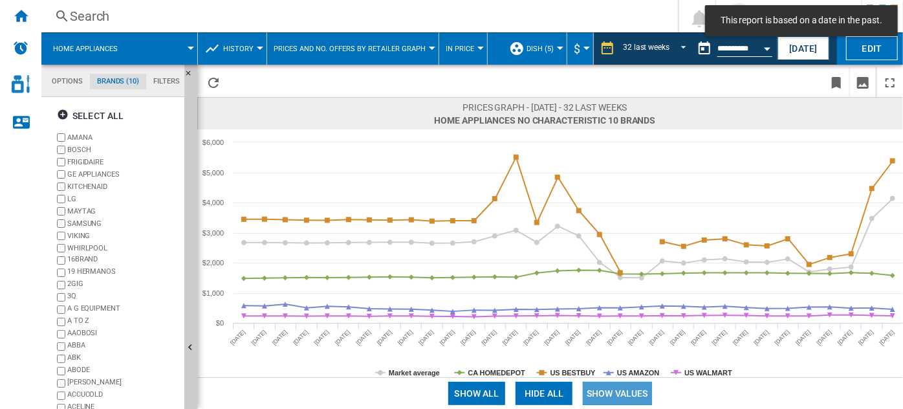
click at [605, 391] on button "Show values" at bounding box center [617, 393] width 69 height 23
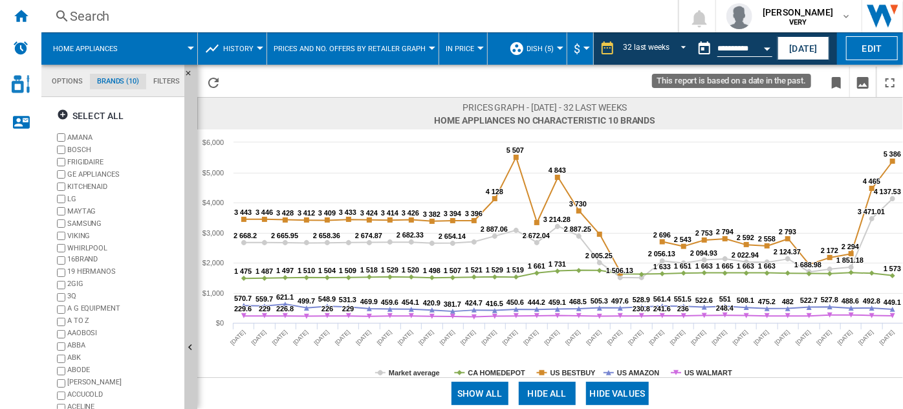
click at [749, 58] on md-datepicker "**********" at bounding box center [738, 49] width 93 height 26
click at [755, 52] on input "**********" at bounding box center [745, 51] width 55 height 12
click at [763, 50] on button "Open calendar" at bounding box center [767, 46] width 23 height 23
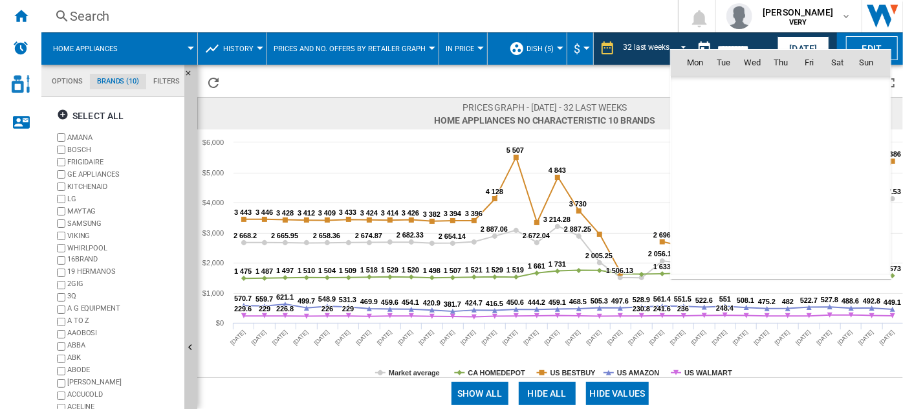
click at [763, 50] on body "In order to access Insight, please log out and log in again OK NEW Search Searc…" at bounding box center [451, 204] width 903 height 409
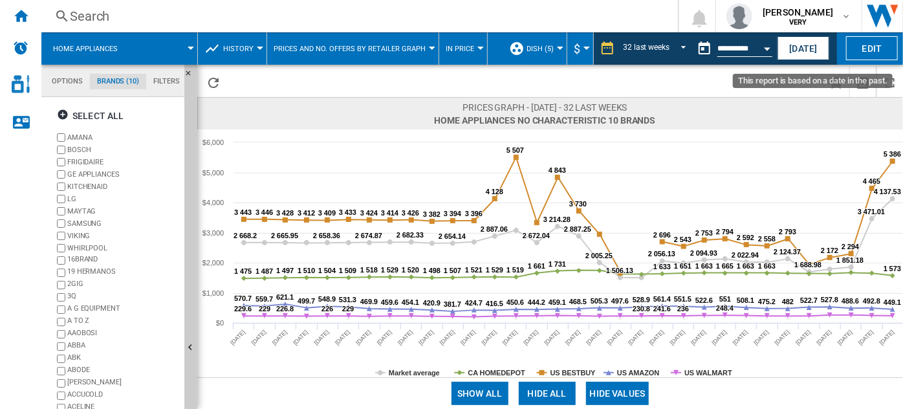
click at [763, 50] on button "Open calendar" at bounding box center [767, 46] width 23 height 23
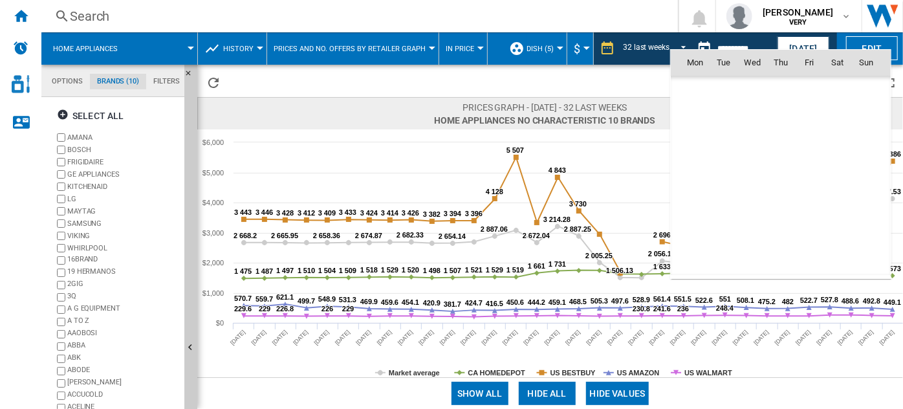
scroll to position [6001, 0]
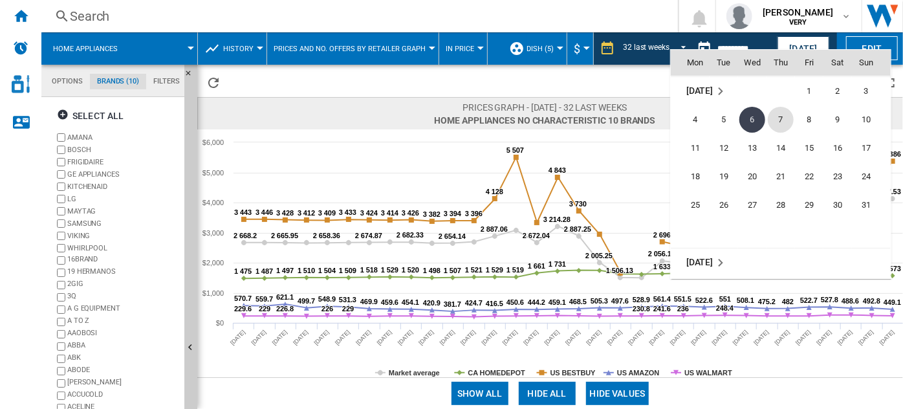
click at [778, 116] on span "7" at bounding box center [781, 120] width 26 height 26
type input "**********"
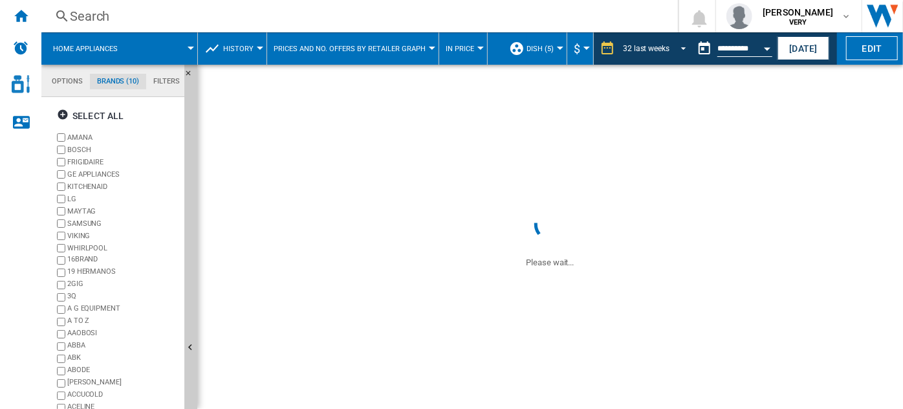
click at [663, 48] on div "32 last weeks" at bounding box center [646, 48] width 47 height 9
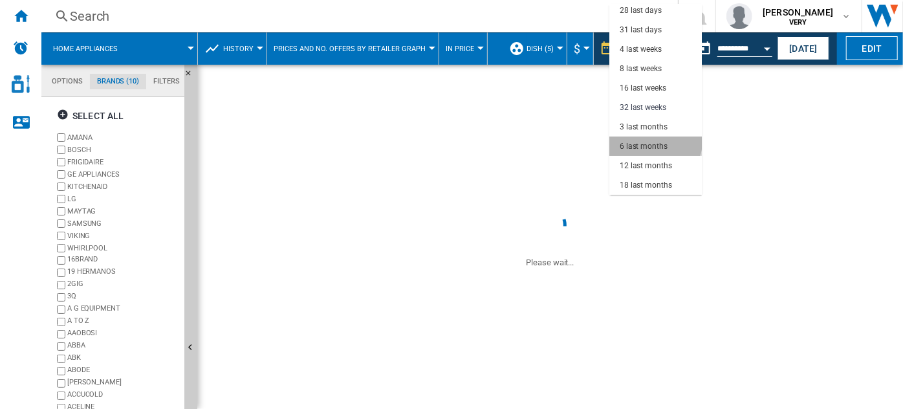
click at [655, 141] on div "6 last months" at bounding box center [644, 146] width 48 height 11
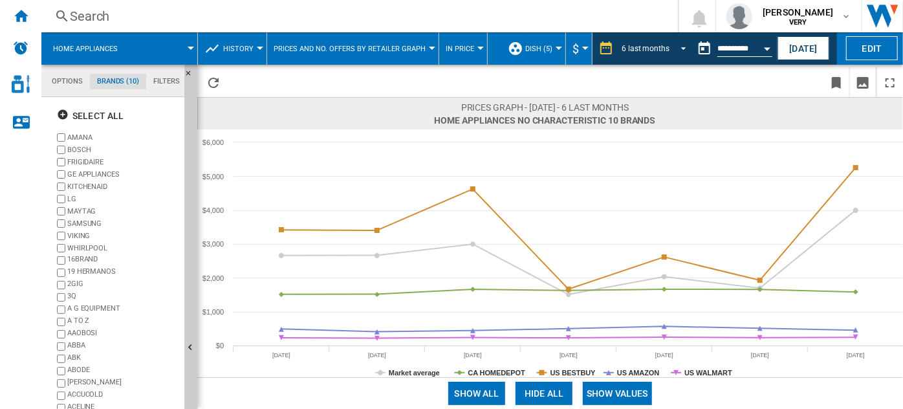
click at [667, 42] on md-select-value "6 last months" at bounding box center [656, 48] width 71 height 19
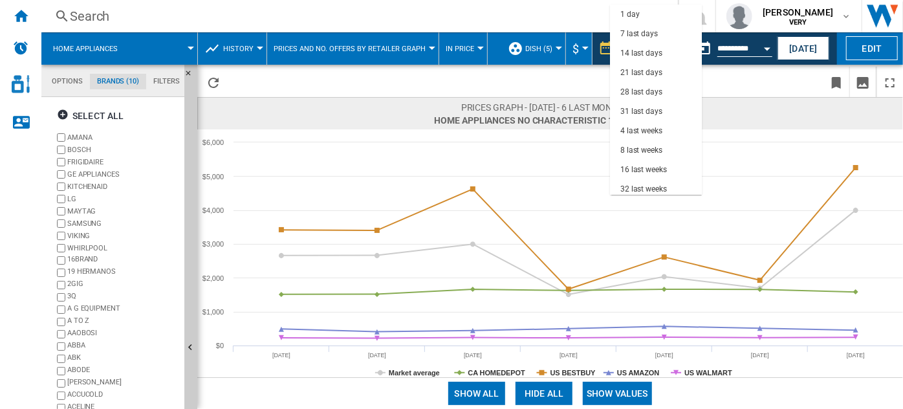
scroll to position [82, 0]
click at [656, 106] on div "32 last weeks" at bounding box center [644, 107] width 47 height 11
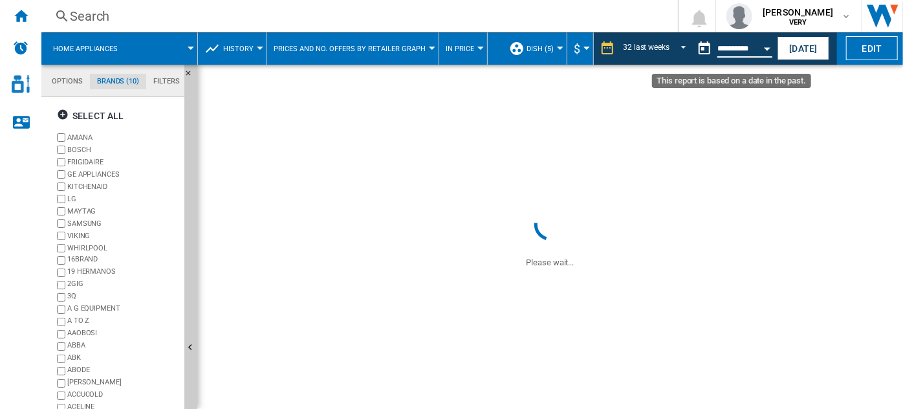
click at [729, 46] on input "**********" at bounding box center [745, 51] width 55 height 12
click at [766, 50] on button "Open calendar" at bounding box center [767, 46] width 23 height 23
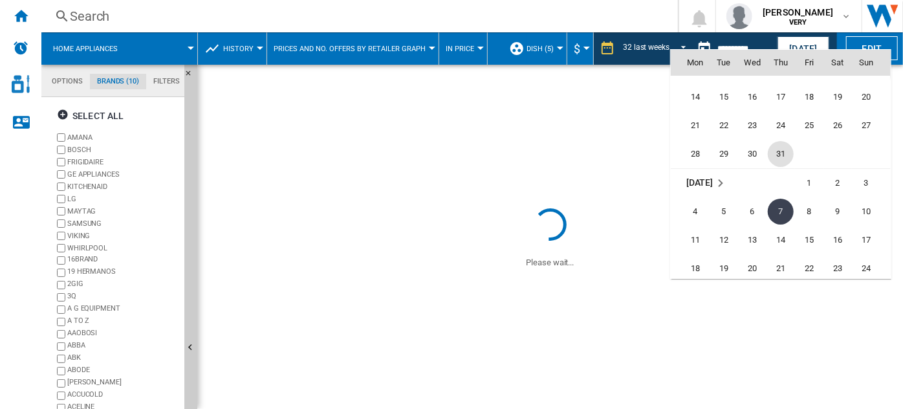
scroll to position [5907, 0]
click at [782, 151] on span "31" at bounding box center [781, 157] width 26 height 26
type input "**********"
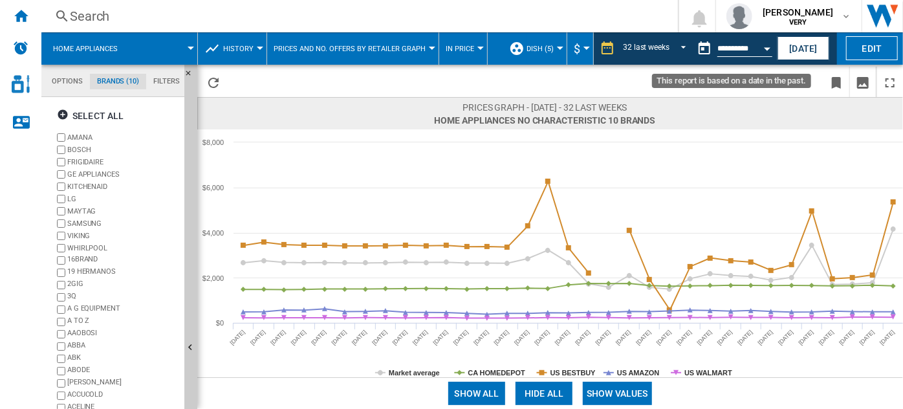
click at [758, 50] on button "Open calendar" at bounding box center [767, 46] width 23 height 23
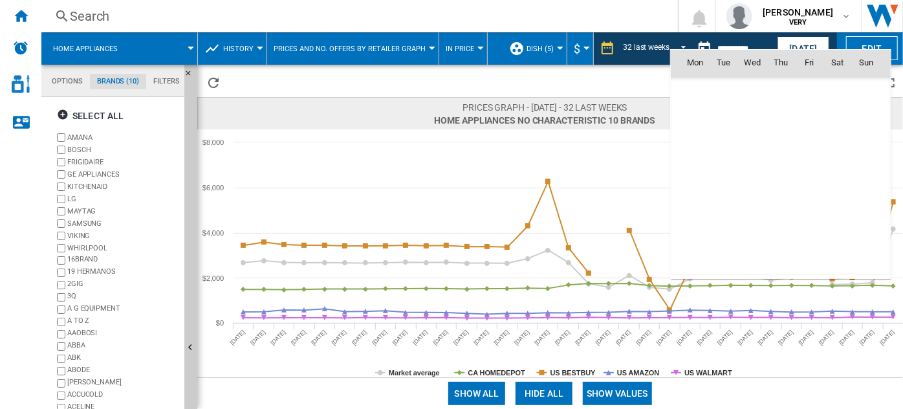
scroll to position [5830, 0]
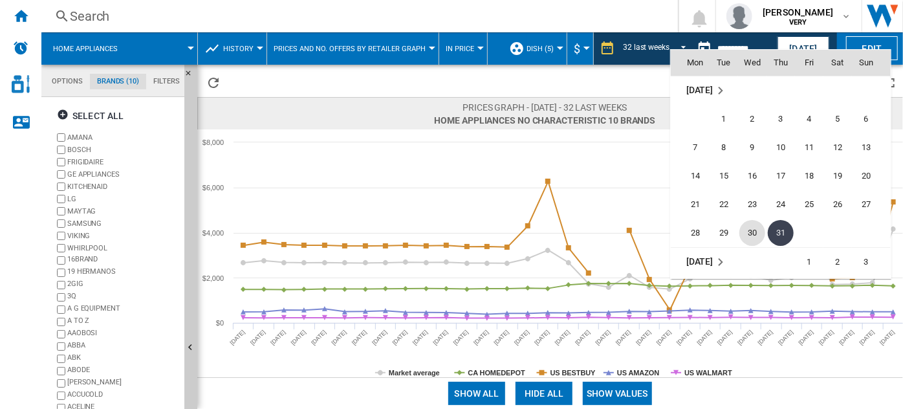
click at [753, 225] on span "30" at bounding box center [753, 233] width 26 height 26
type input "**********"
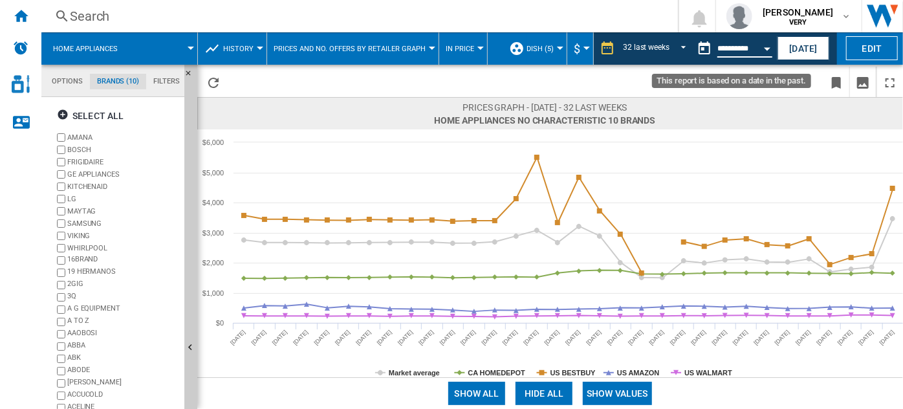
click at [754, 48] on input "**********" at bounding box center [745, 51] width 55 height 12
click at [767, 47] on div "Open calendar" at bounding box center [767, 48] width 6 height 3
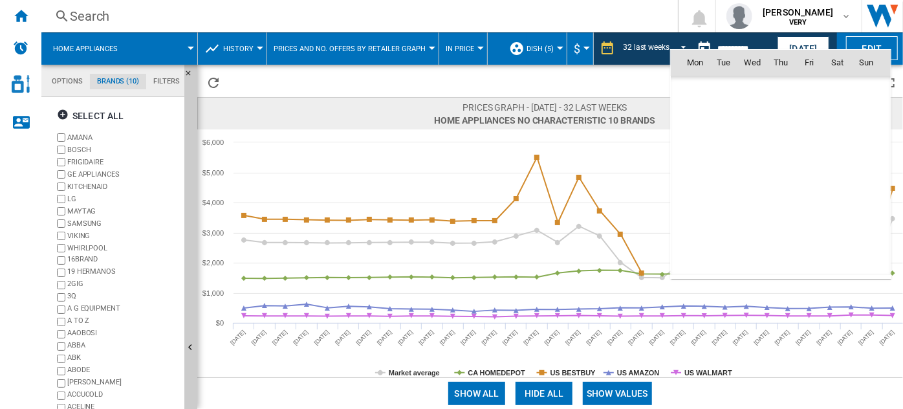
scroll to position [5830, 0]
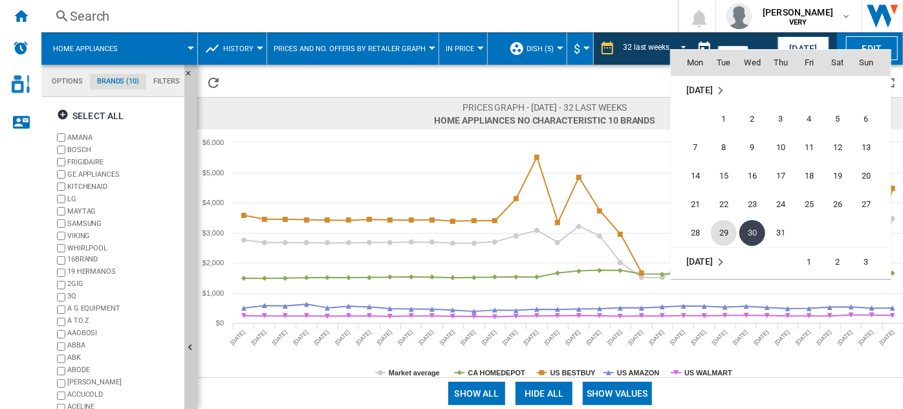
click at [723, 229] on span "29" at bounding box center [724, 233] width 26 height 26
type input "**********"
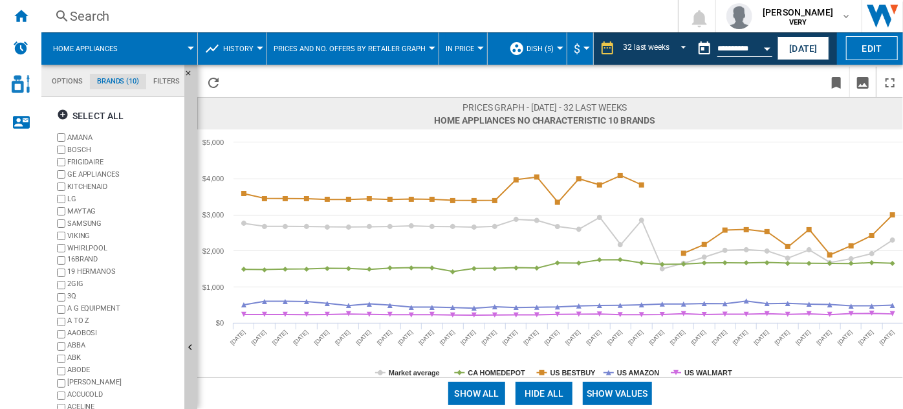
click at [459, 46] on span "In price" at bounding box center [460, 49] width 28 height 8
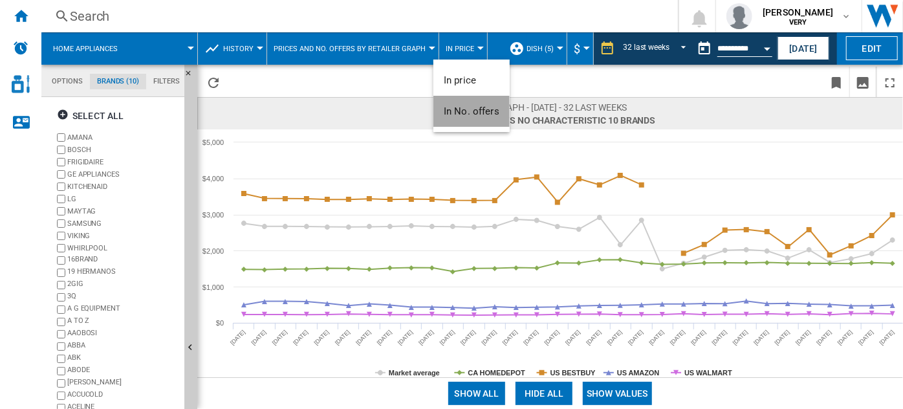
click at [472, 115] on span "In No. offers" at bounding box center [472, 111] width 56 height 12
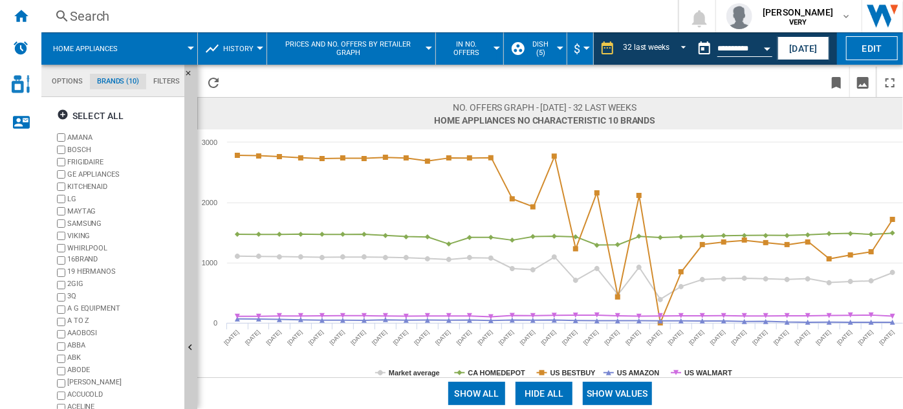
click at [490, 50] on button "In No. offers" at bounding box center [470, 48] width 54 height 32
click at [571, 16] on md-backdrop at bounding box center [451, 204] width 903 height 409
click at [764, 47] on button "Open calendar" at bounding box center [767, 46] width 23 height 23
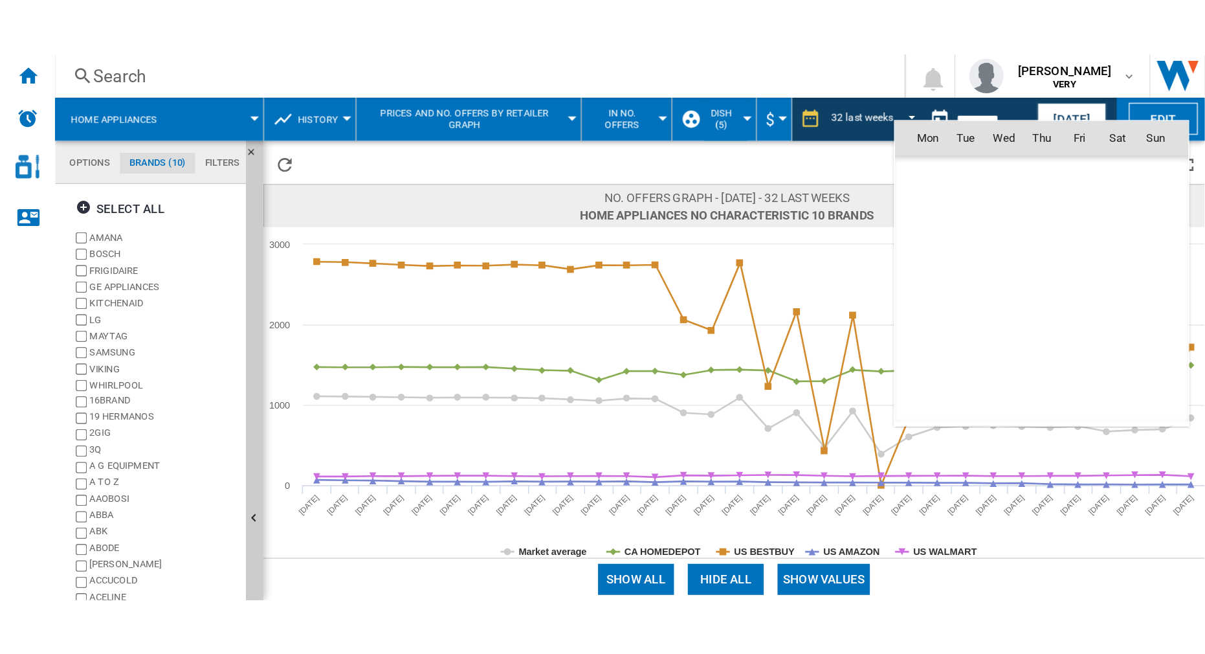
scroll to position [5830, 0]
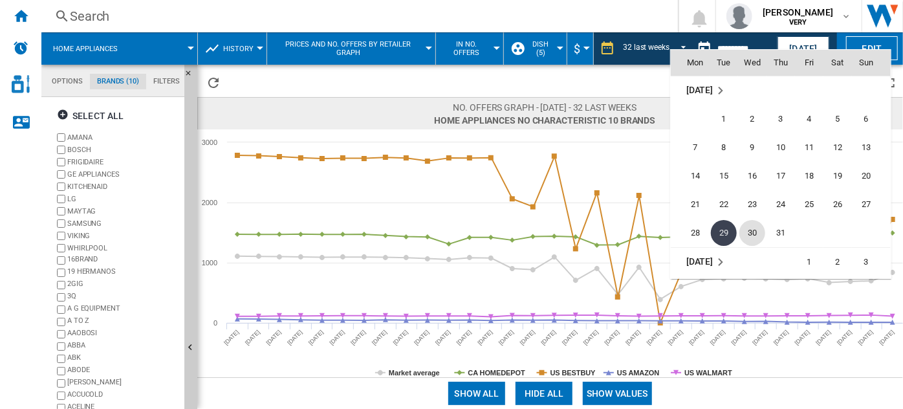
click at [753, 230] on span "30" at bounding box center [753, 233] width 26 height 26
type input "**********"
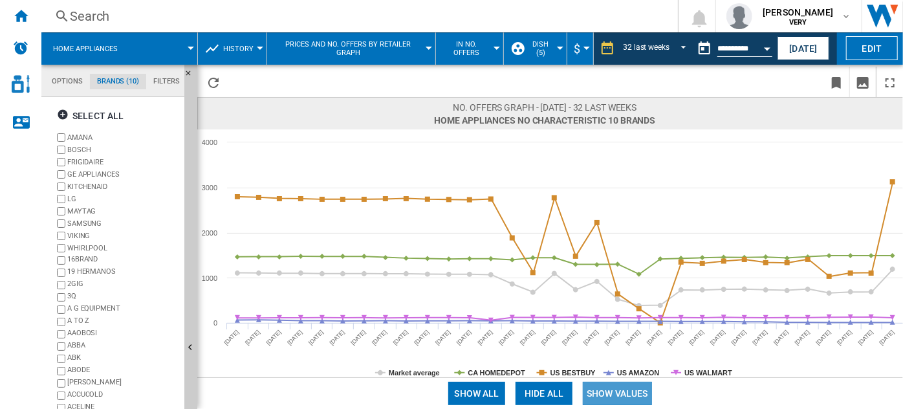
click at [610, 391] on button "Show values" at bounding box center [617, 393] width 69 height 23
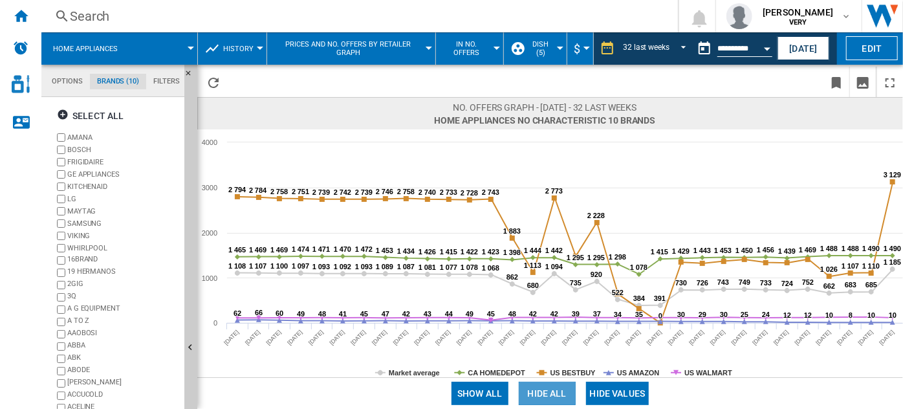
click at [534, 390] on button "Hide all" at bounding box center [547, 393] width 57 height 23
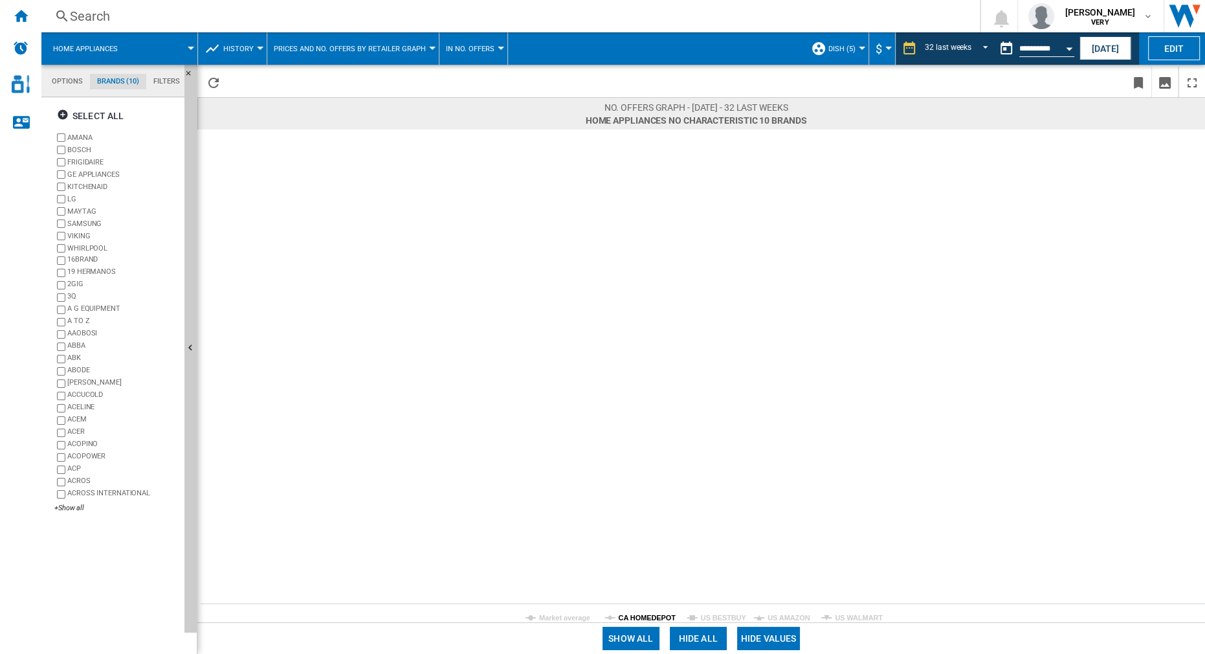
click at [635, 408] on tspan "CA HOMEDEPOT" at bounding box center [648, 617] width 58 height 8
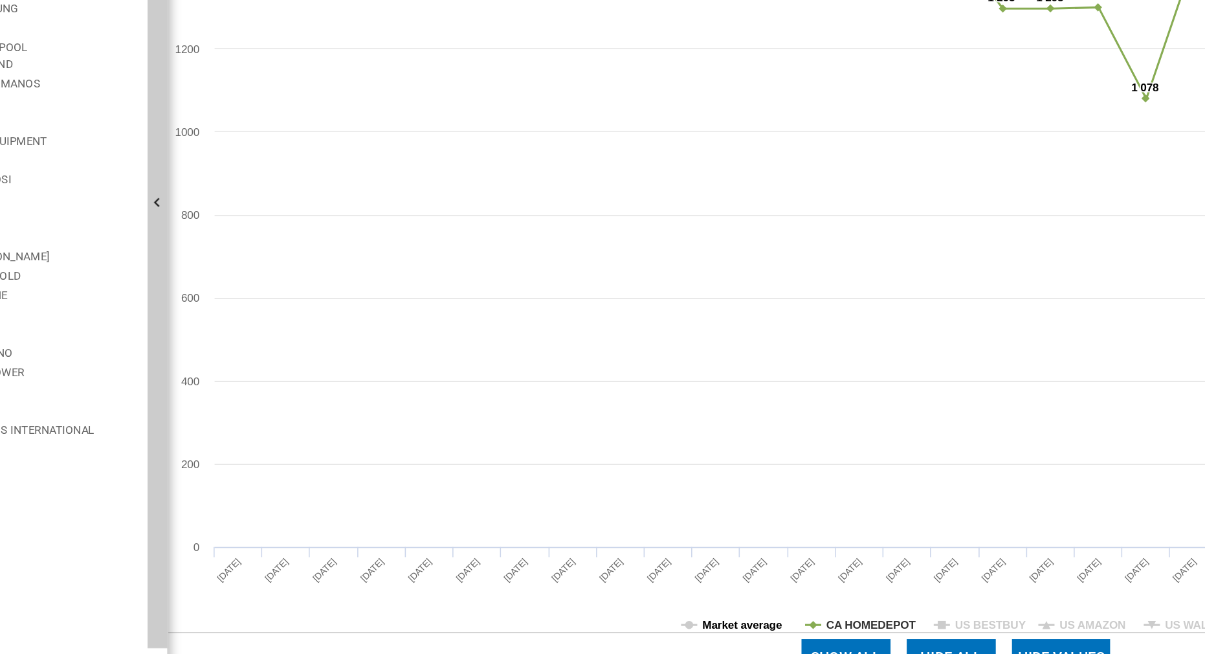
click at [547, 408] on tspan "Market average" at bounding box center [564, 617] width 51 height 8
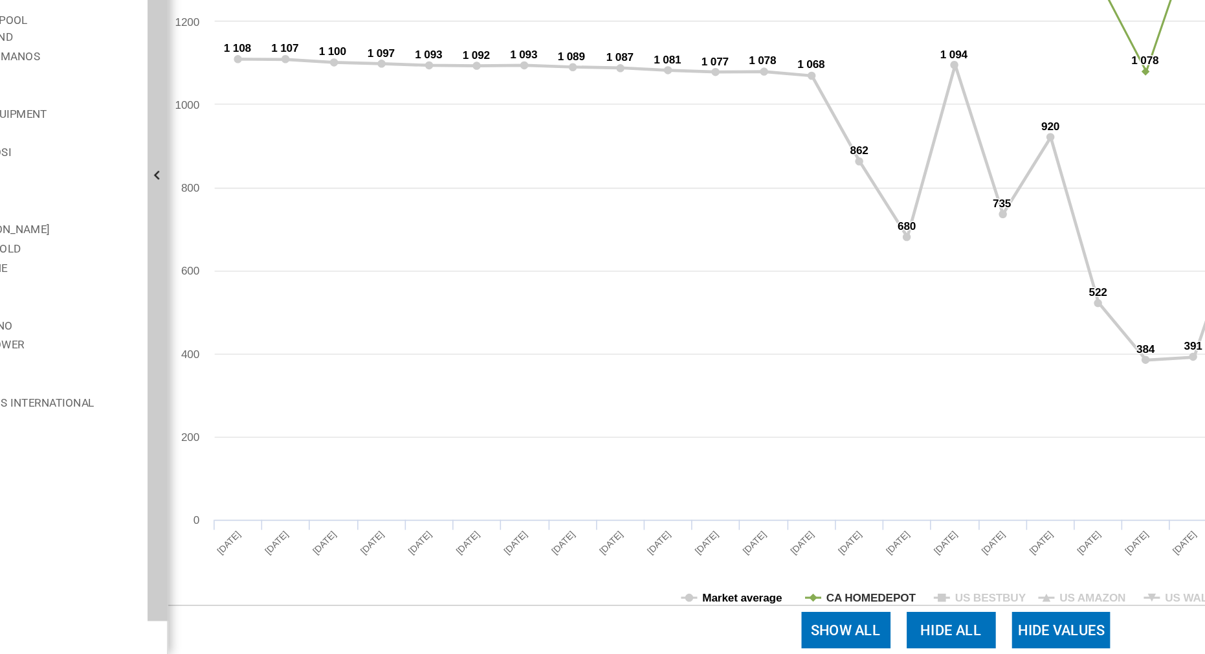
click at [586, 408] on tspan "Market average" at bounding box center [564, 617] width 51 height 8
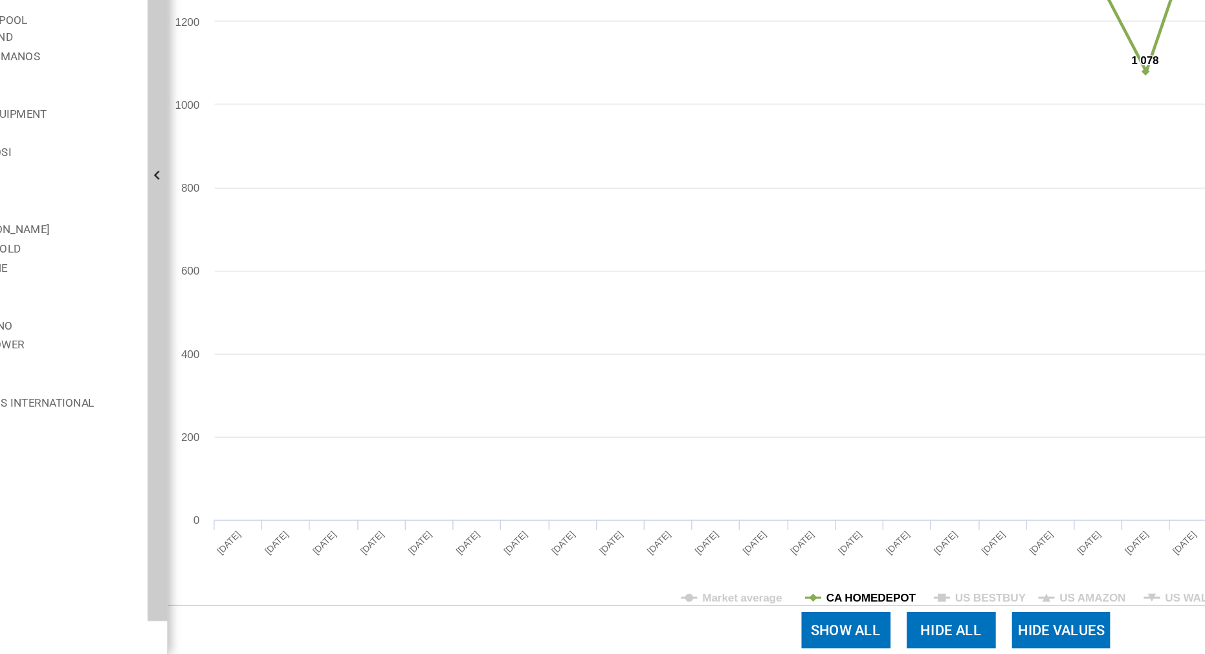
click at [623, 408] on tspan "CA HOMEDEPOT" at bounding box center [648, 617] width 58 height 8
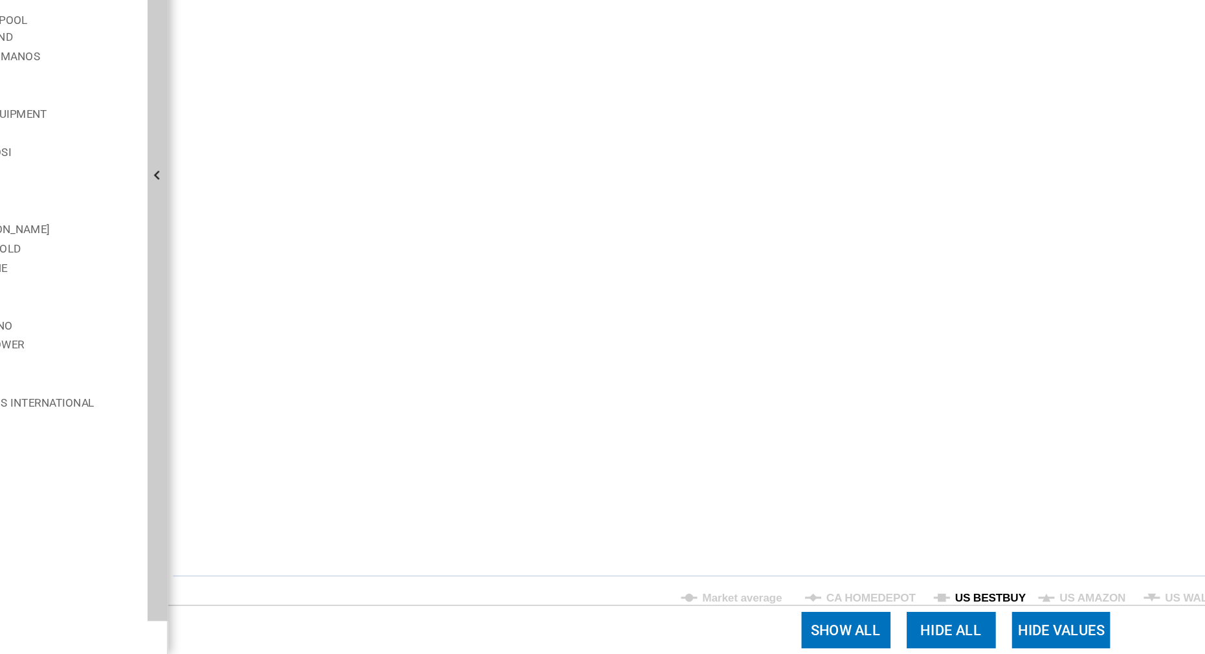
click at [708, 408] on tspan "US BESTBUY" at bounding box center [724, 617] width 46 height 8
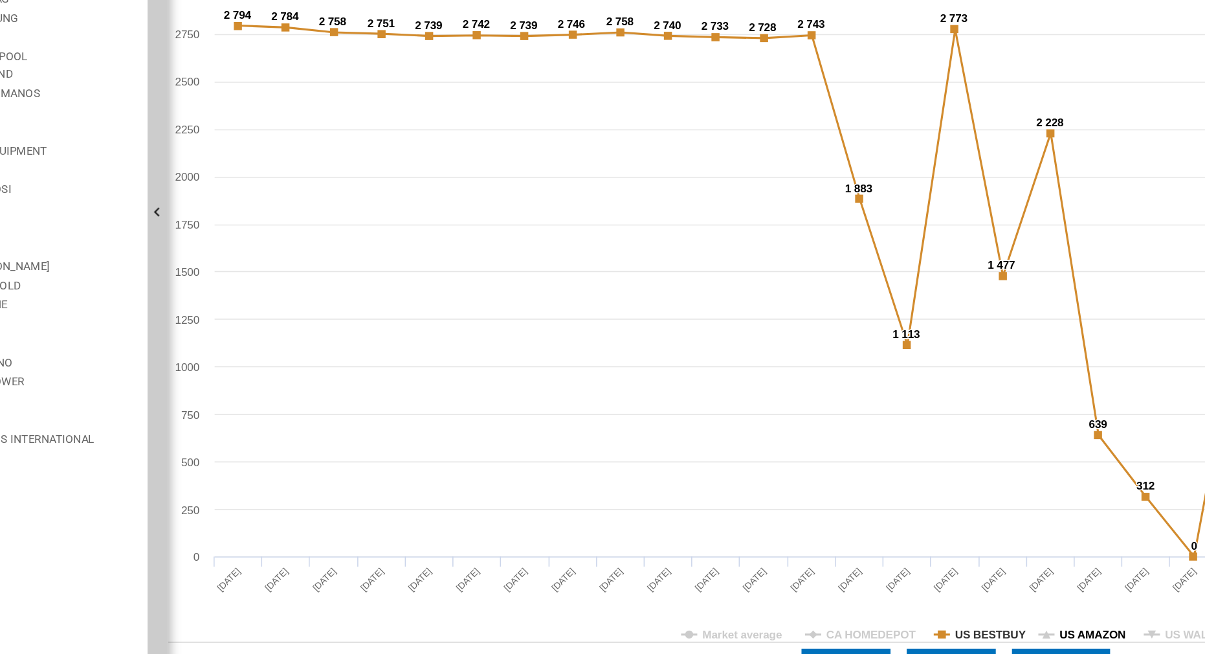
click at [780, 408] on tspan "US AMAZON" at bounding box center [788, 617] width 42 height 8
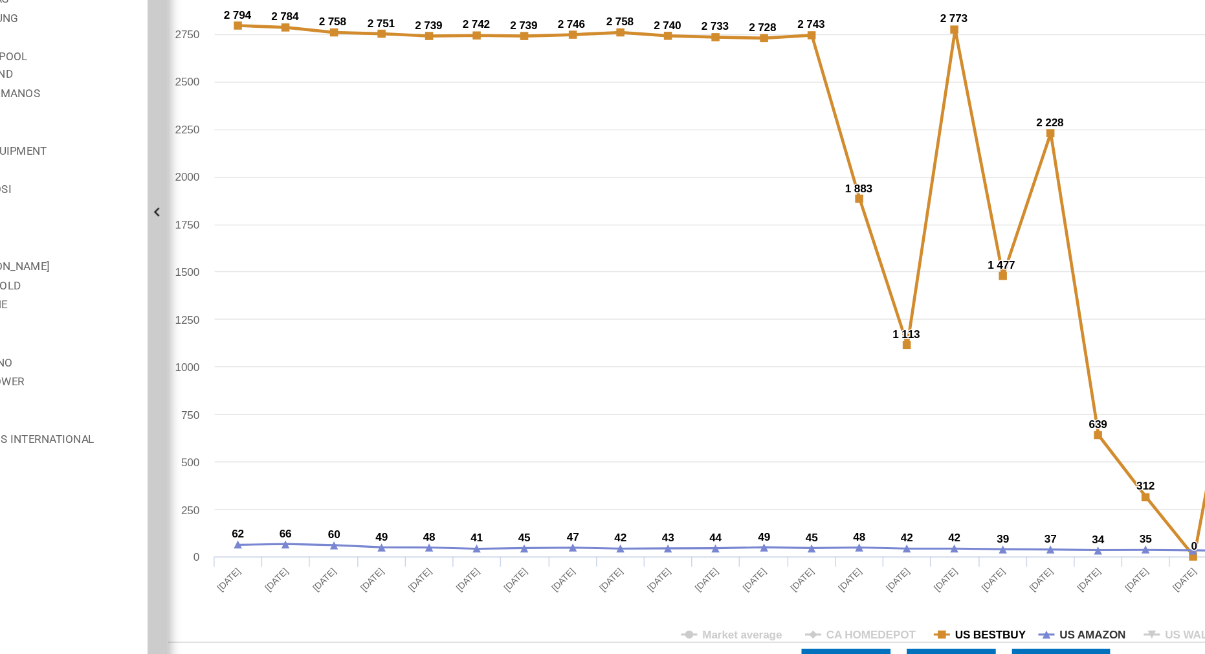
click at [733, 408] on tspan "US BESTBUY" at bounding box center [724, 617] width 46 height 8
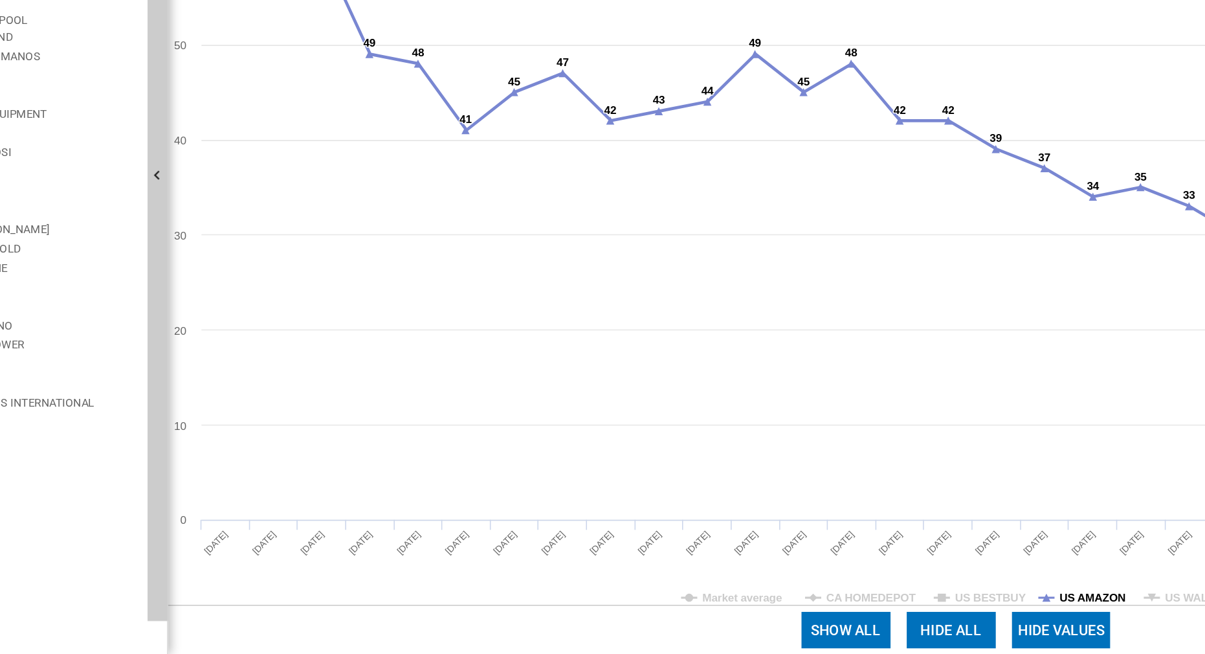
click at [779, 408] on tspan "US AMAZON" at bounding box center [788, 617] width 42 height 8
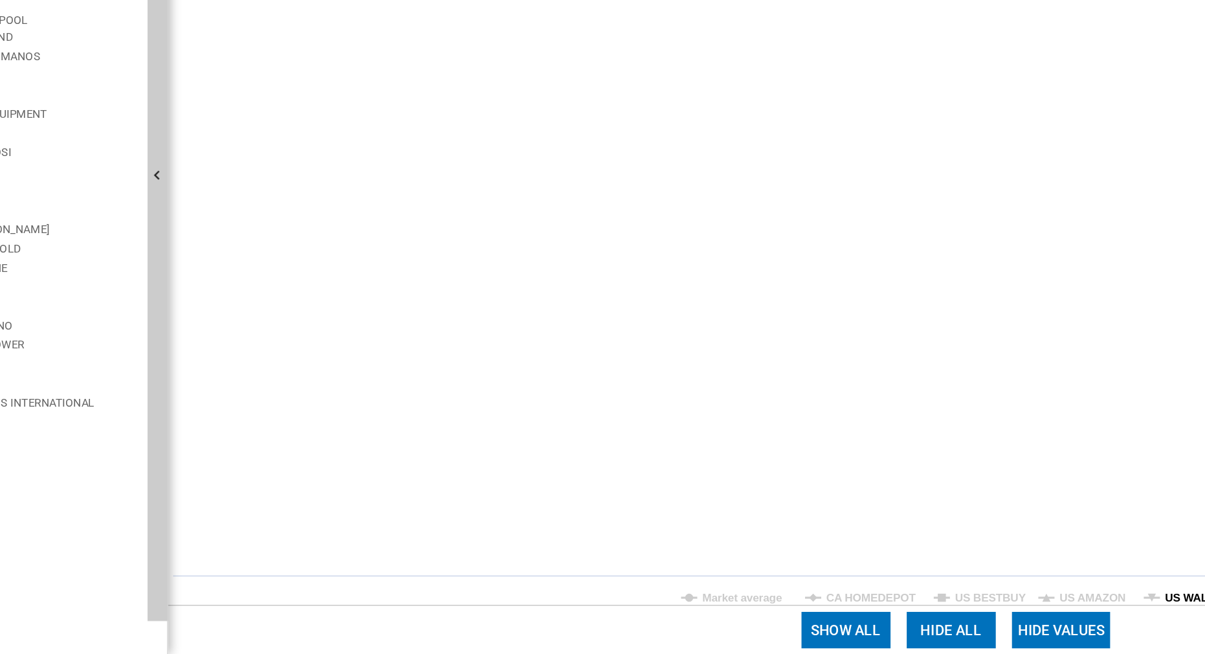
click at [845, 408] on tspan "US WALMART" at bounding box center [859, 617] width 48 height 8
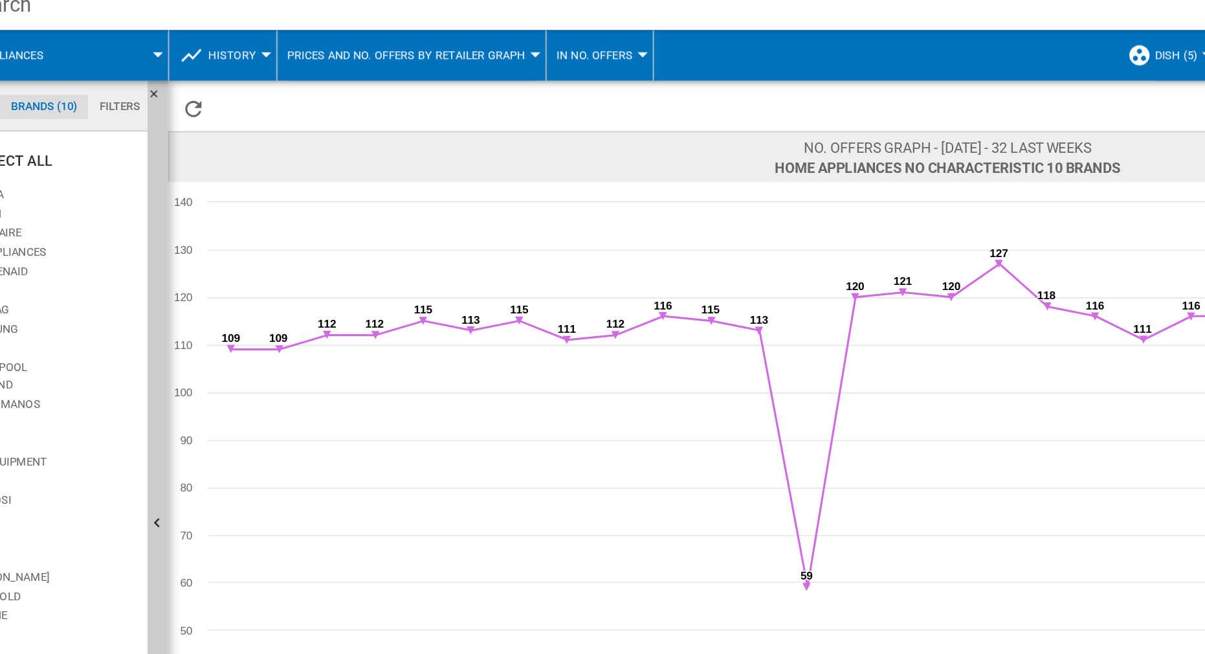
click at [419, 49] on span "Prices and No. offers by retailer graph" at bounding box center [350, 49] width 152 height 8
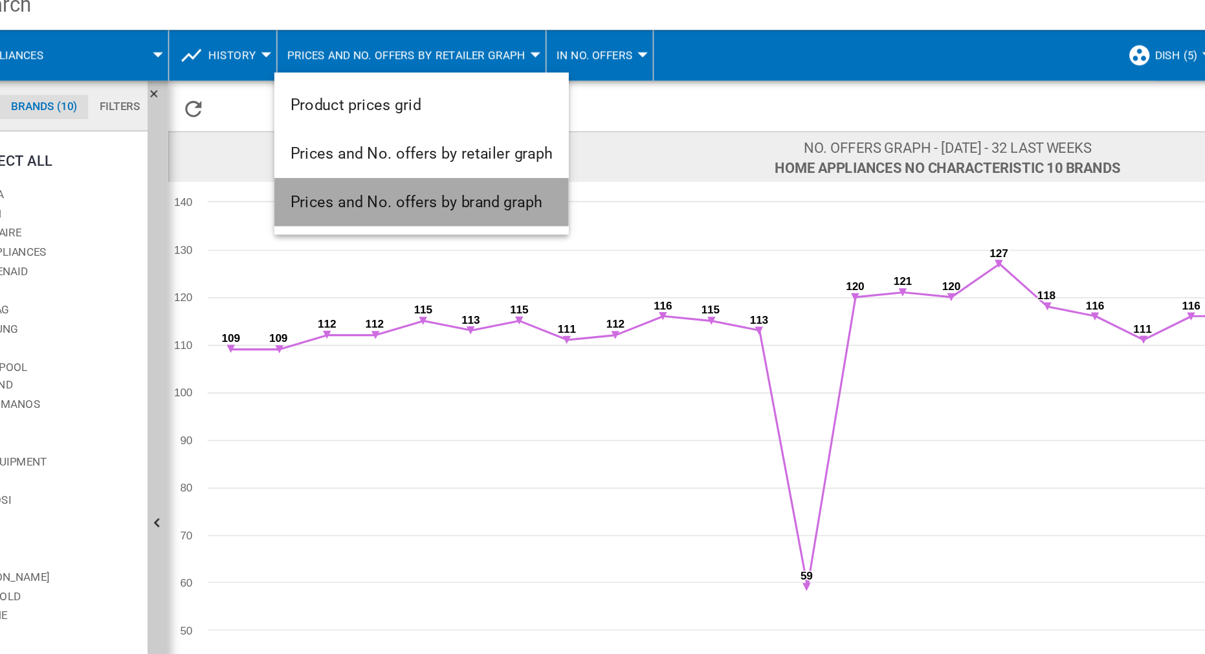
click at [404, 136] on button "Prices and No. offers by brand graph" at bounding box center [359, 142] width 188 height 31
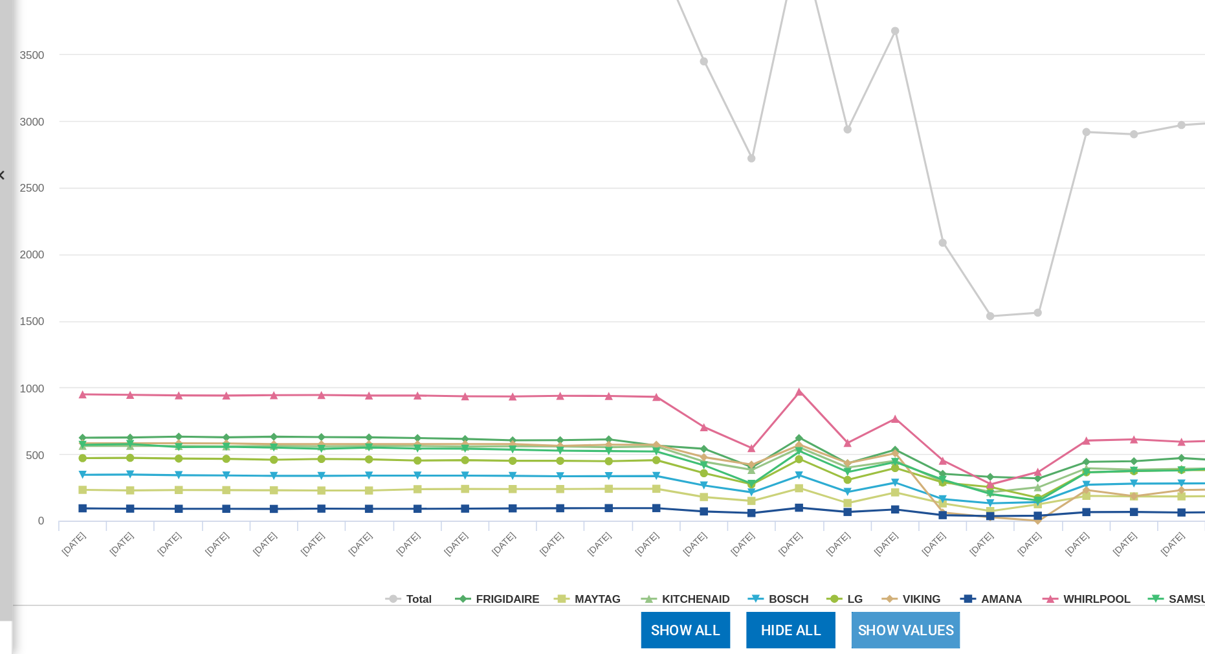
click at [765, 408] on button "Show values" at bounding box center [768, 637] width 69 height 23
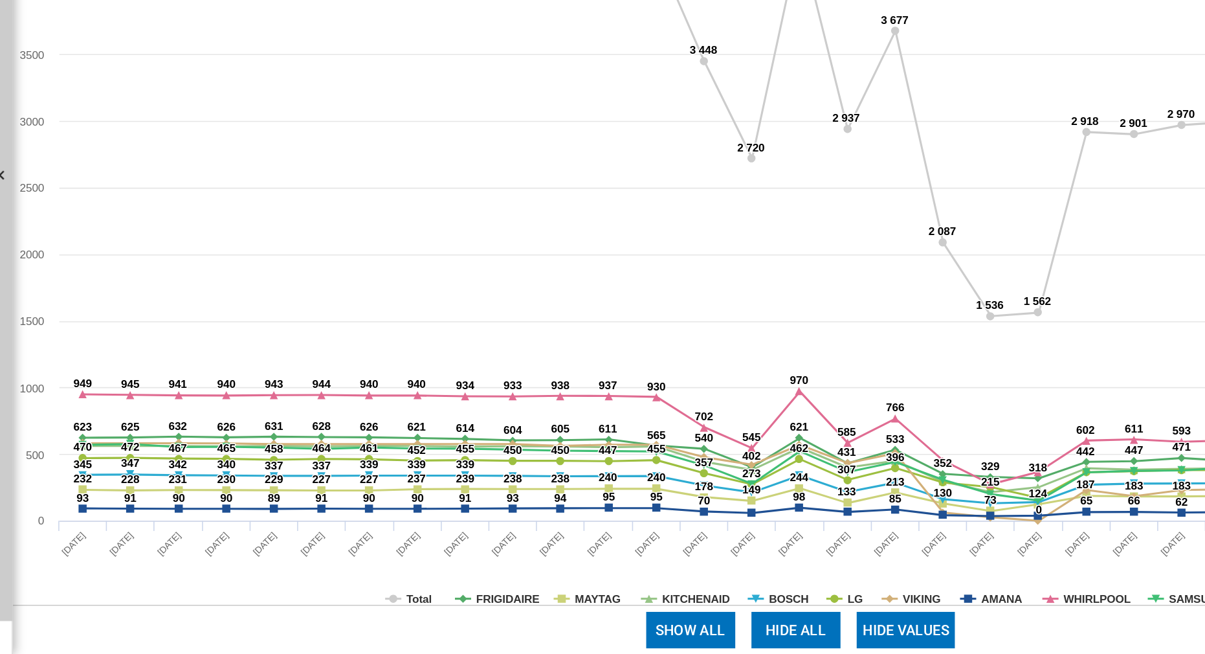
click at [720, 408] on button "Hide all" at bounding box center [698, 637] width 57 height 23
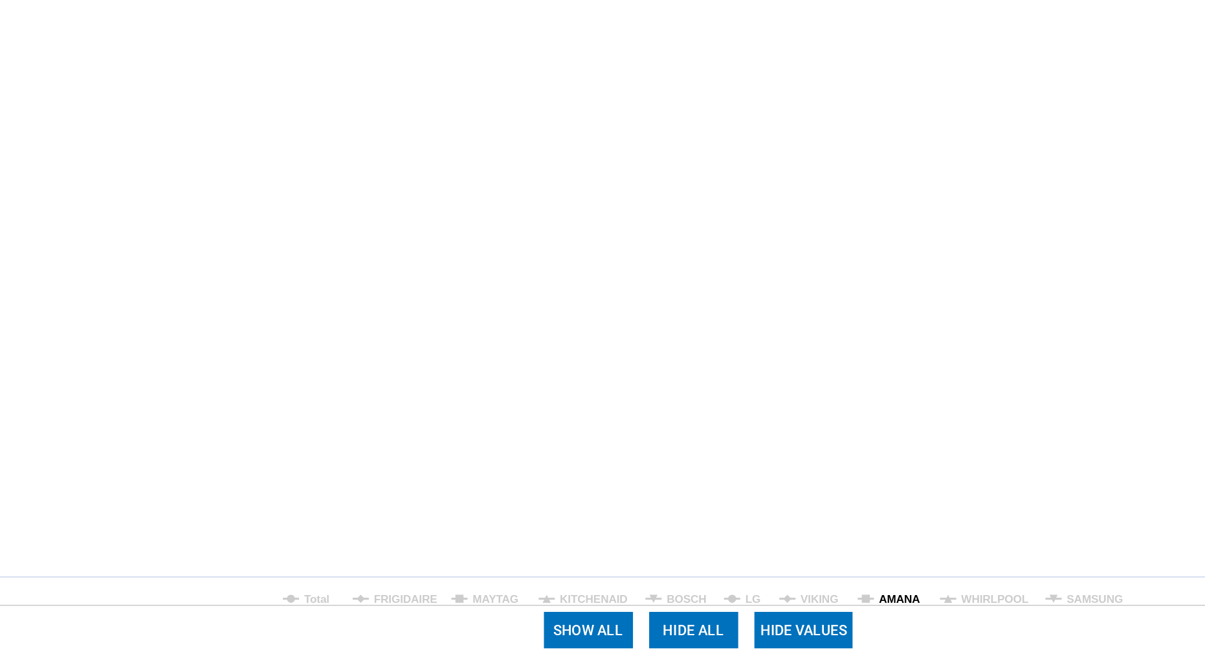
click at [841, 408] on tspan "AMANA" at bounding box center [830, 618] width 27 height 8
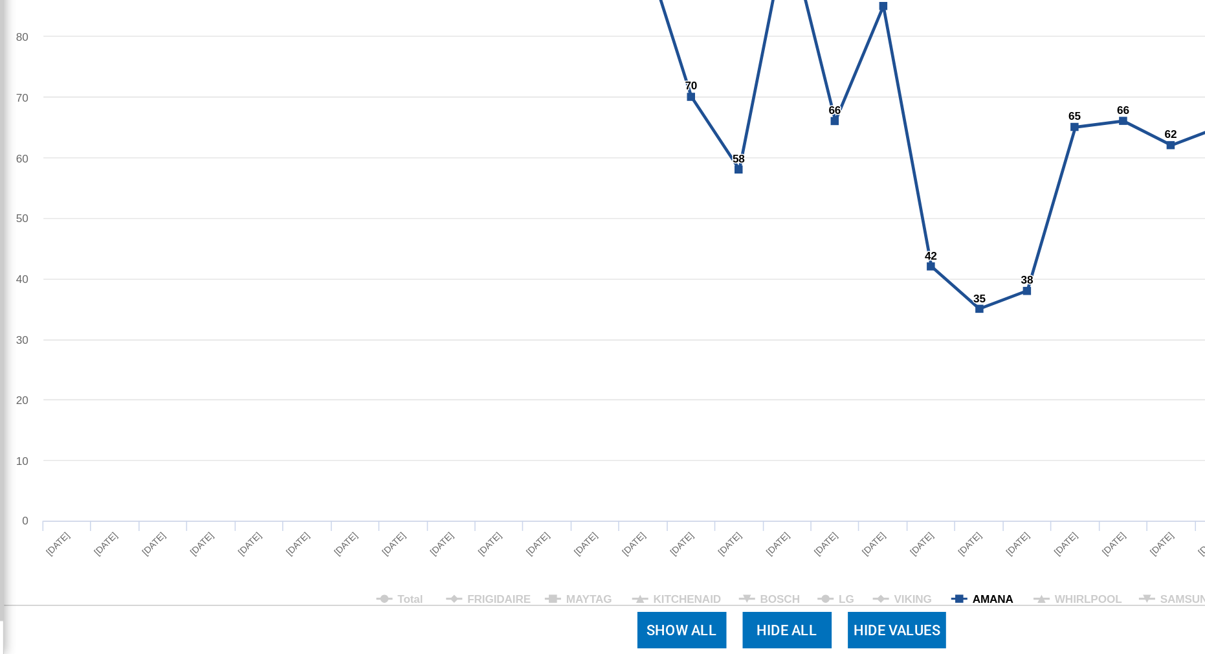
click at [837, 408] on tspan "AMANA" at bounding box center [830, 618] width 27 height 8
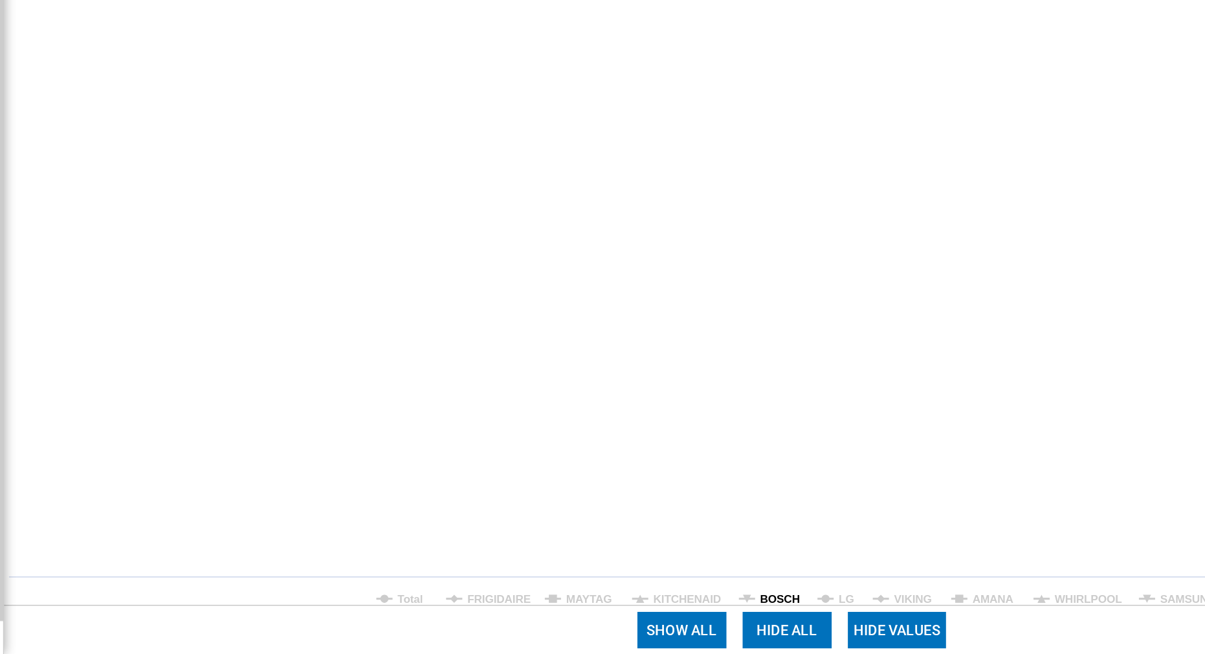
click at [690, 408] on tspan "BOSCH" at bounding box center [693, 618] width 25 height 8
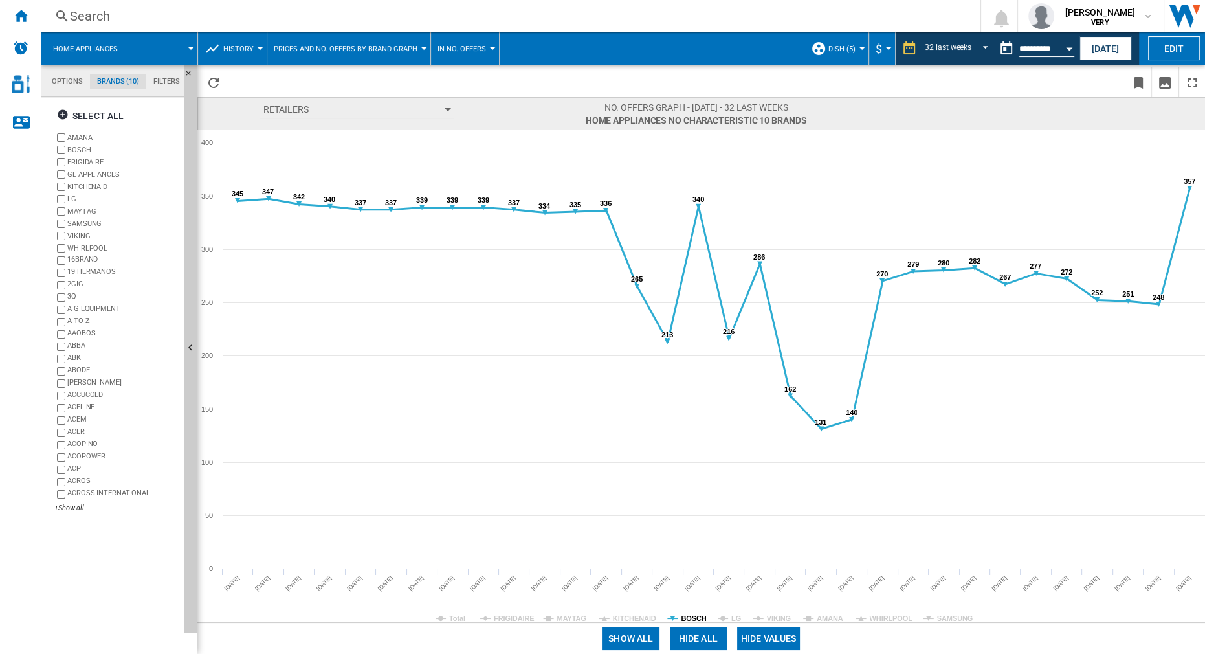
click at [694, 408] on tspan "BOSCH" at bounding box center [693, 618] width 25 height 8
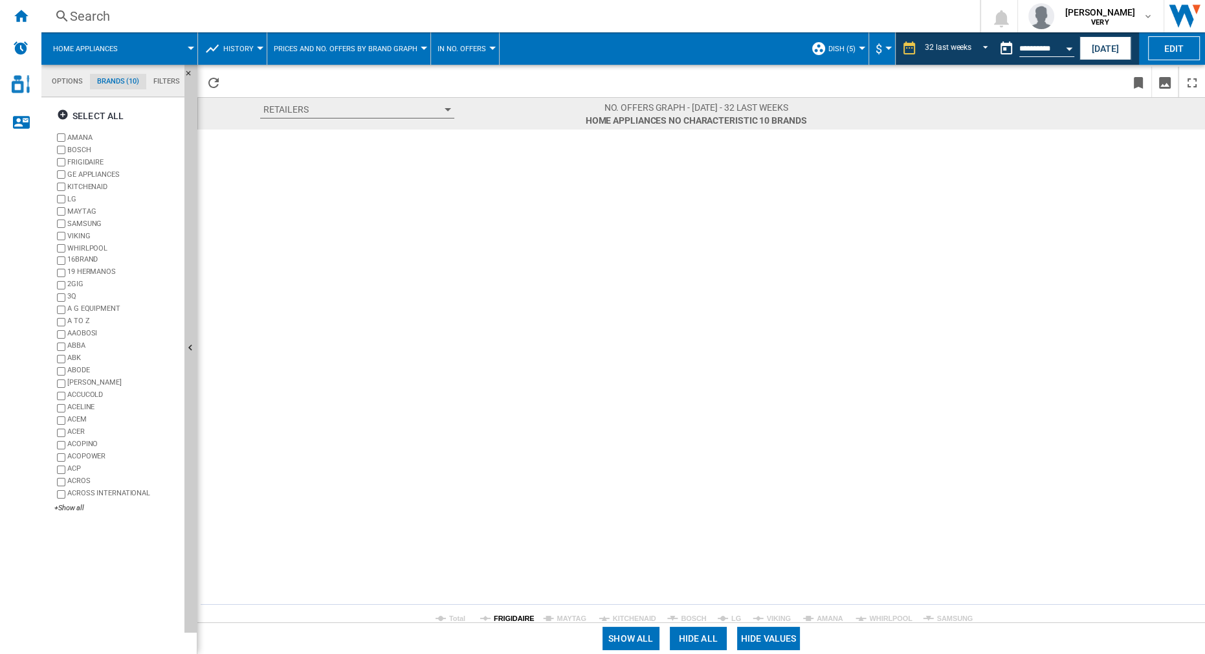
click at [516, 408] on tspan "FRIGIDAIRE" at bounding box center [514, 618] width 41 height 8
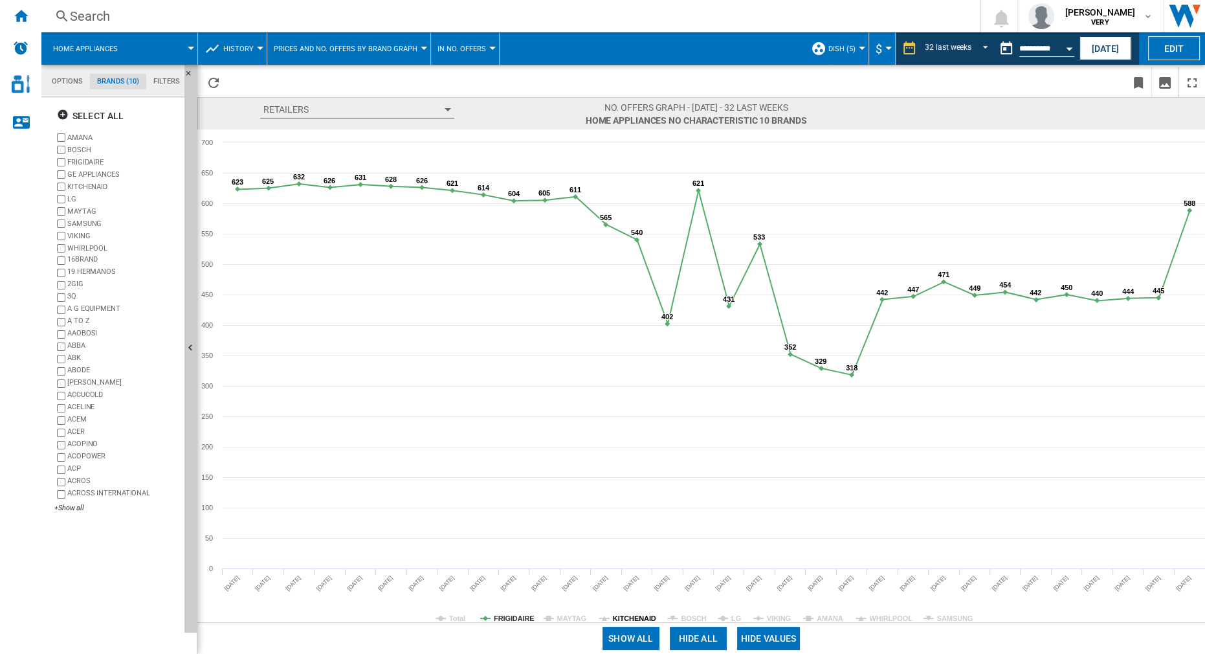
click at [635, 408] on tspan "KITCHENAID" at bounding box center [634, 618] width 43 height 8
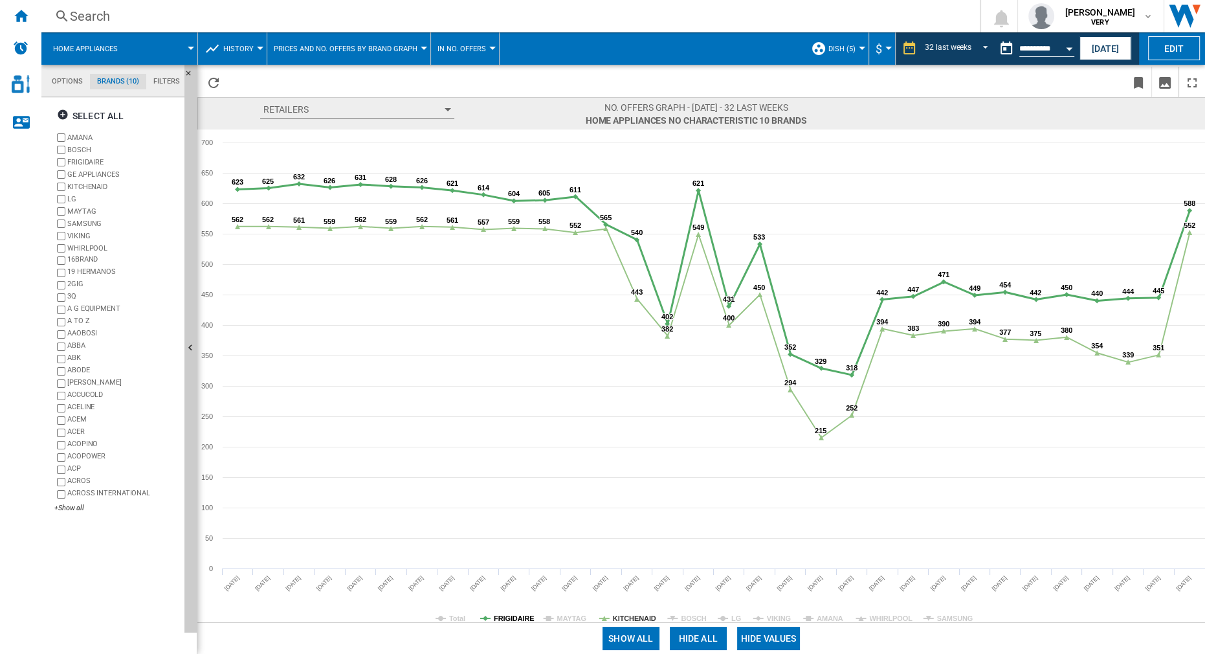
click at [496, 408] on tspan "FRIGIDAIRE" at bounding box center [514, 618] width 41 height 8
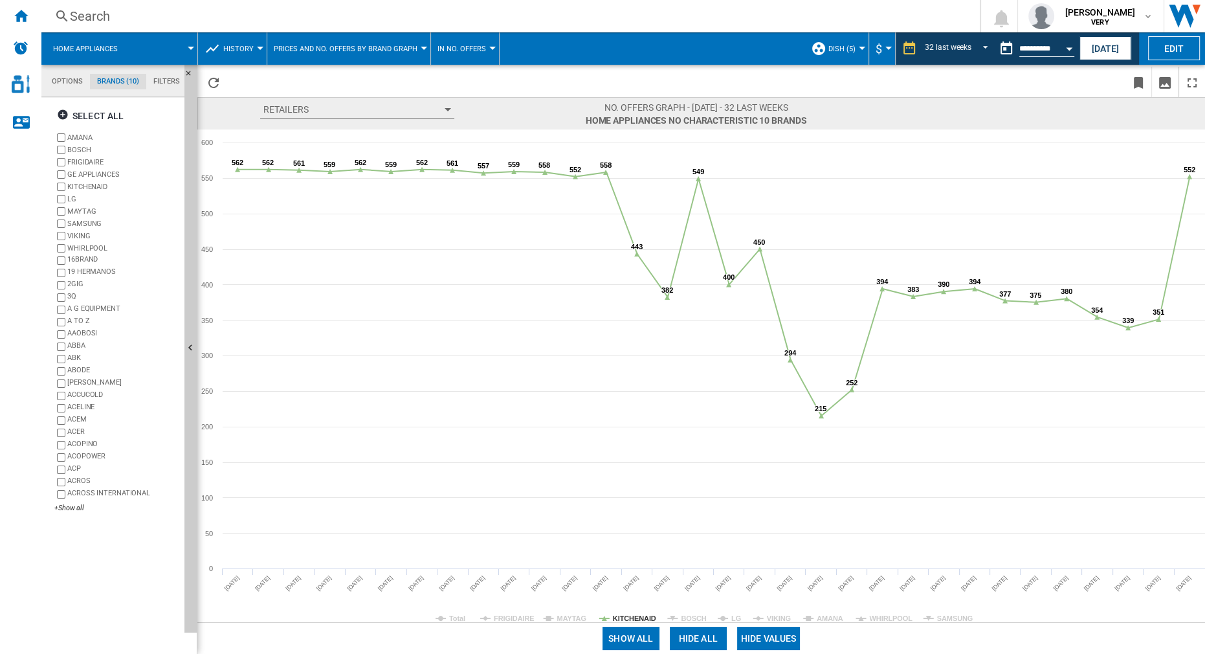
click at [727, 408] on rect at bounding box center [701, 375] width 1008 height 492
click at [733, 408] on tspan "LG" at bounding box center [736, 618] width 10 height 8
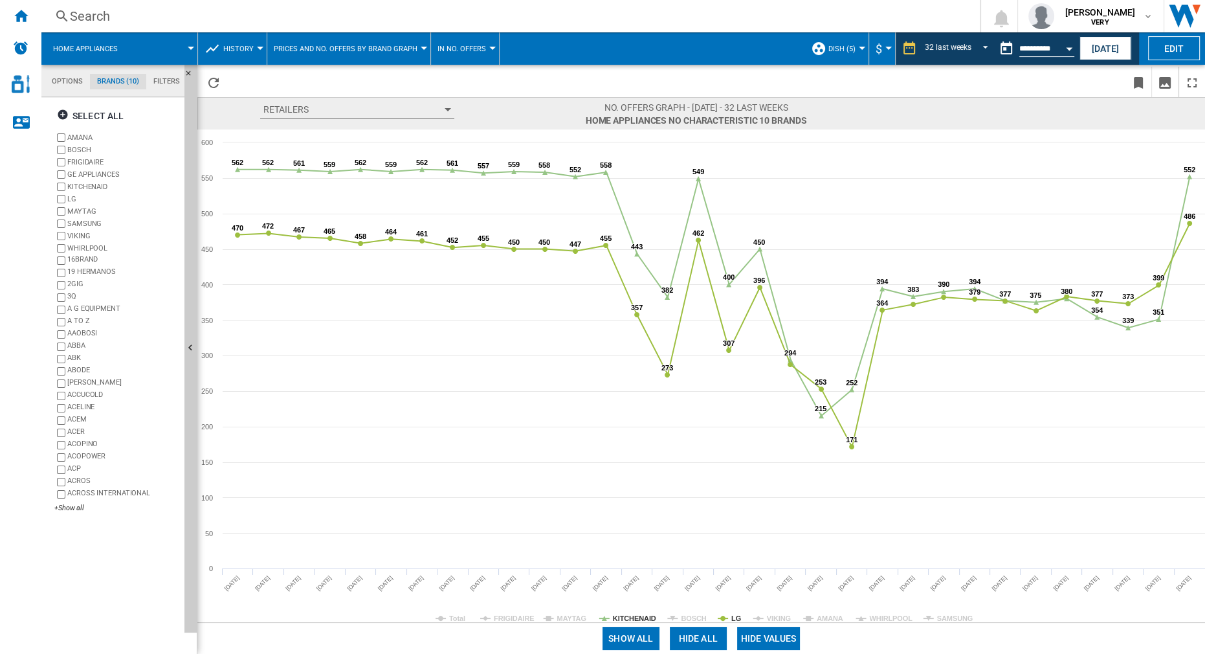
click at [733, 408] on tspan "LG" at bounding box center [736, 618] width 10 height 8
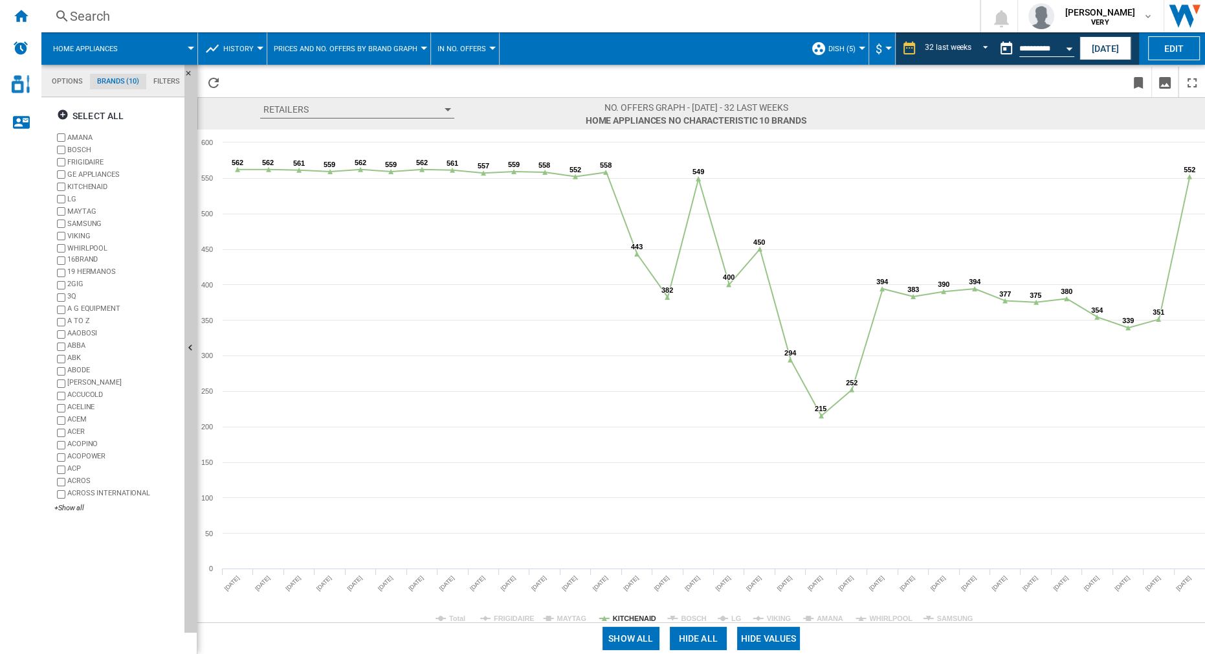
click at [733, 408] on tspan "LG" at bounding box center [736, 618] width 10 height 8
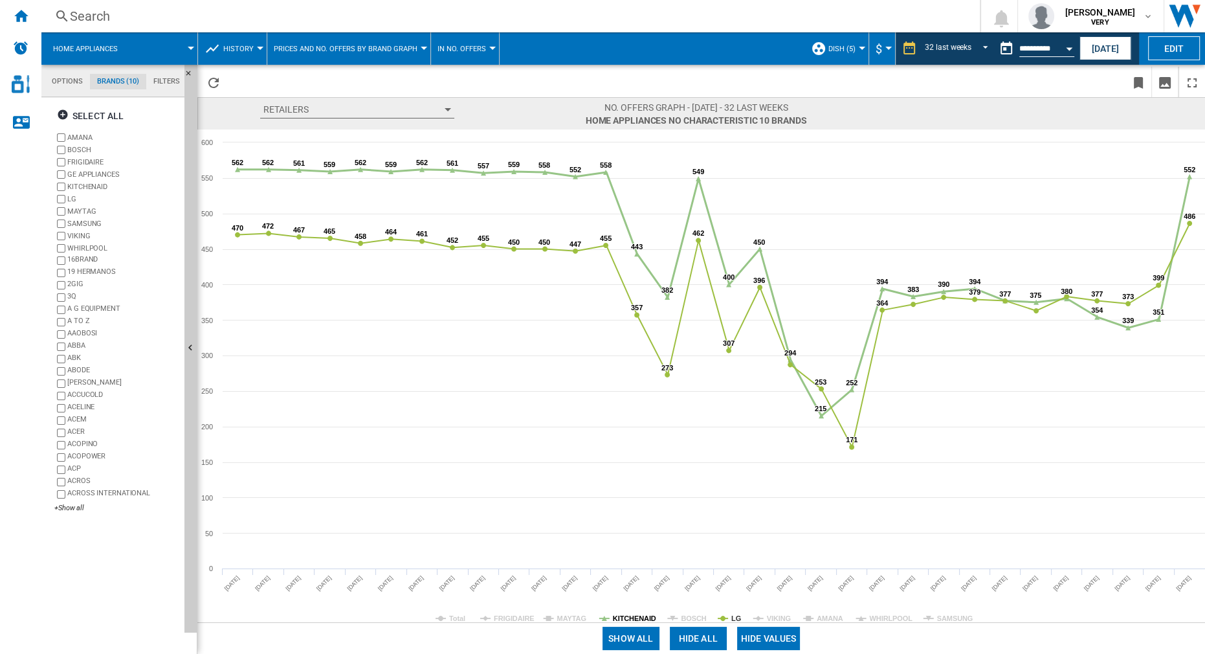
click at [638, 408] on tspan "KITCHENAID" at bounding box center [634, 618] width 43 height 8
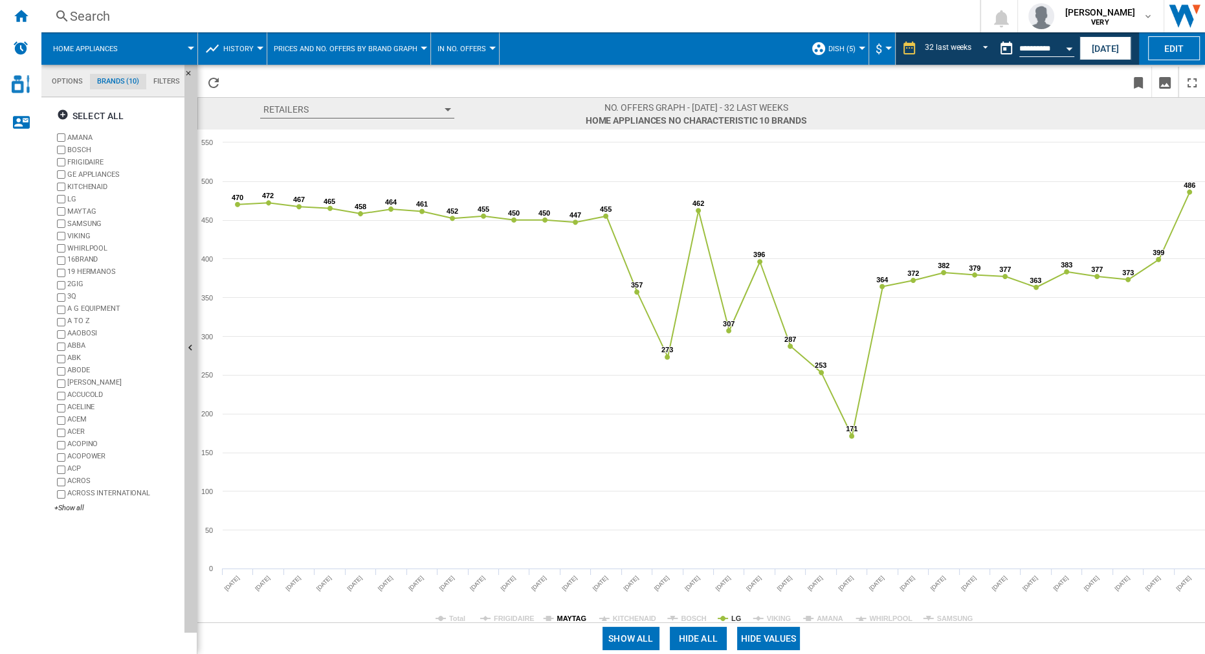
click at [564, 408] on tspan "MAYTAG" at bounding box center [571, 618] width 29 height 8
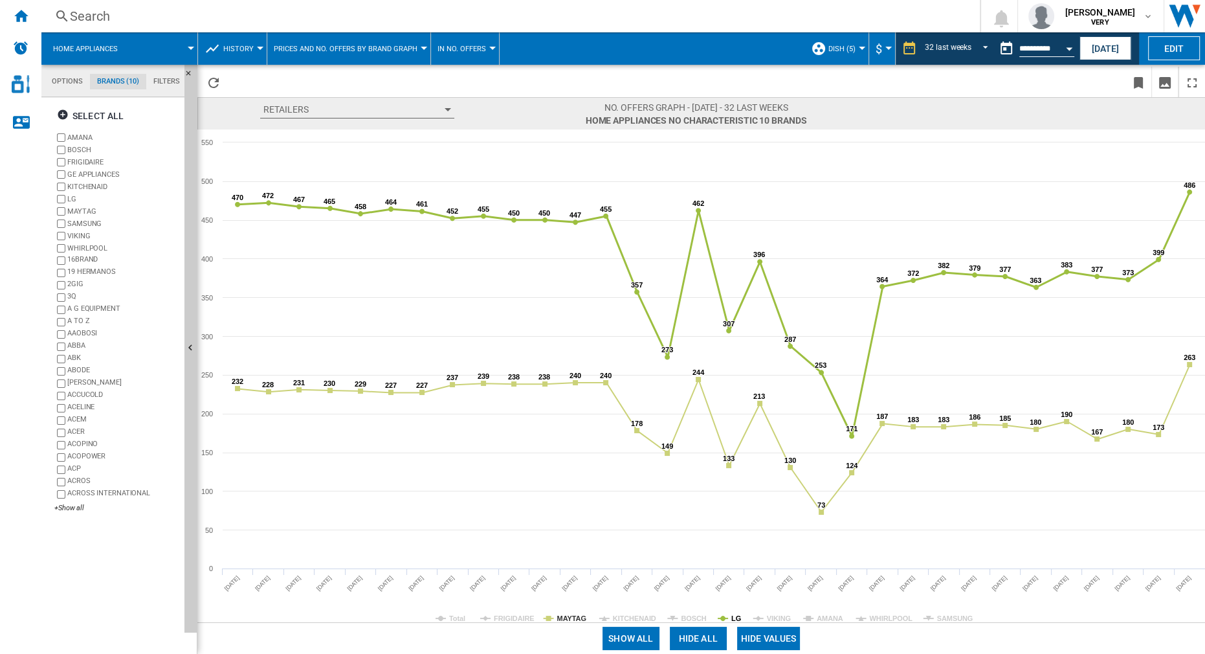
click at [737, 408] on tspan "LG" at bounding box center [736, 618] width 10 height 8
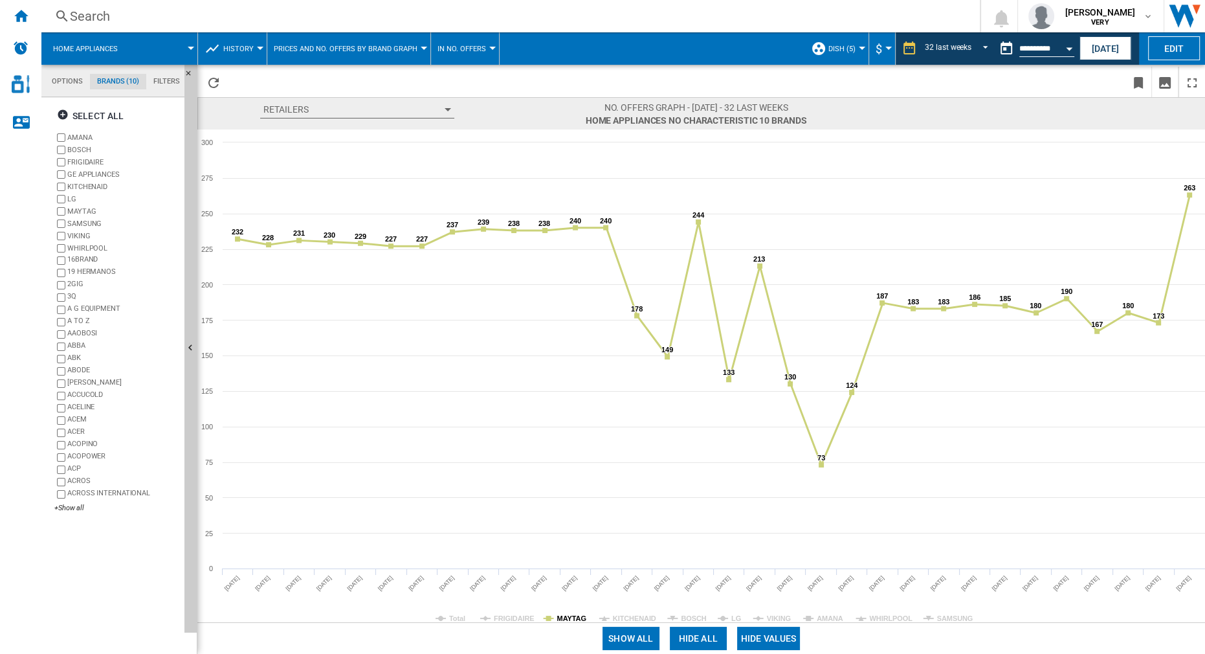
click at [574, 408] on tspan "MAYTAG" at bounding box center [571, 618] width 29 height 8
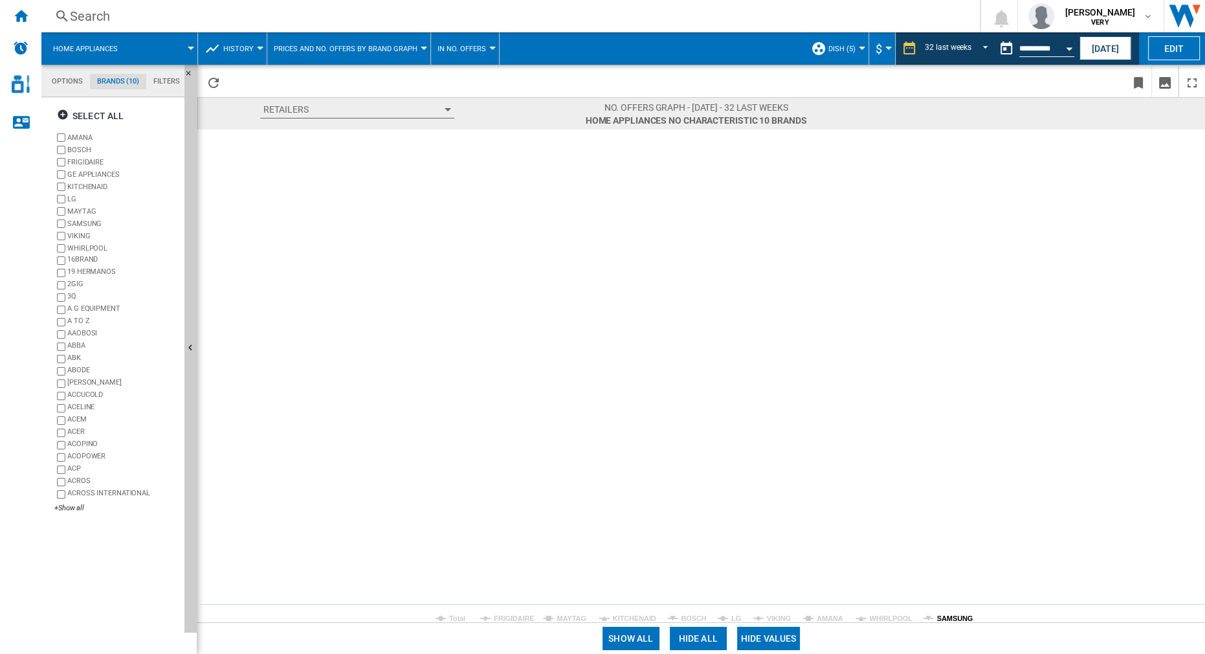
click at [903, 408] on tspan "SAMSUNG" at bounding box center [955, 618] width 36 height 8
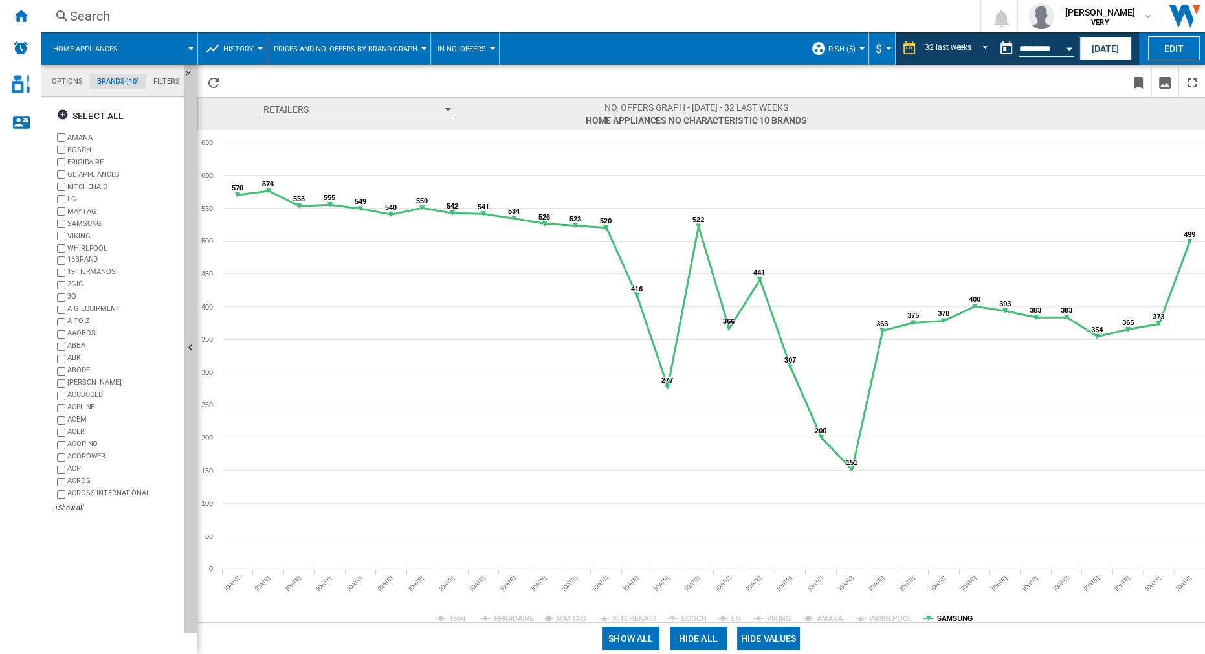
click at [903, 408] on tspan "SAMSUNG" at bounding box center [955, 618] width 36 height 8
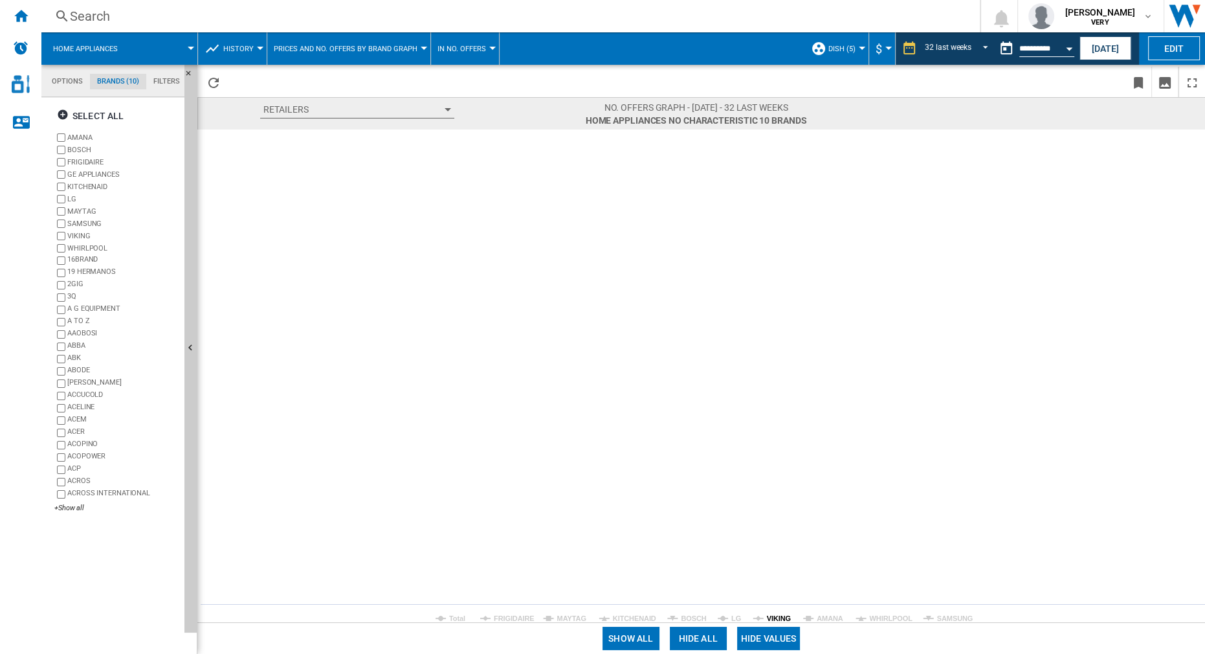
click at [780, 408] on tspan "VIKING" at bounding box center [779, 618] width 24 height 8
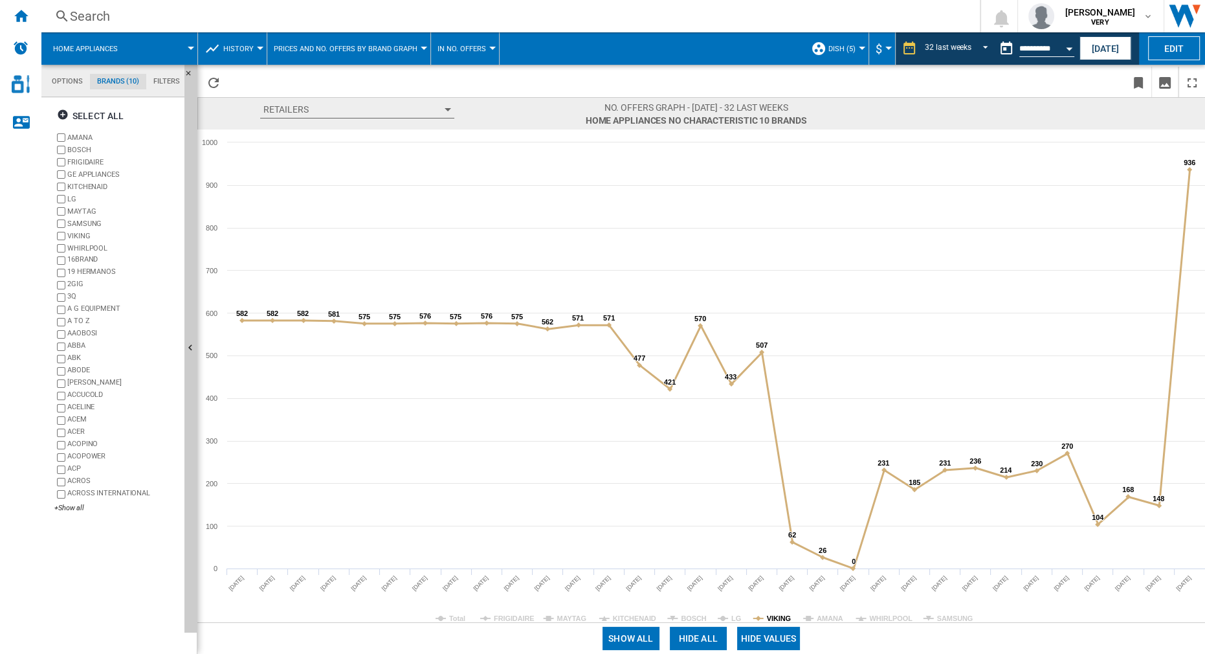
click at [777, 408] on tspan "VIKING" at bounding box center [779, 618] width 24 height 8
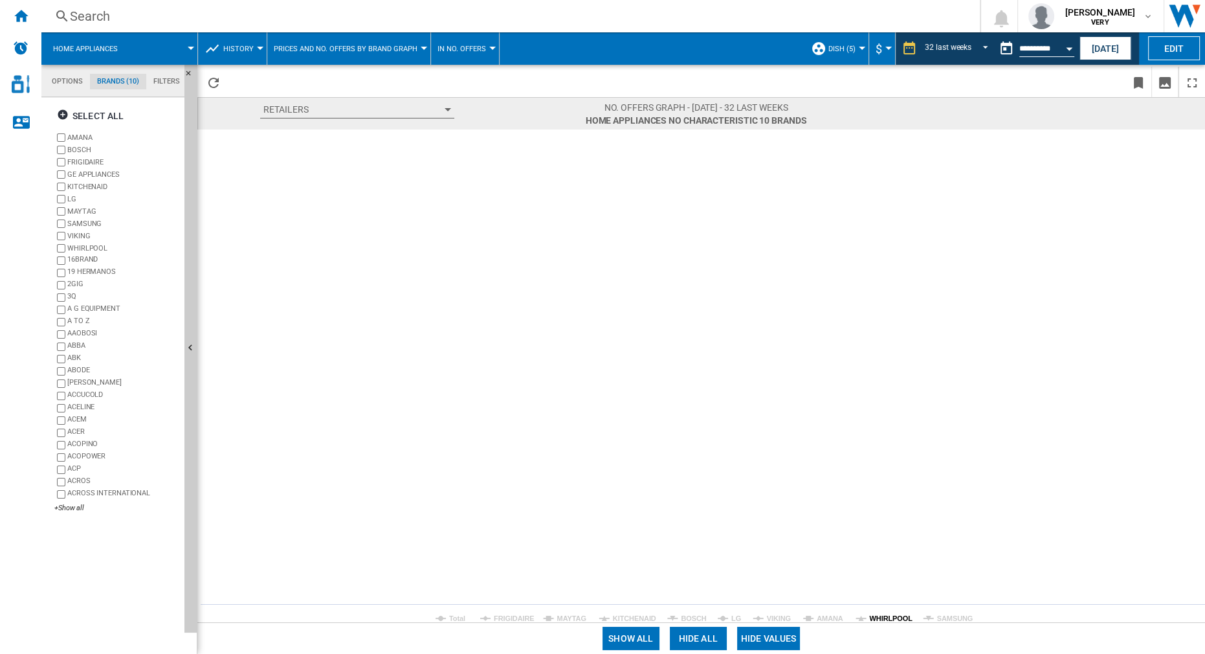
click at [877, 408] on tspan "WHIRLPOOL" at bounding box center [890, 618] width 43 height 8
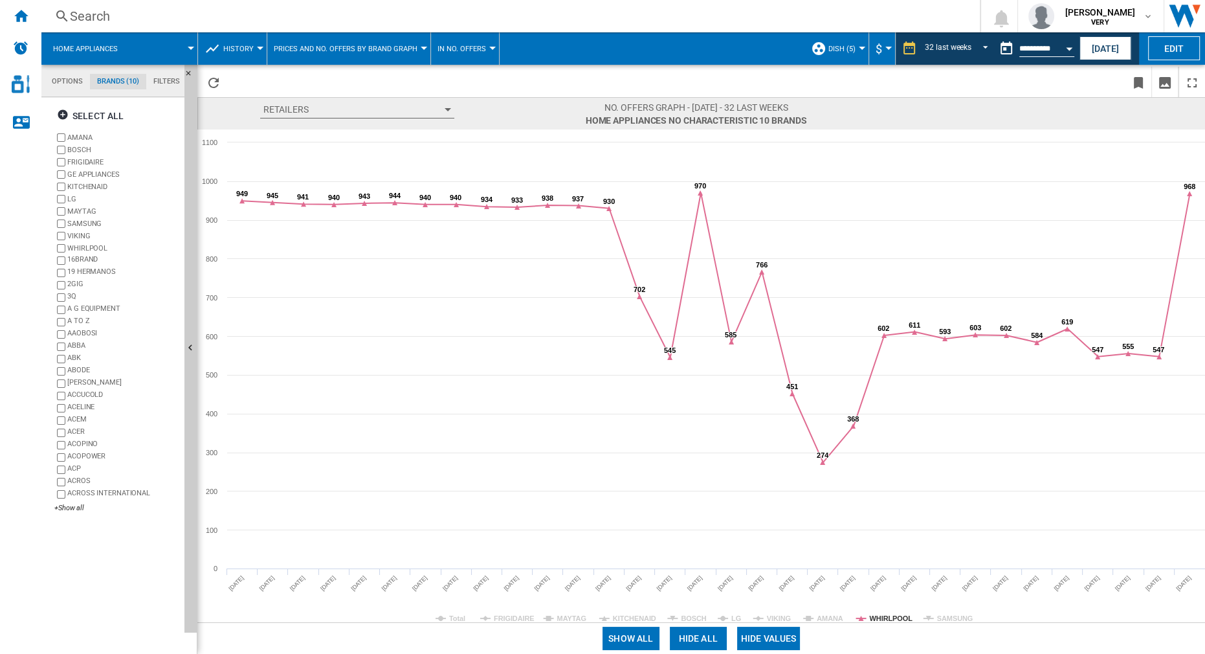
click at [481, 41] on button "In No. offers" at bounding box center [464, 48] width 55 height 32
click at [476, 89] on button "In price" at bounding box center [464, 80] width 76 height 31
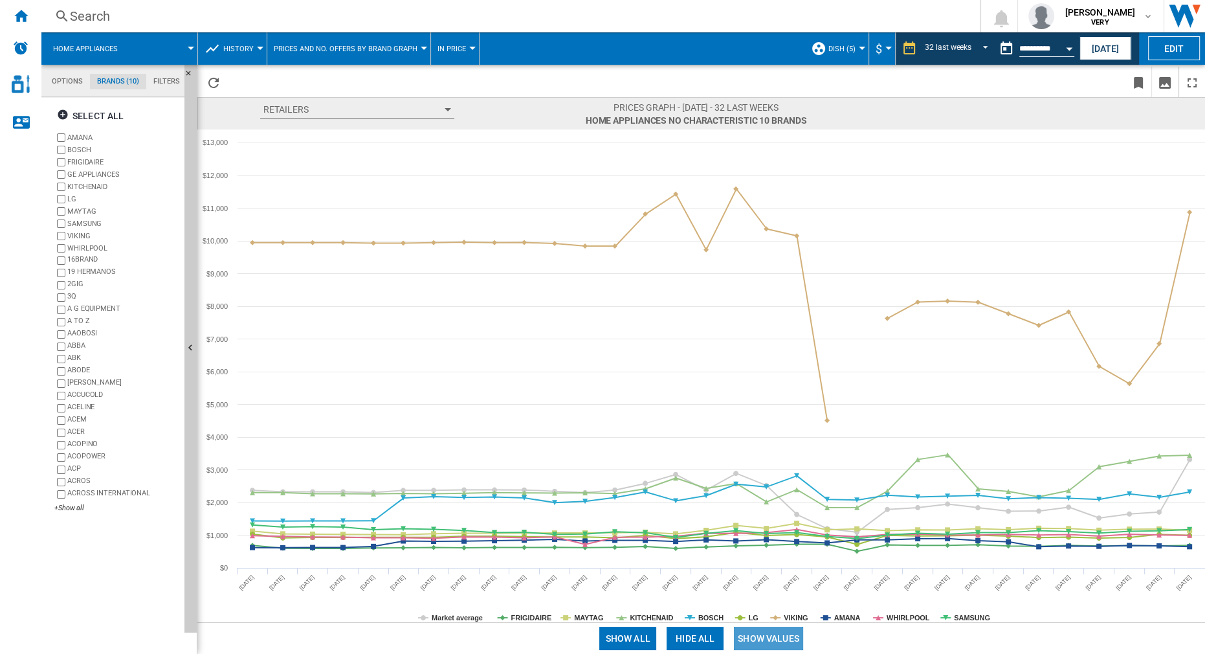
click at [759, 408] on button "Show values" at bounding box center [768, 637] width 69 height 23
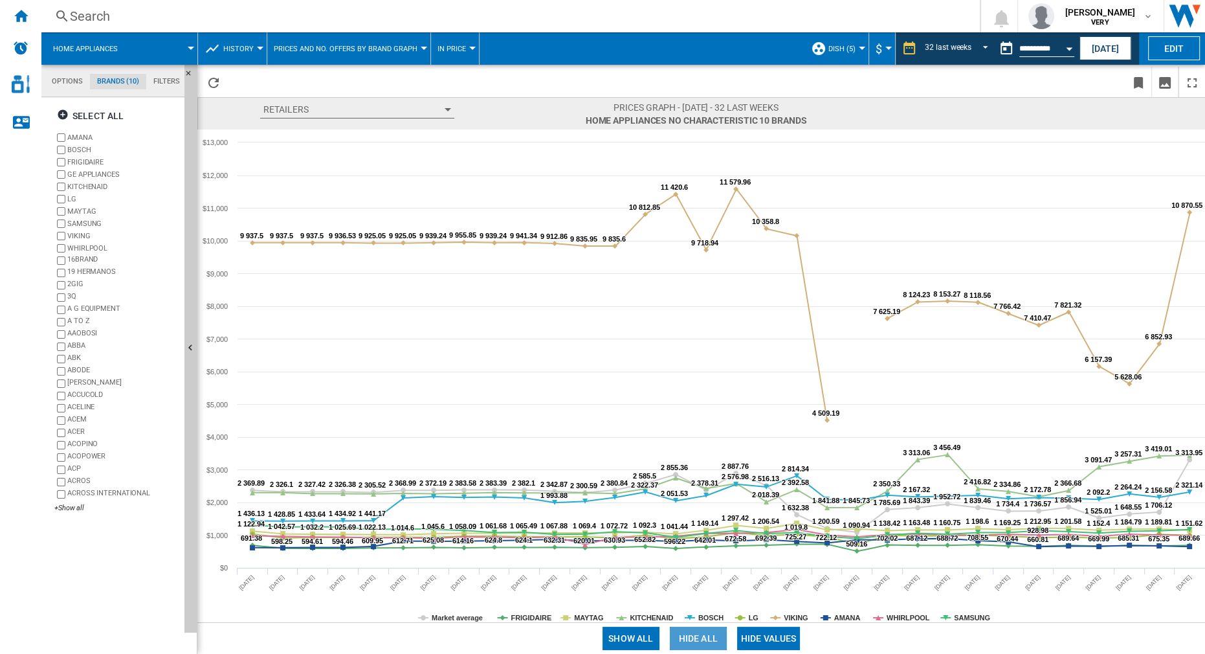
click at [703, 408] on button "Hide all" at bounding box center [698, 637] width 57 height 23
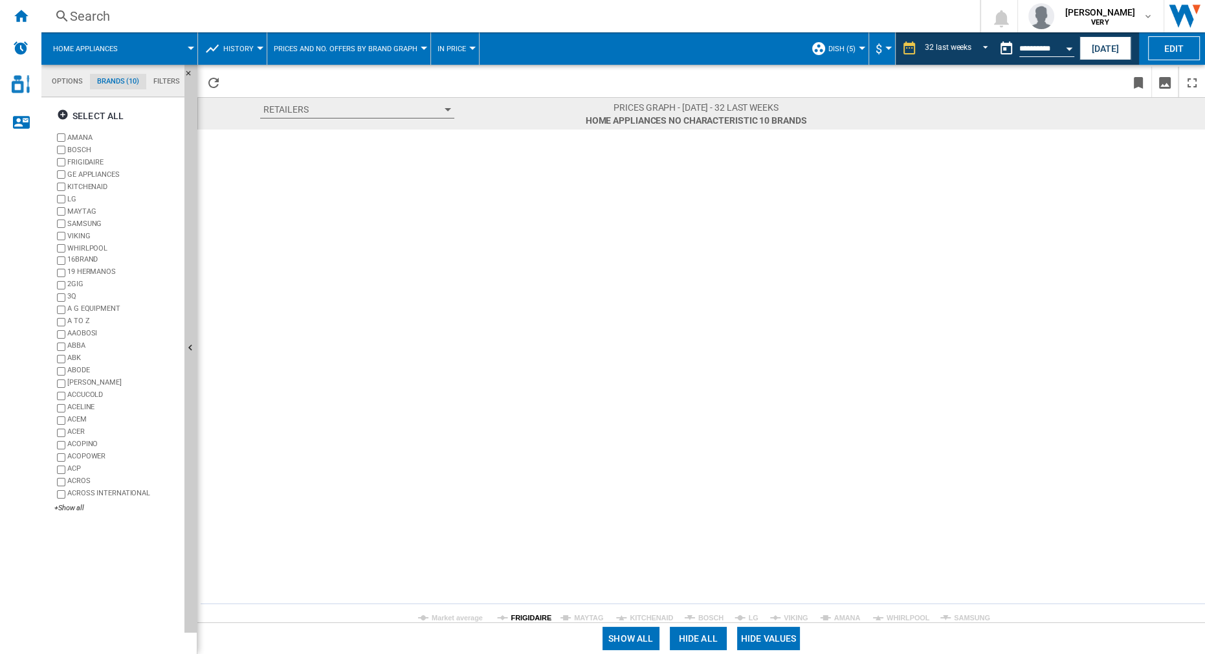
click at [538, 408] on tspan "FRIGIDAIRE" at bounding box center [531, 617] width 41 height 8
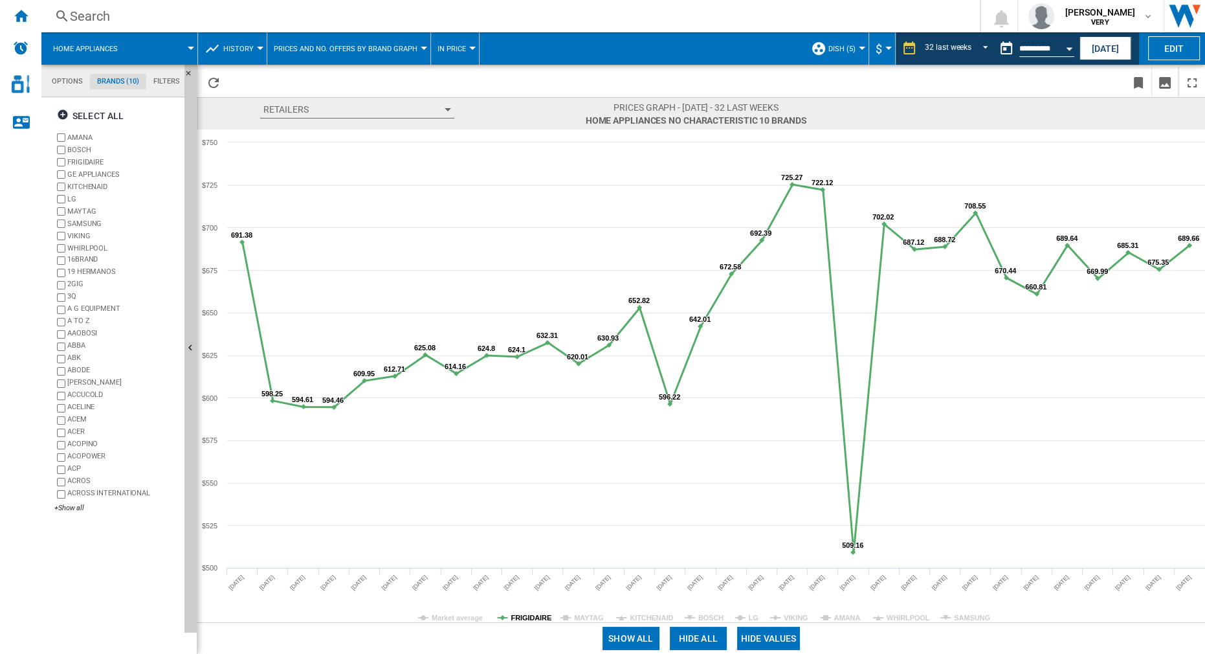
click at [534, 408] on tspan "FRIGIDAIRE" at bounding box center [531, 617] width 41 height 8
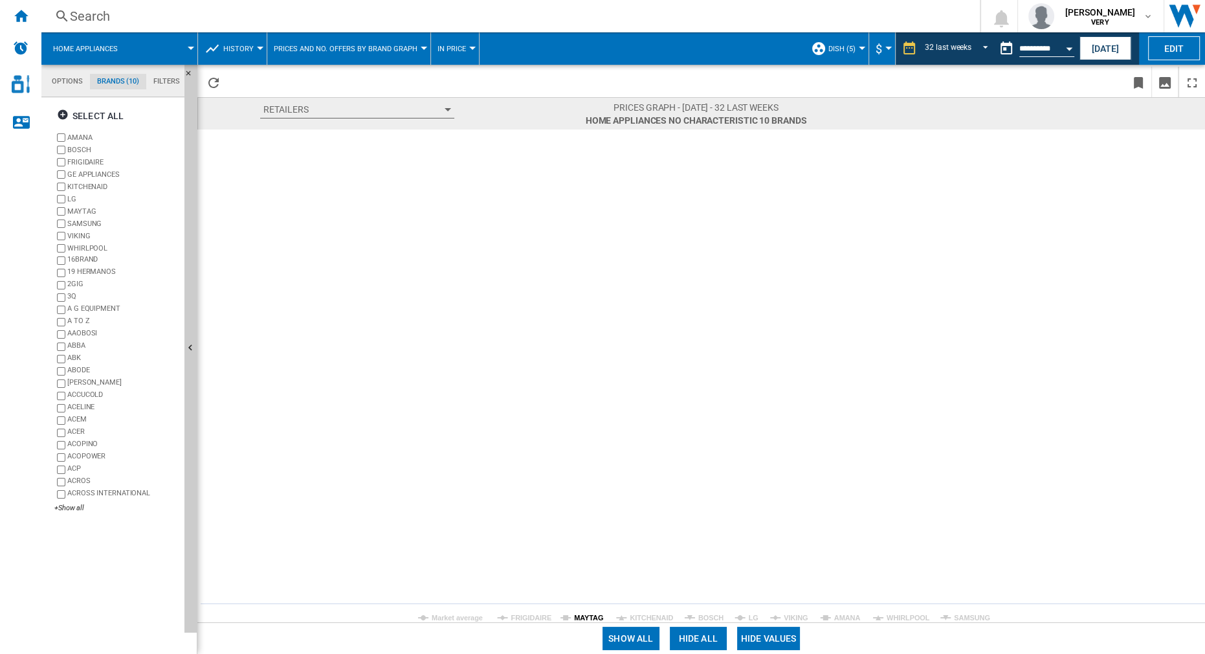
click at [590, 408] on tspan "MAYTAG" at bounding box center [588, 617] width 29 height 8
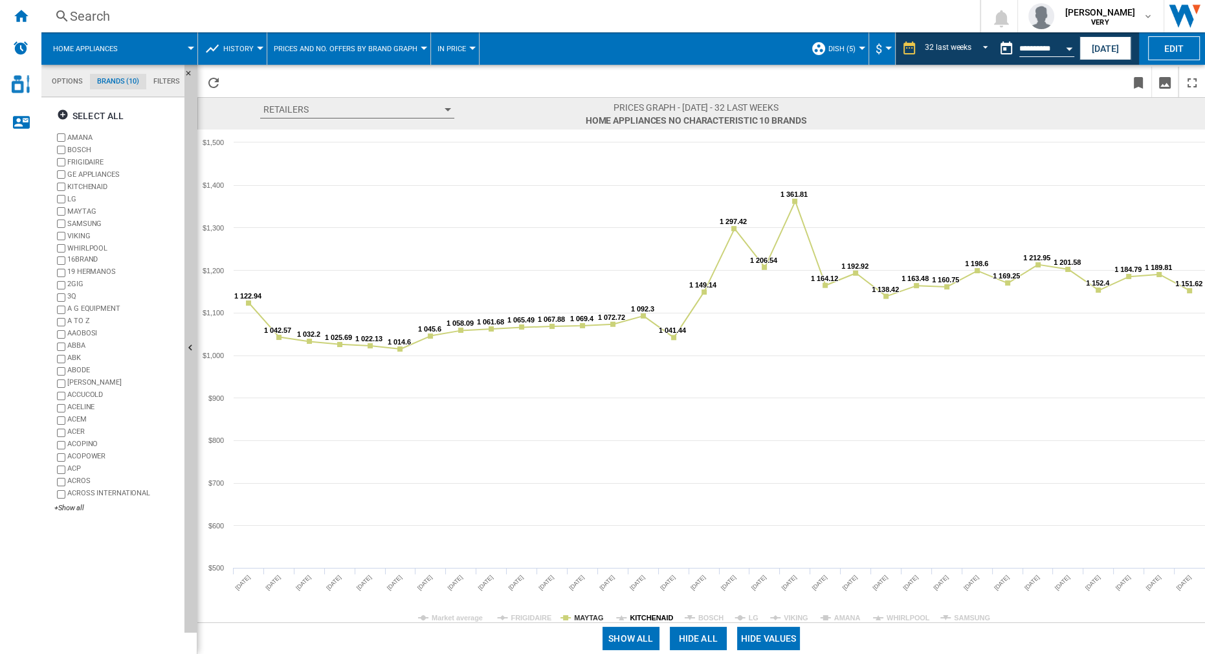
click at [647, 408] on tspan "KITCHENAID" at bounding box center [651, 617] width 43 height 8
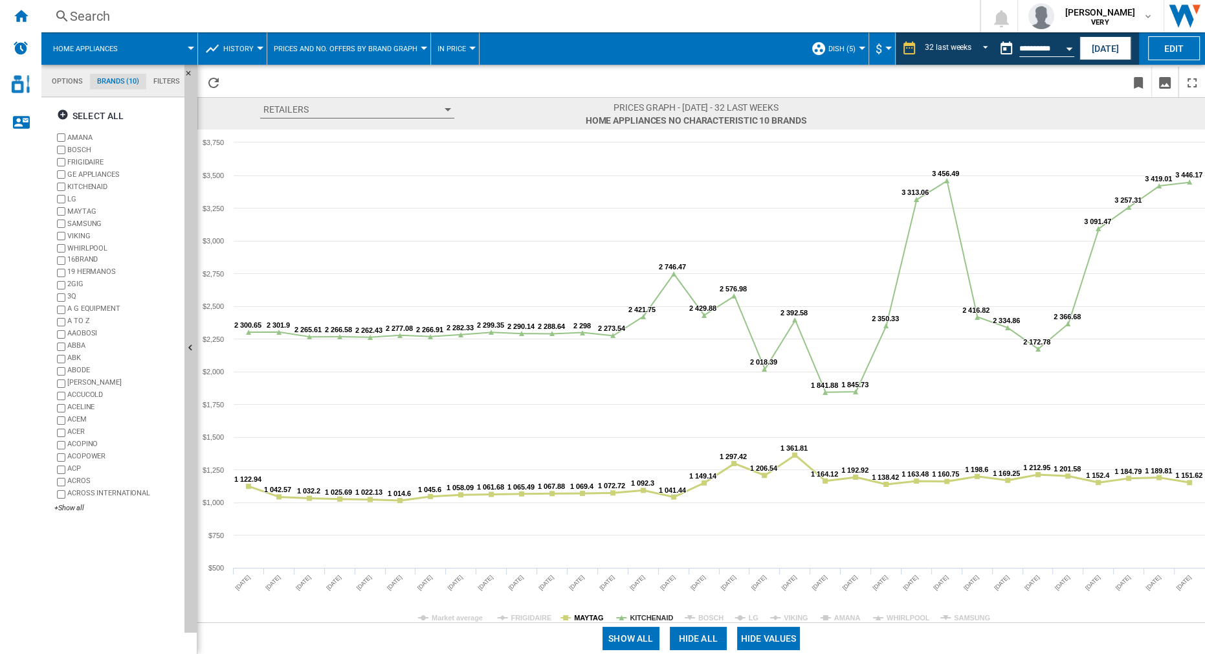
click at [582, 408] on tspan "MAYTAG" at bounding box center [588, 617] width 29 height 8
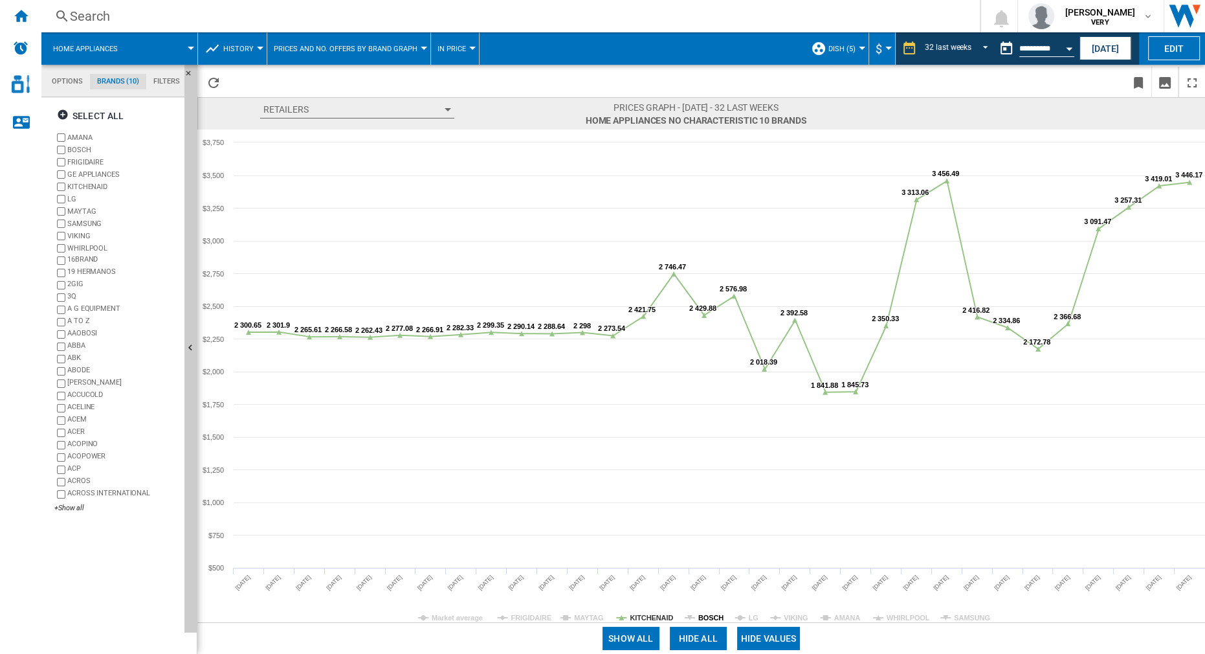
click at [704, 408] on tspan "BOSCH" at bounding box center [710, 617] width 25 height 8
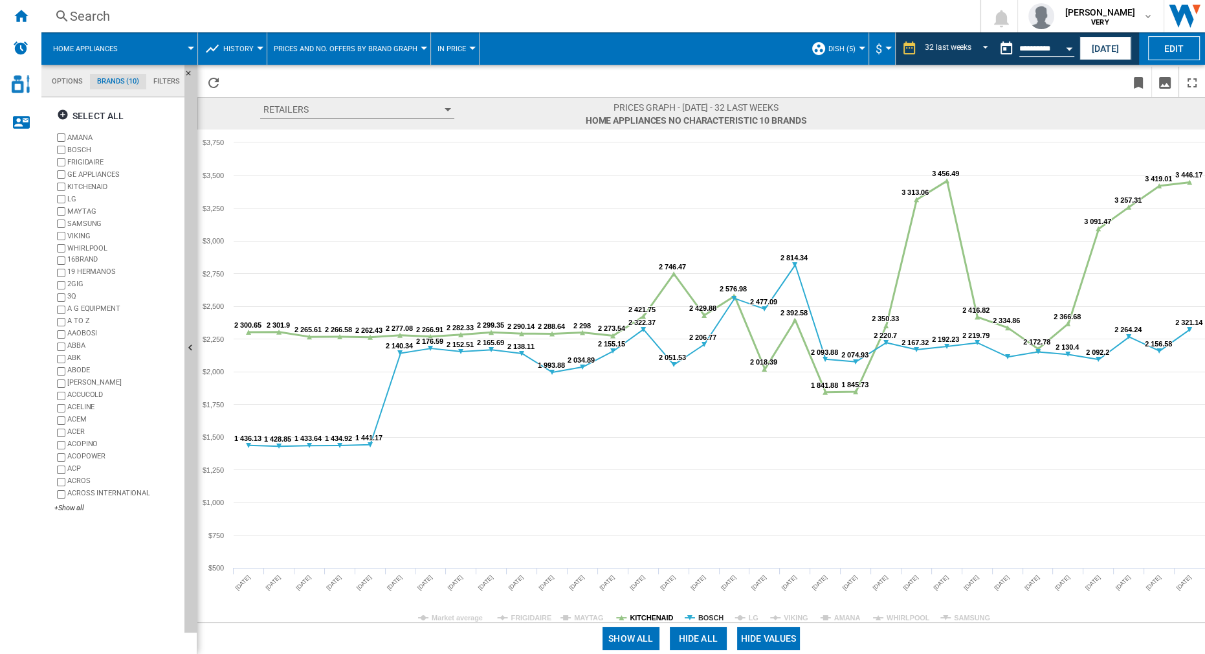
click at [654, 408] on tspan "KITCHENAID" at bounding box center [651, 617] width 43 height 8
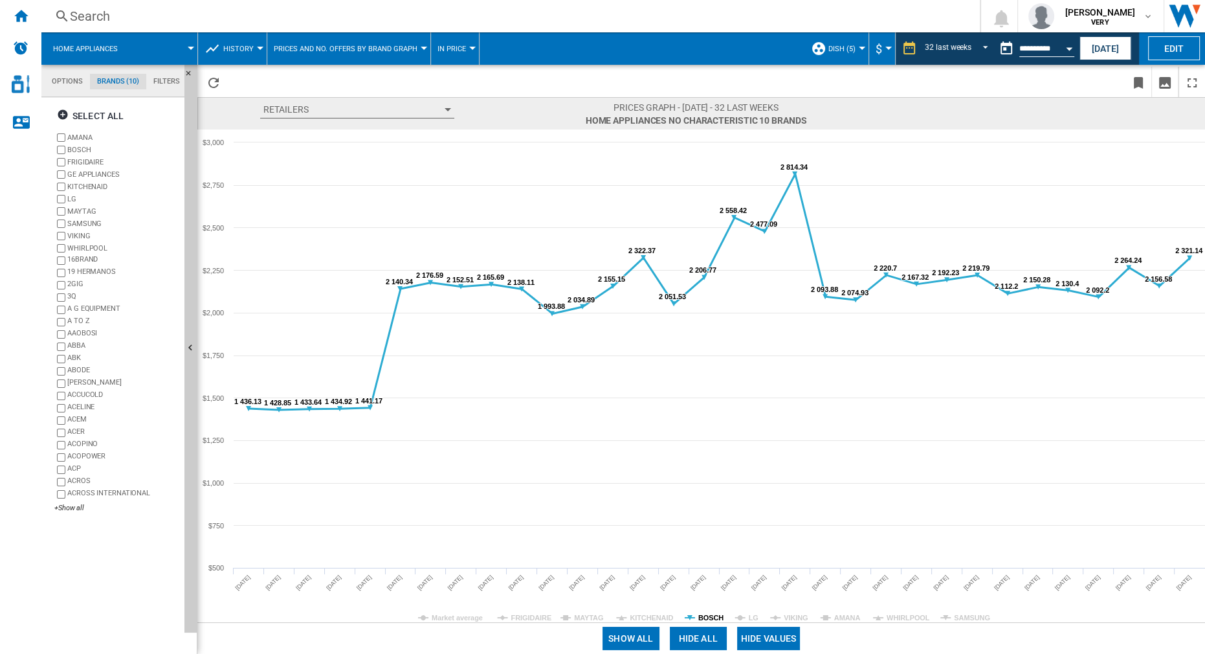
click at [705, 408] on tspan "BOSCH" at bounding box center [710, 617] width 25 height 8
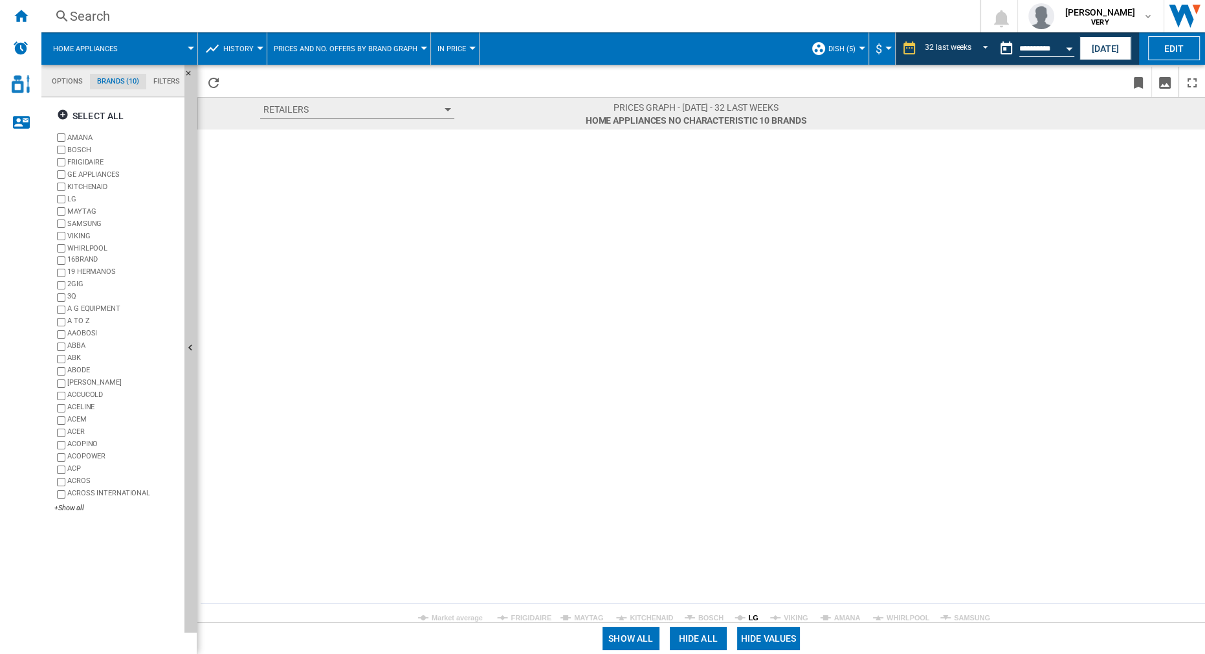
click at [752, 408] on tspan "LG" at bounding box center [754, 617] width 10 height 8
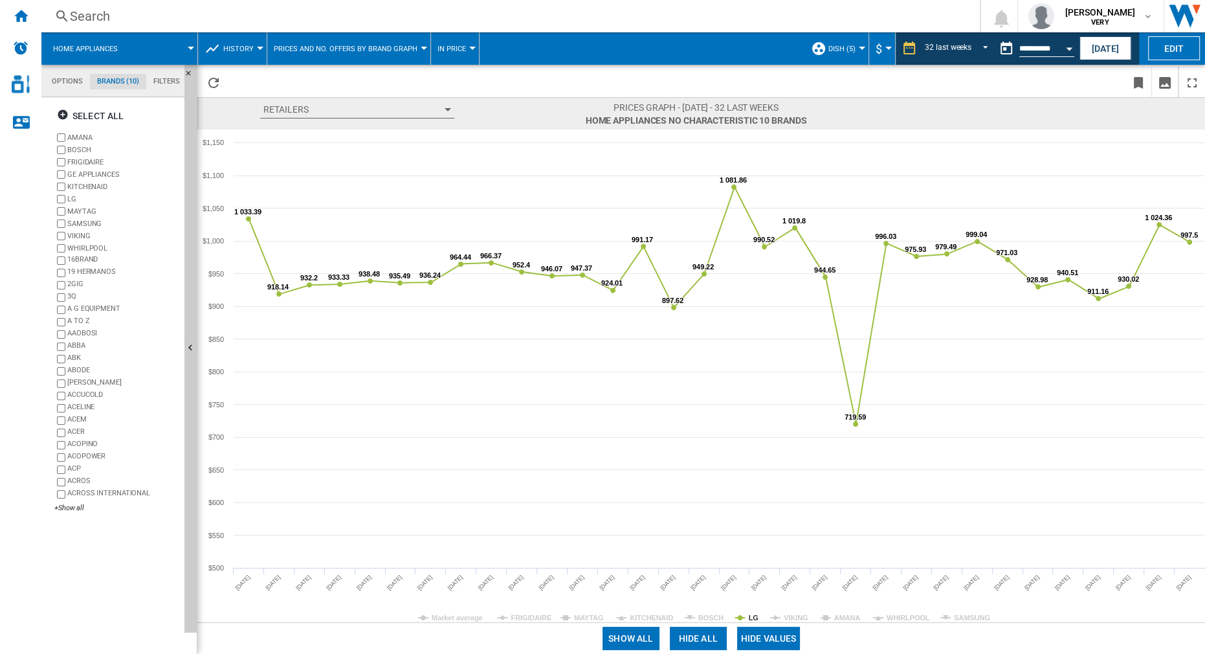
click at [747, 408] on rect at bounding box center [701, 375] width 1008 height 492
click at [751, 408] on tspan "LG" at bounding box center [754, 617] width 10 height 8
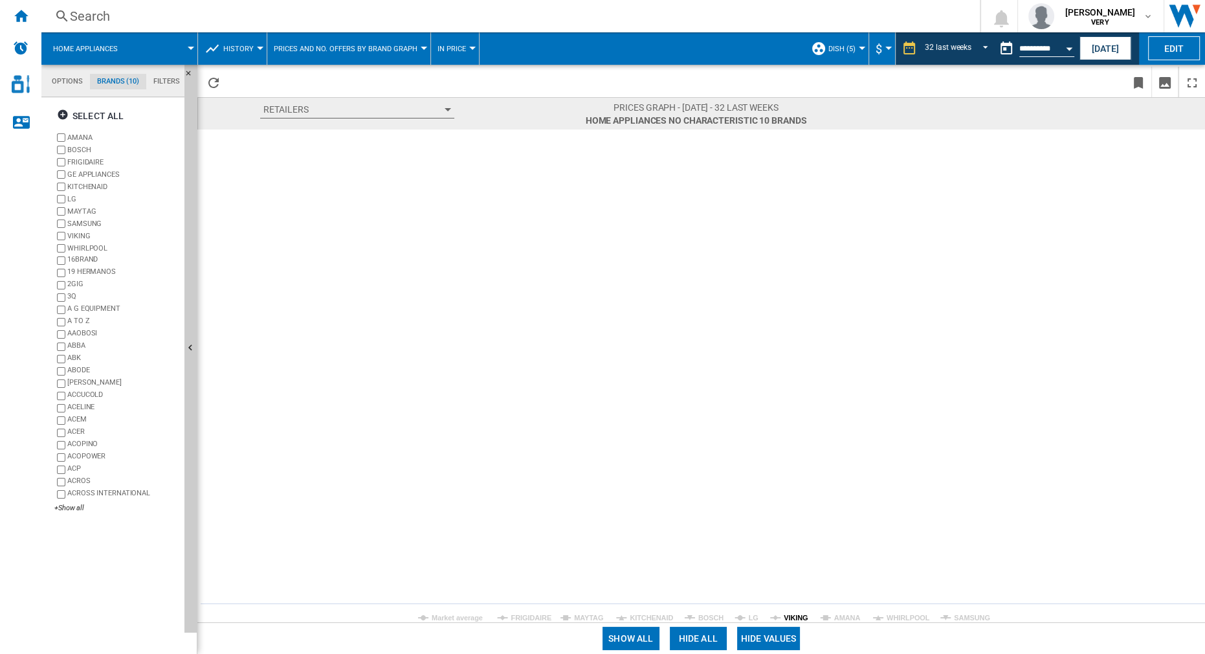
click at [799, 408] on tspan "VIKING" at bounding box center [796, 617] width 24 height 8
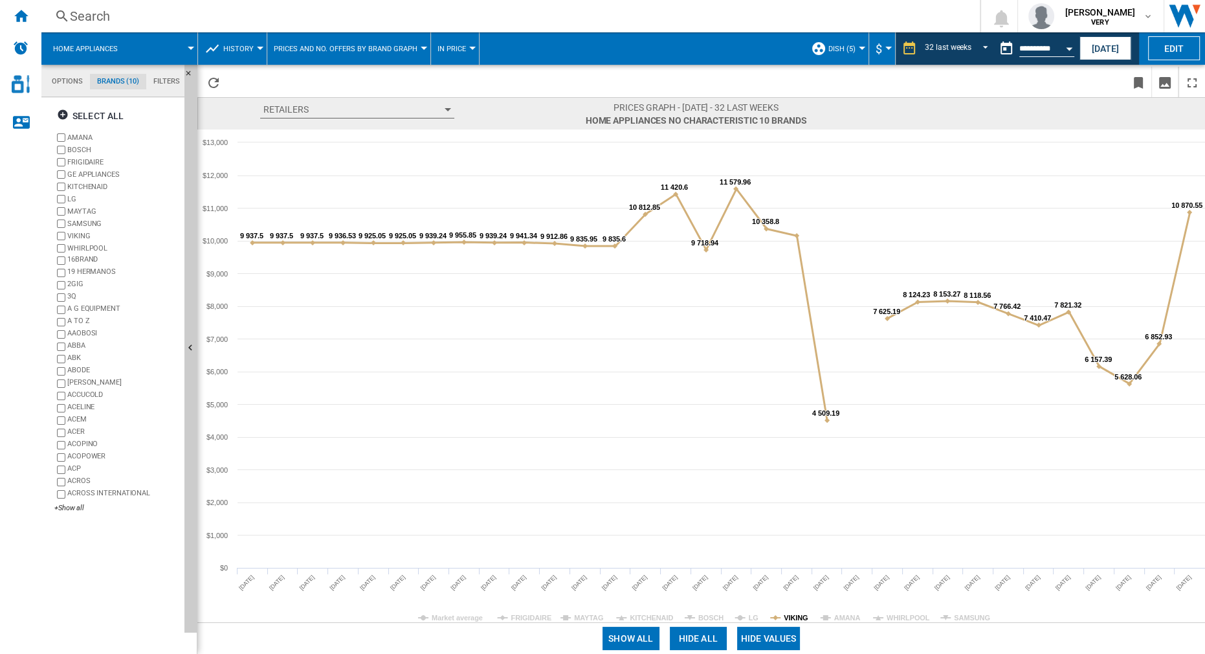
click at [800, 408] on tspan "VIKING" at bounding box center [796, 617] width 24 height 8
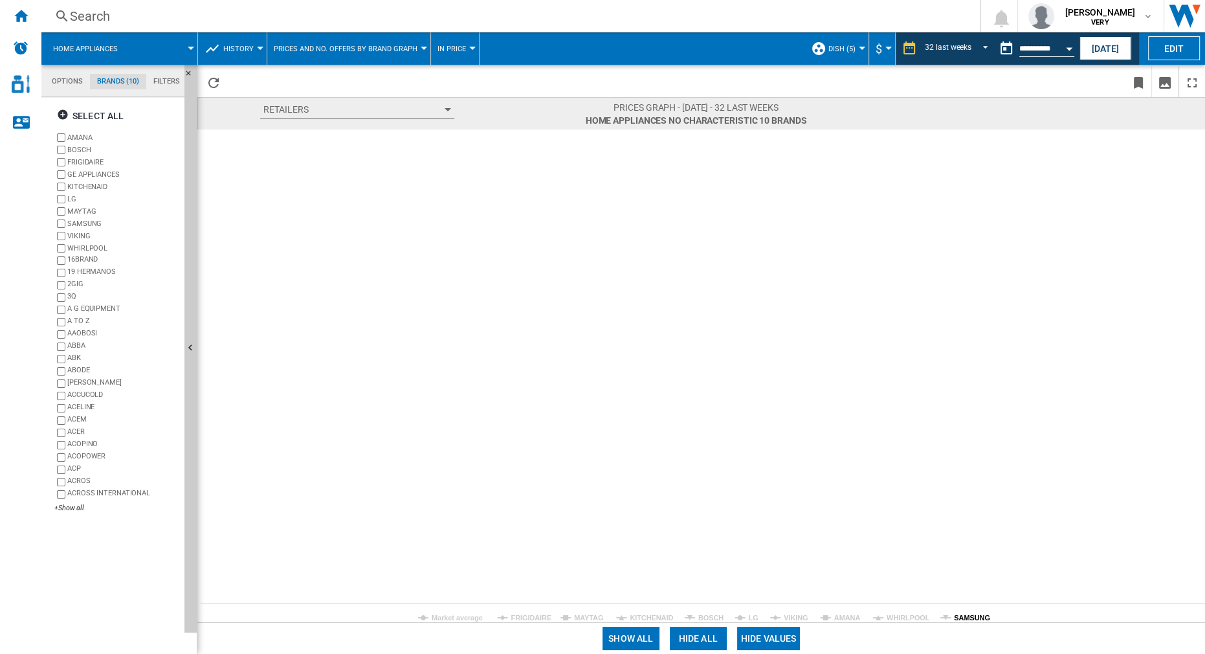
click at [903, 408] on tspan "SAMSUNG" at bounding box center [972, 617] width 36 height 8
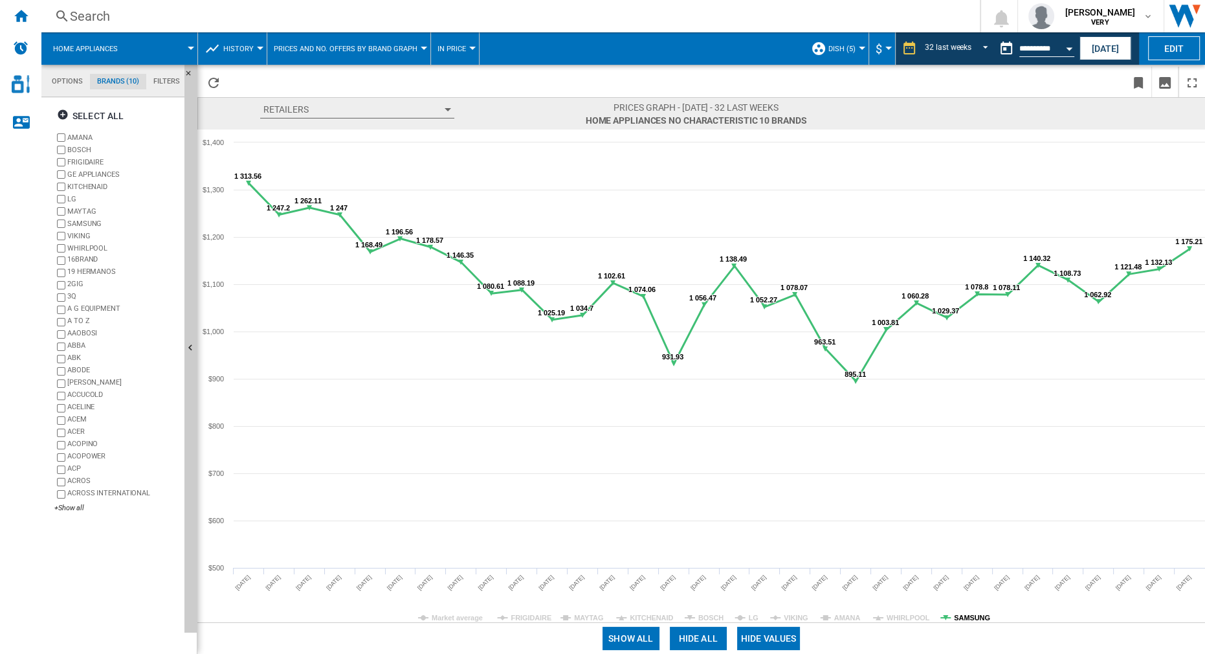
click at [903, 408] on tspan "SAMSUNG" at bounding box center [972, 617] width 36 height 8
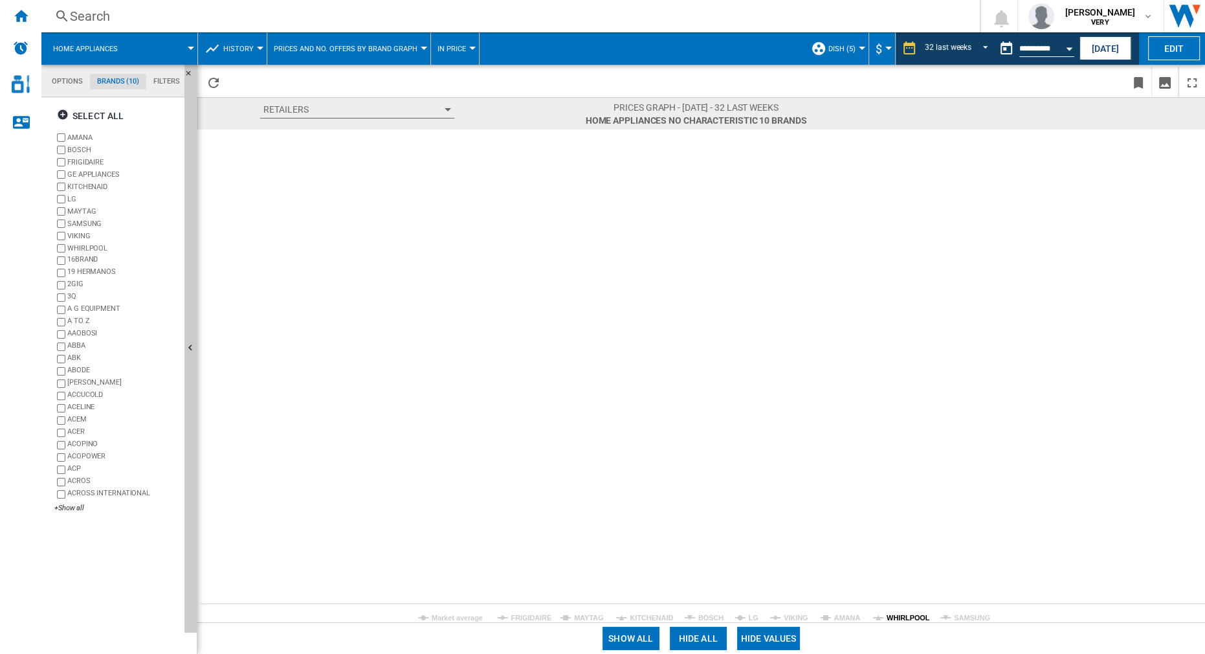
click at [903, 408] on tspan "WHIRLPOOL" at bounding box center [908, 617] width 43 height 8
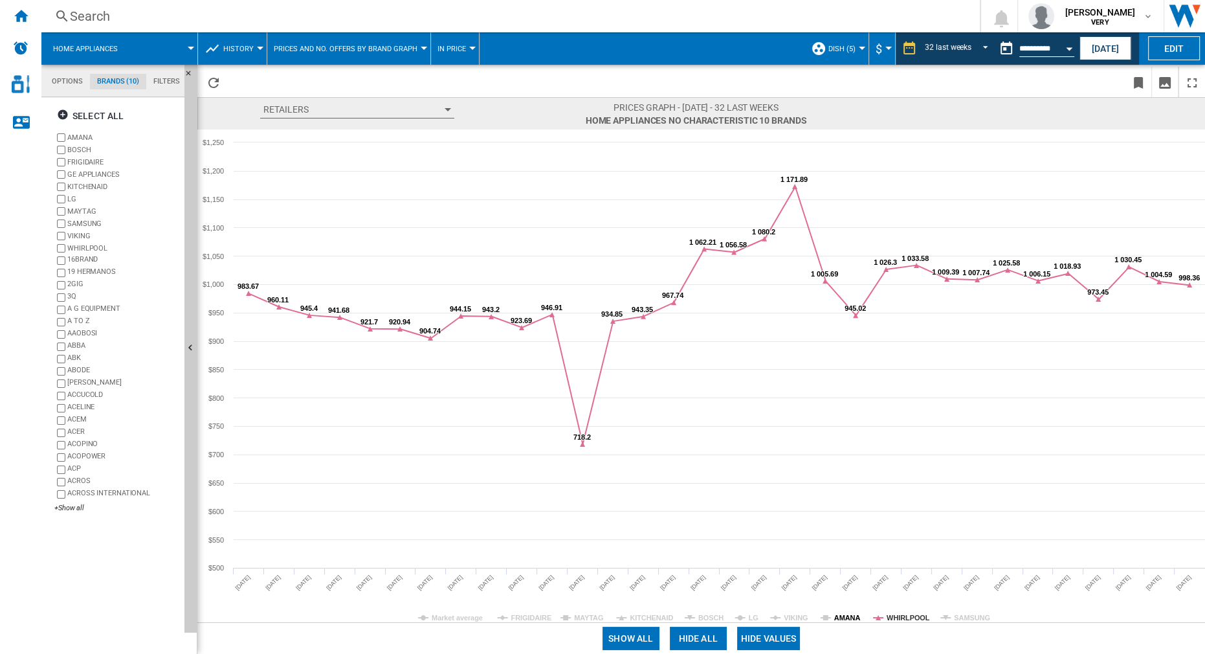
click at [844, 408] on tspan "AMANA" at bounding box center [847, 617] width 27 height 8
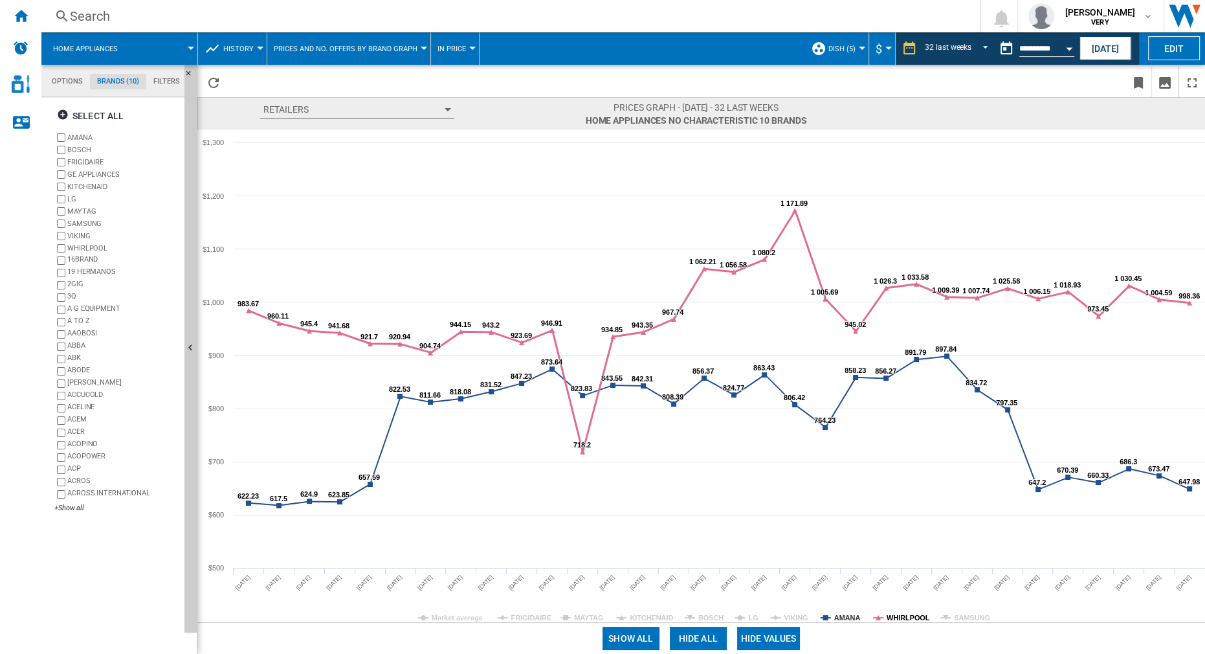
click at [903, 408] on tspan "WHIRLPOOL" at bounding box center [908, 617] width 43 height 8
